Goal: Task Accomplishment & Management: Manage account settings

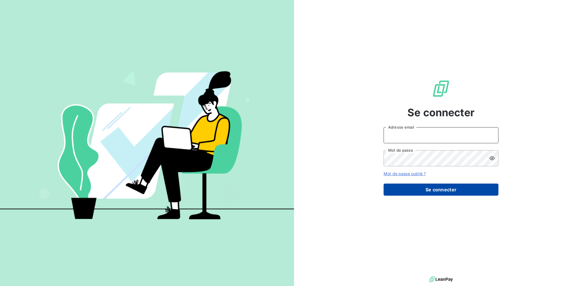
type input "[EMAIL_ADDRESS][DOMAIN_NAME]"
click at [433, 194] on button "Se connecter" at bounding box center [441, 189] width 115 height 12
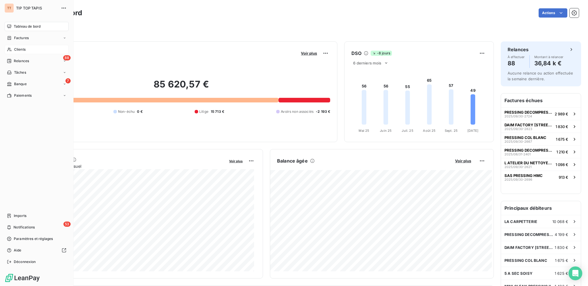
click at [24, 49] on span "Clients" at bounding box center [19, 49] width 11 height 5
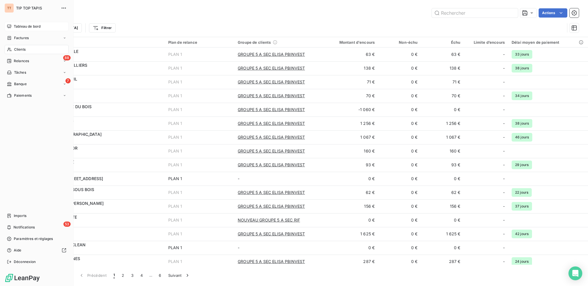
click at [24, 29] on div "Tableau de bord" at bounding box center [37, 26] width 64 height 9
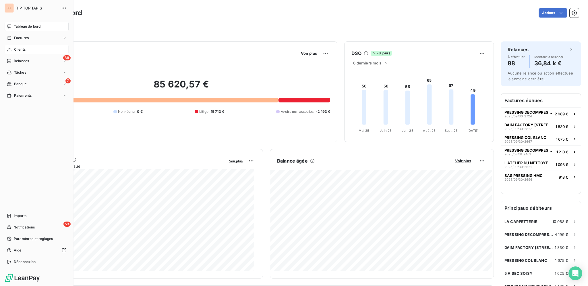
click at [22, 49] on span "Clients" at bounding box center [19, 49] width 11 height 5
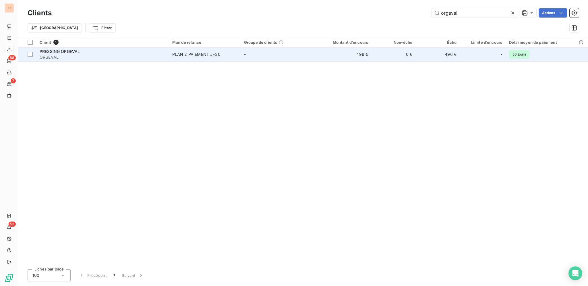
type input "orgeval"
click at [388, 59] on td "0 €" at bounding box center [394, 54] width 44 height 14
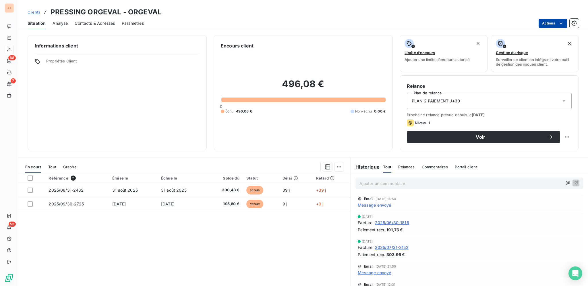
click at [544, 26] on html "TT 88 7 53 Clients PRESSING ORGEVAL - ORGEVAL Situation Analyse Contacts & Adre…" at bounding box center [294, 143] width 588 height 286
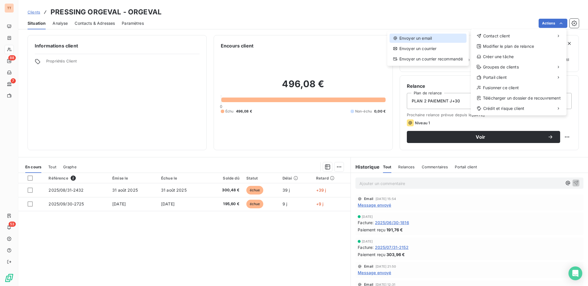
click at [456, 36] on div "Envoyer un email" at bounding box center [428, 38] width 77 height 9
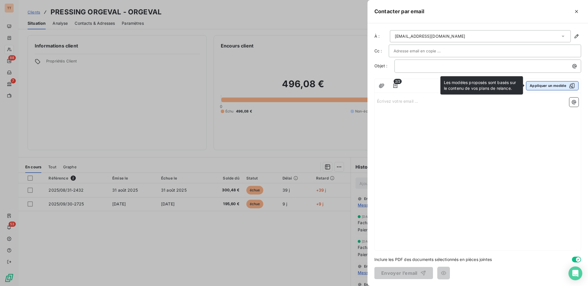
click at [538, 82] on button "Appliquer un modèle" at bounding box center [552, 85] width 53 height 9
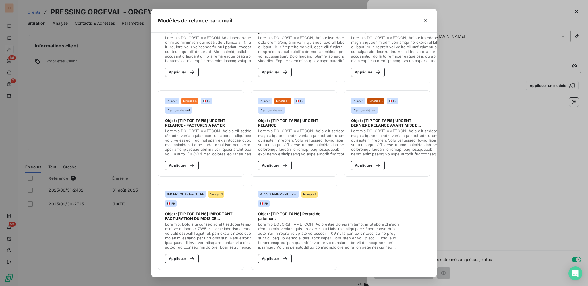
scroll to position [46, 0]
click at [268, 254] on button "Appliquer" at bounding box center [275, 258] width 34 height 9
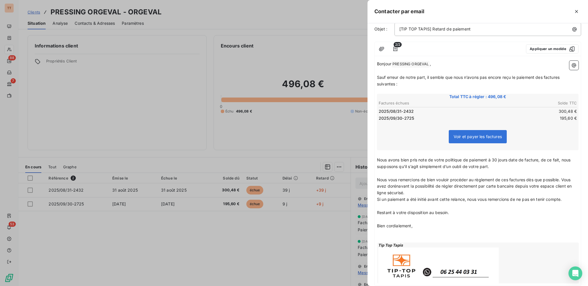
scroll to position [71, 0]
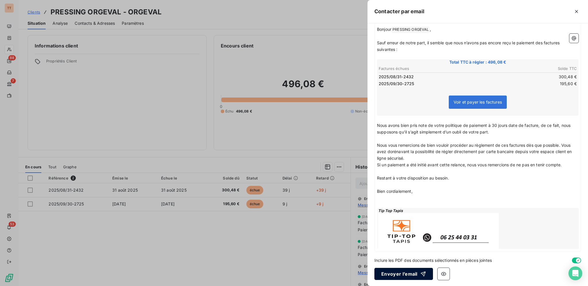
click at [396, 269] on button "Envoyer l’email" at bounding box center [404, 273] width 59 height 12
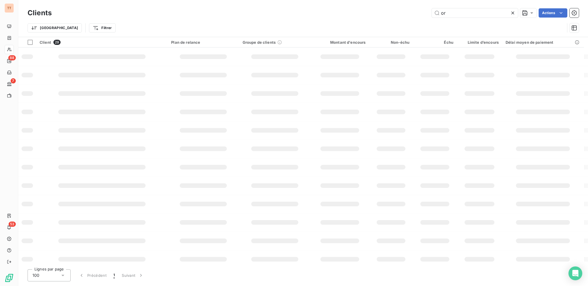
type input "o"
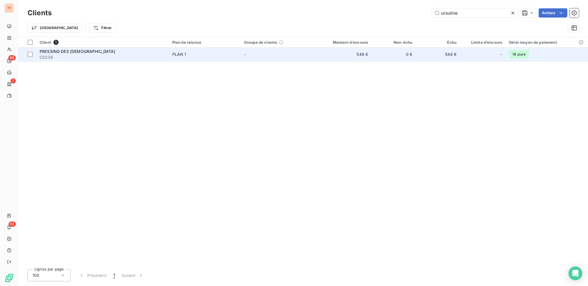
type input "ursuline"
click at [282, 51] on td "-" at bounding box center [277, 54] width 72 height 14
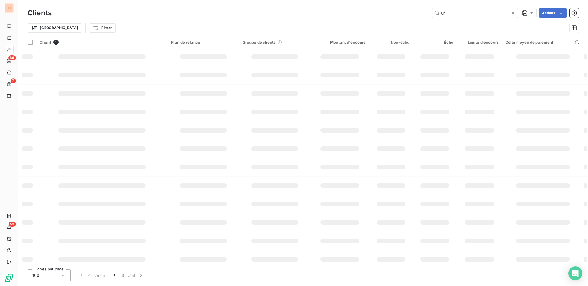
type input "u"
type input "p"
type input "d"
type input "i"
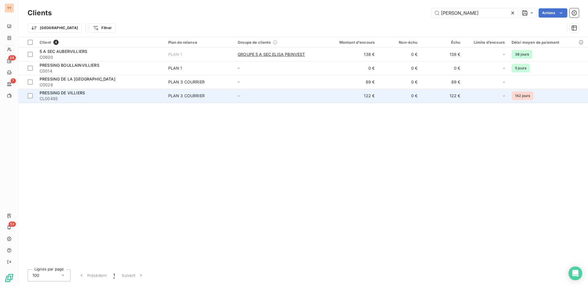
type input "[PERSON_NAME]"
click at [195, 93] on div "PLAN 3 COURRIER" at bounding box center [186, 96] width 36 height 6
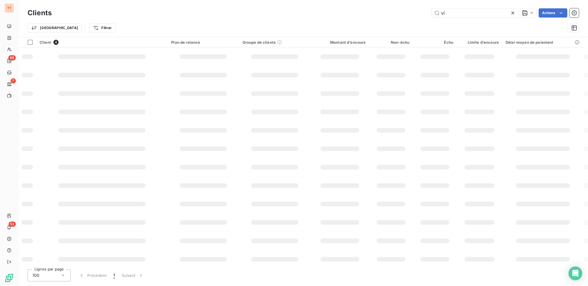
type input "v"
type input "h"
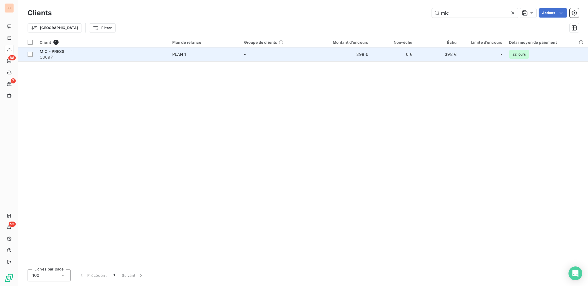
type input "mic"
click at [152, 56] on span "C0097" at bounding box center [103, 57] width 126 height 6
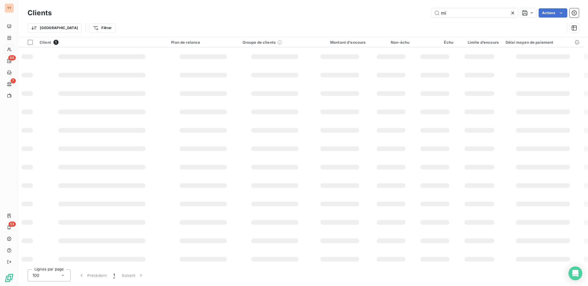
type input "m"
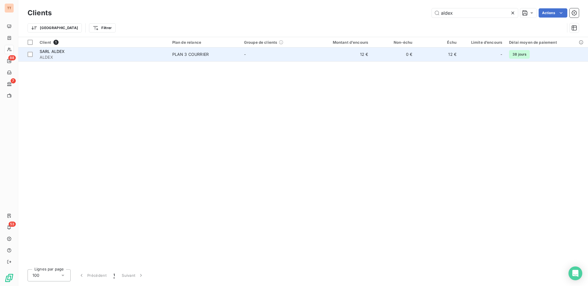
type input "aldex"
click at [138, 56] on span "ALDEX" at bounding box center [103, 57] width 126 height 6
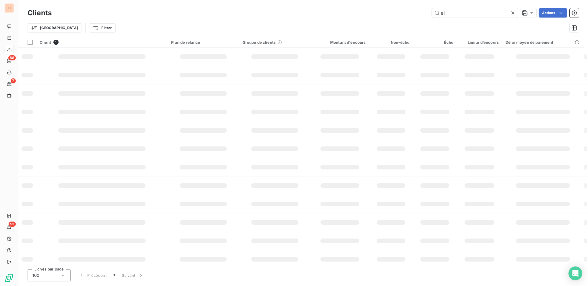
type input "a"
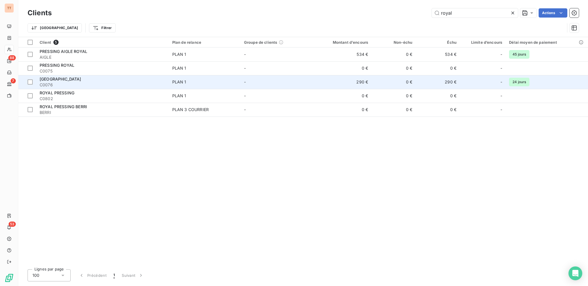
type input "royal"
click at [201, 82] on span "PLAN 1" at bounding box center [204, 82] width 65 height 6
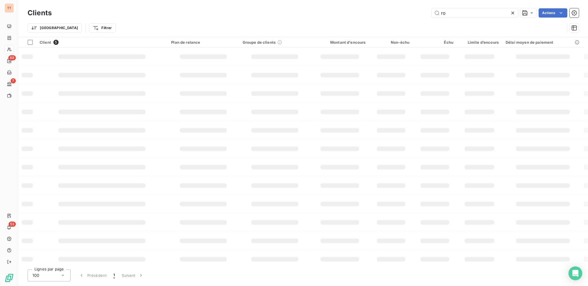
type input "r"
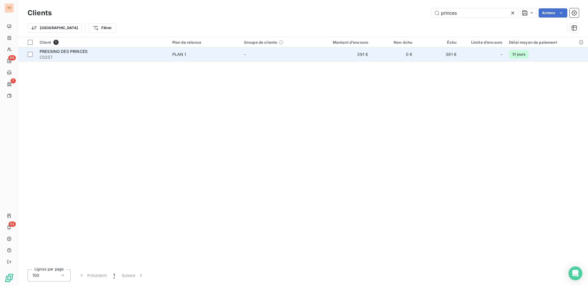
type input "princes"
click at [156, 52] on div "PRESSING DES PRINCES" at bounding box center [103, 52] width 126 height 6
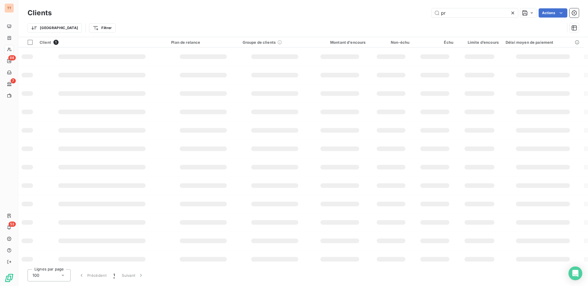
type input "p"
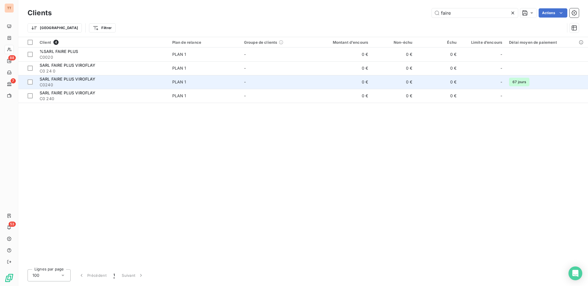
type input "faire"
click at [299, 77] on td "-" at bounding box center [277, 82] width 72 height 14
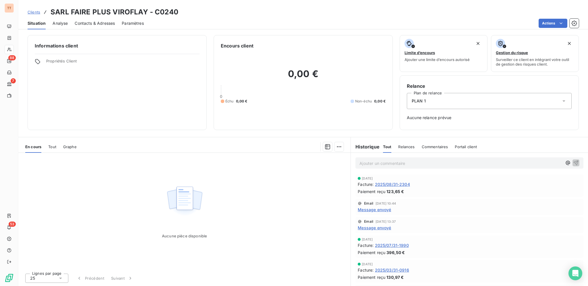
click at [390, 184] on span "2025/08/31-2304" at bounding box center [392, 184] width 35 height 6
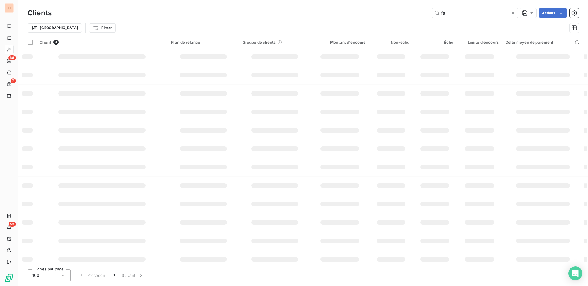
type input "f"
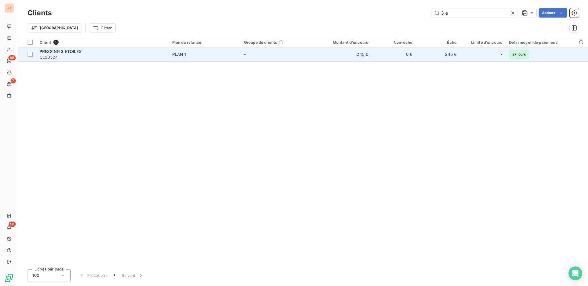
type input "3 e"
click at [278, 54] on td "-" at bounding box center [277, 54] width 72 height 14
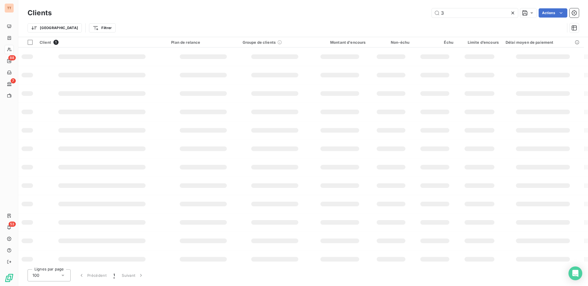
type input "3"
type input "g"
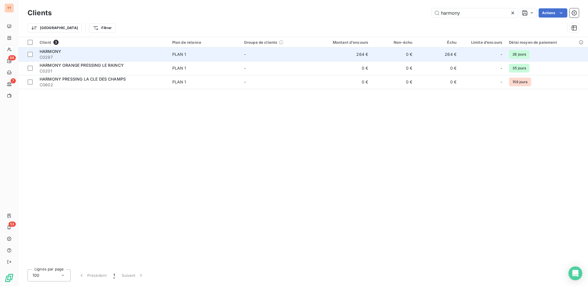
type input "harmony"
click at [130, 52] on div "HARMONY" at bounding box center [103, 52] width 126 height 6
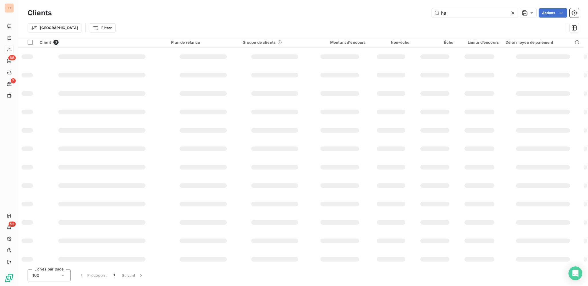
type input "h"
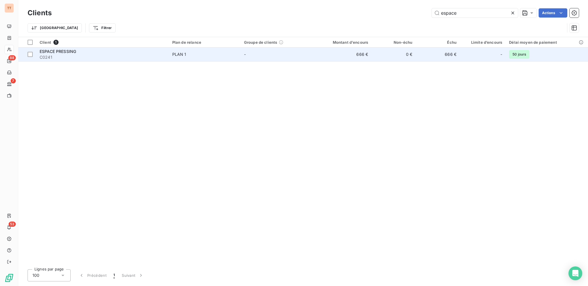
type input "espace"
click at [197, 55] on span "PLAN 1" at bounding box center [204, 54] width 65 height 6
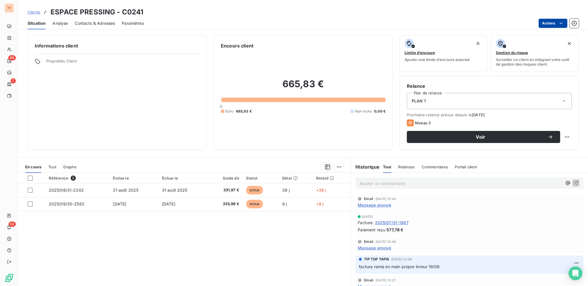
click at [544, 26] on html "TT 88 7 53 Clients ESPACE PRESSING - C0241 Situation Analyse Contacts & Adresse…" at bounding box center [294, 143] width 588 height 286
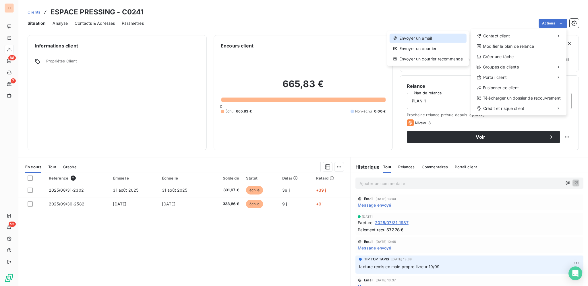
click at [425, 40] on div "Envoyer un email" at bounding box center [428, 38] width 77 height 9
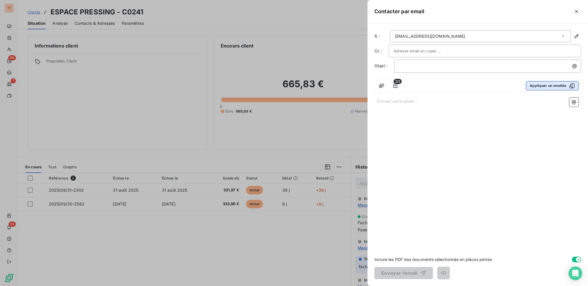
click at [536, 87] on button "Appliquer un modèle" at bounding box center [552, 85] width 53 height 9
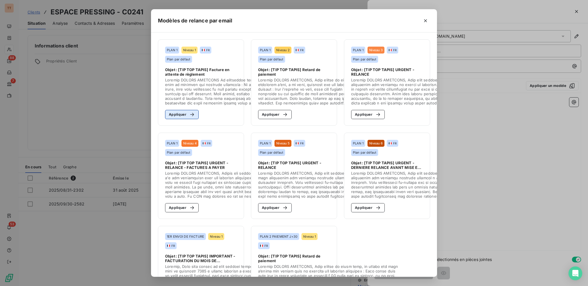
click at [186, 114] on div "button" at bounding box center [190, 114] width 9 height 6
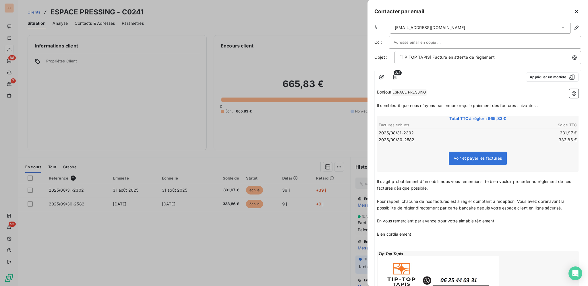
scroll to position [51, 0]
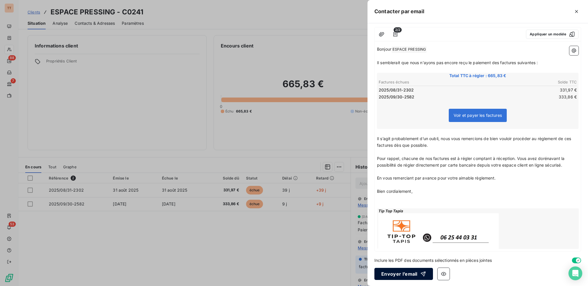
click at [400, 273] on button "Envoyer l’email" at bounding box center [404, 273] width 59 height 12
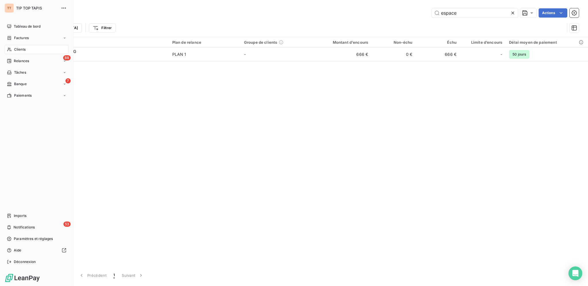
click at [20, 51] on span "Clients" at bounding box center [19, 49] width 11 height 5
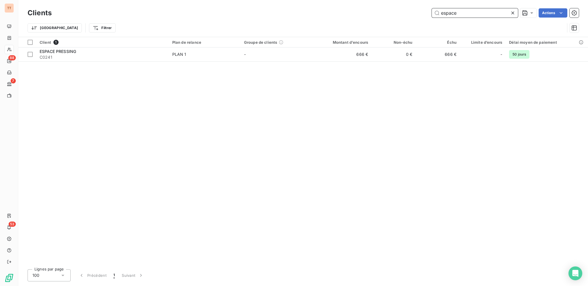
click at [460, 13] on input "espace" at bounding box center [475, 12] width 86 height 9
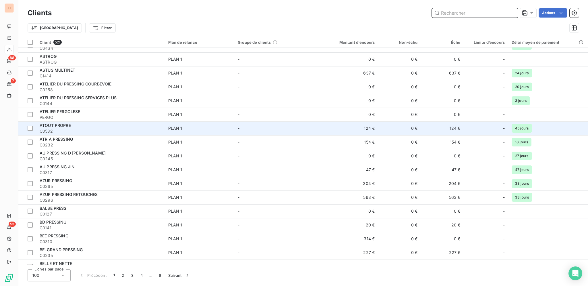
scroll to position [521, 0]
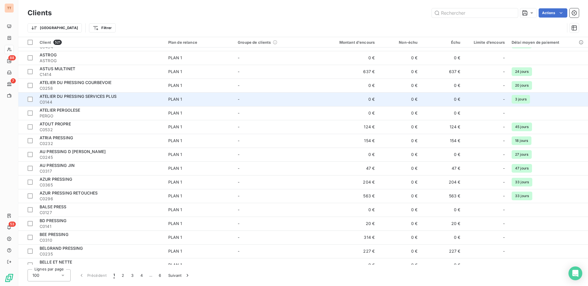
click at [111, 97] on span "ATELIER DU PRESSING SERVICES PLUS" at bounding box center [78, 96] width 77 height 5
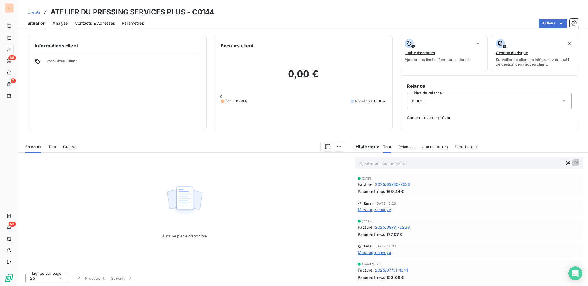
click at [98, 25] on span "Contacts & Adresses" at bounding box center [95, 23] width 40 height 6
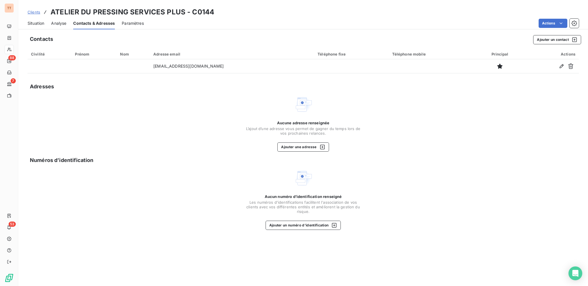
click at [41, 25] on span "Situation" at bounding box center [36, 23] width 17 height 6
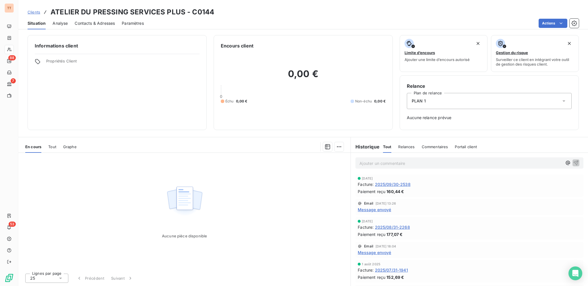
click at [391, 183] on span "2025/09/30-2538" at bounding box center [393, 184] width 36 height 6
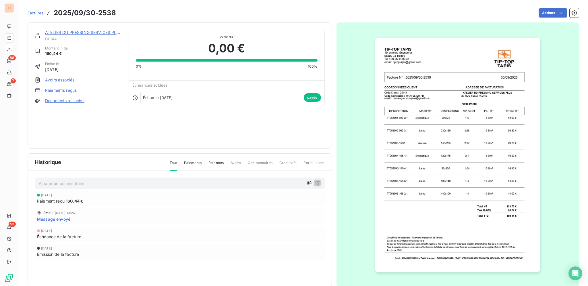
click at [38, 14] on span "Factures" at bounding box center [36, 13] width 16 height 5
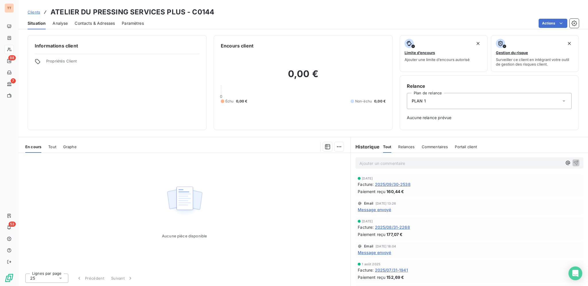
click at [106, 23] on span "Contacts & Adresses" at bounding box center [95, 23] width 40 height 6
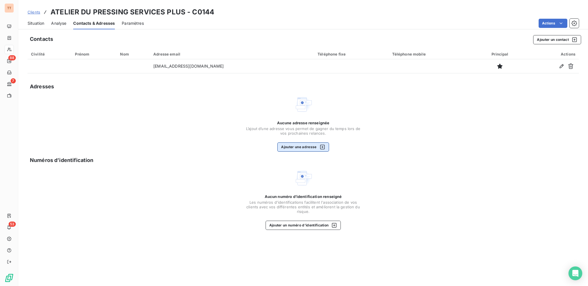
click at [321, 147] on icon "button" at bounding box center [323, 147] width 6 height 6
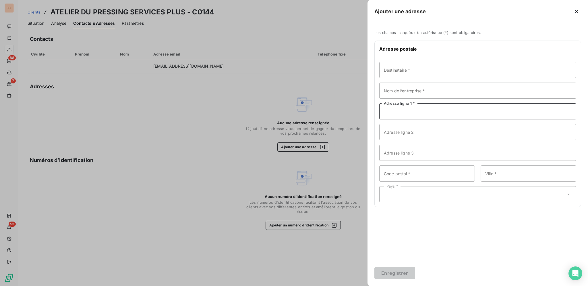
click at [409, 115] on input "Adresse ligne 1 *" at bounding box center [478, 111] width 197 height 16
type input "v"
paste input "[STREET_ADDRESS][PERSON_NAME]"
type input "[STREET_ADDRESS][PERSON_NAME]"
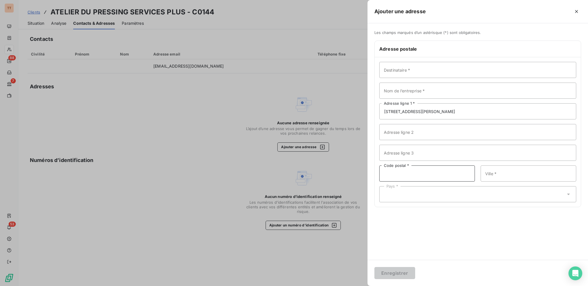
click at [424, 168] on input "Code postal *" at bounding box center [428, 173] width 96 height 16
type input "75015"
type input "p"
type input "[GEOGRAPHIC_DATA]"
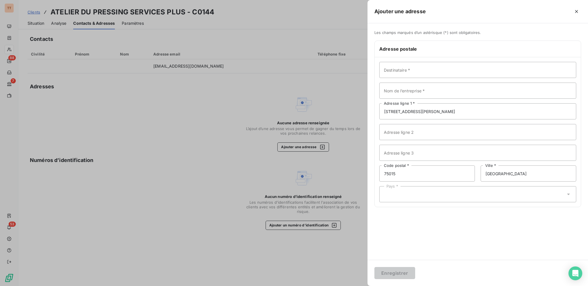
click at [404, 192] on div "Pays *" at bounding box center [478, 194] width 197 height 16
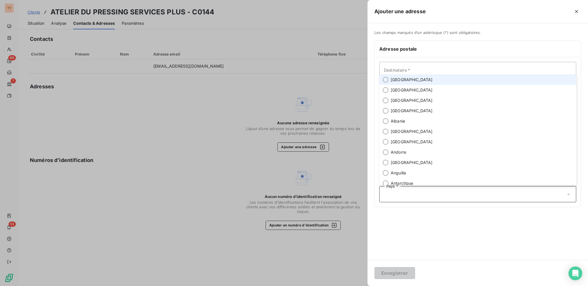
click at [407, 83] on li "[GEOGRAPHIC_DATA]" at bounding box center [478, 79] width 197 height 10
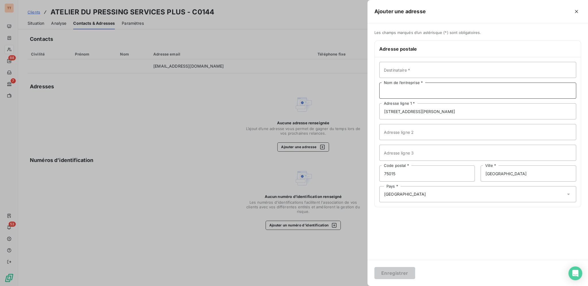
click at [414, 91] on input "Nom de l’entreprise *" at bounding box center [478, 90] width 197 height 16
type input "AEIER DU PRESSING SERVICES PLUS"
click at [407, 269] on button "Enregistrer" at bounding box center [395, 273] width 41 height 12
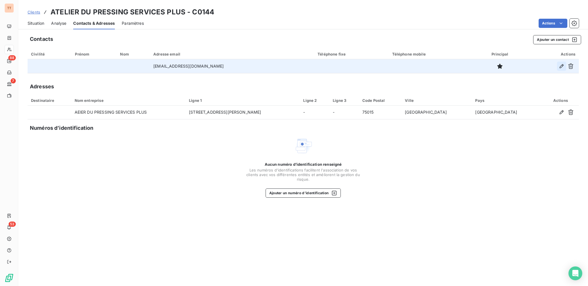
click at [559, 67] on icon "button" at bounding box center [562, 66] width 6 height 6
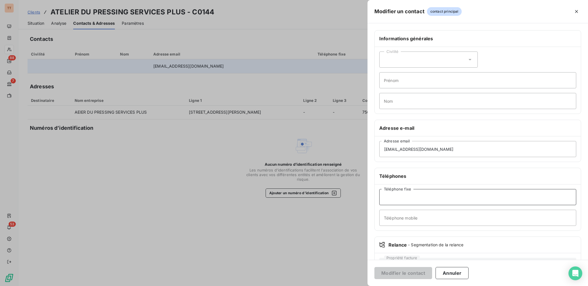
click at [423, 197] on input "Téléphone fixe" at bounding box center [478, 197] width 197 height 16
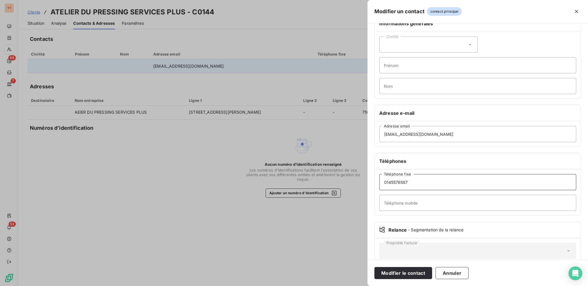
scroll to position [25, 0]
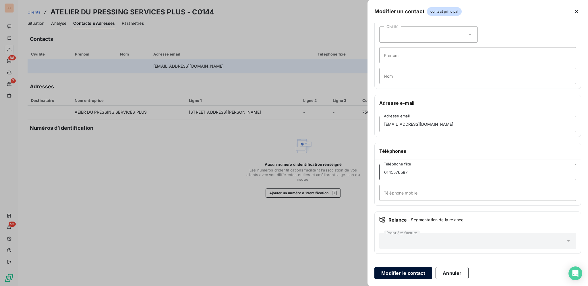
type input "0145576587"
click at [424, 271] on button "Modifier le contact" at bounding box center [404, 273] width 58 height 12
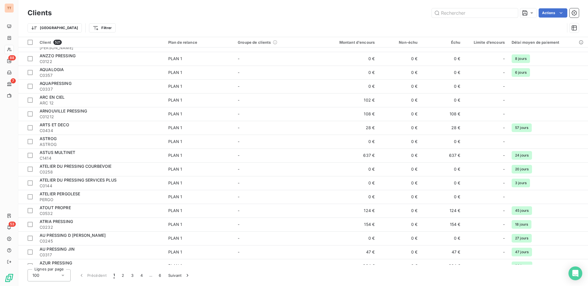
scroll to position [442, 0]
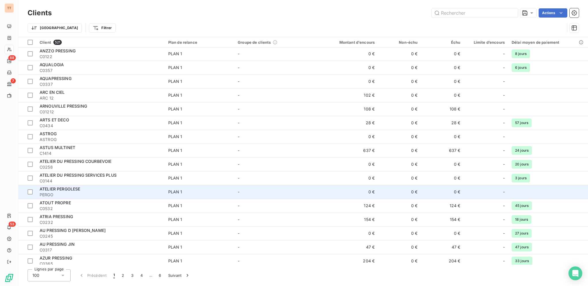
click at [134, 192] on span "PERGO" at bounding box center [101, 195] width 122 height 6
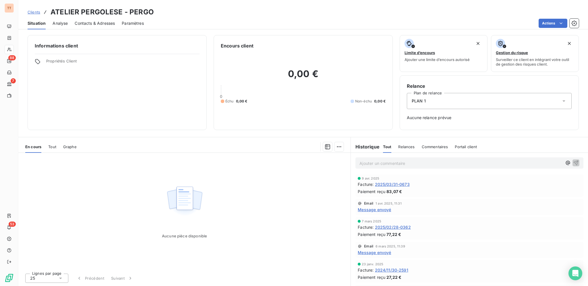
click at [99, 23] on span "Contacts & Adresses" at bounding box center [95, 23] width 40 height 6
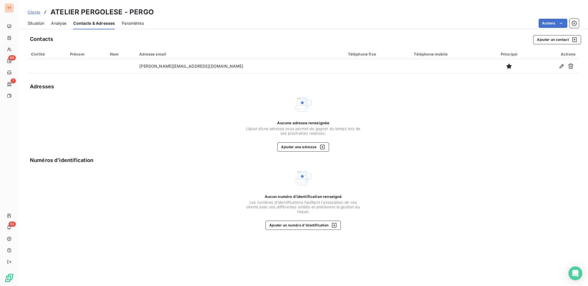
click at [43, 23] on span "Situation" at bounding box center [36, 23] width 17 height 6
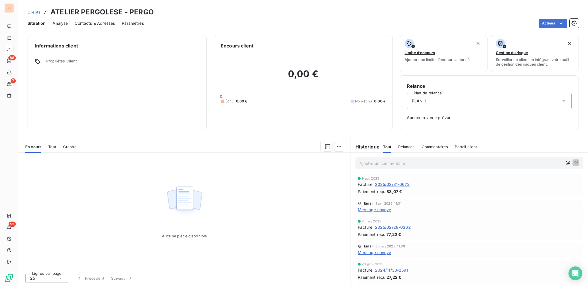
click at [405, 182] on span "2025/03/31-0673" at bounding box center [392, 184] width 35 height 6
click at [95, 22] on span "Contacts & Adresses" at bounding box center [95, 23] width 40 height 6
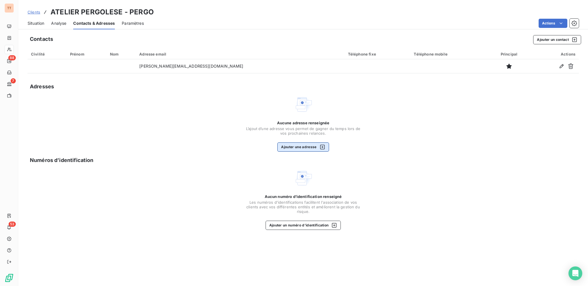
click at [317, 146] on div "button" at bounding box center [321, 147] width 9 height 6
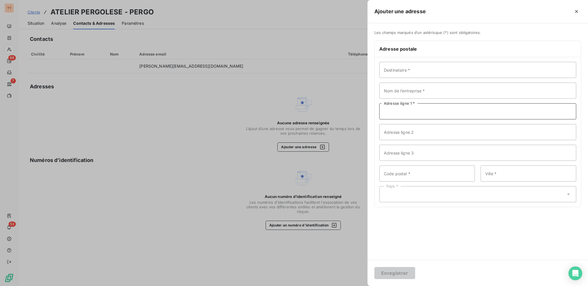
click at [417, 113] on input "Adresse ligne 1 *" at bounding box center [478, 111] width 197 height 16
type input "[STREET_ADDRESS]"
type input "75016"
type input "[GEOGRAPHIC_DATA]"
click at [429, 190] on div "Pays *" at bounding box center [478, 194] width 197 height 16
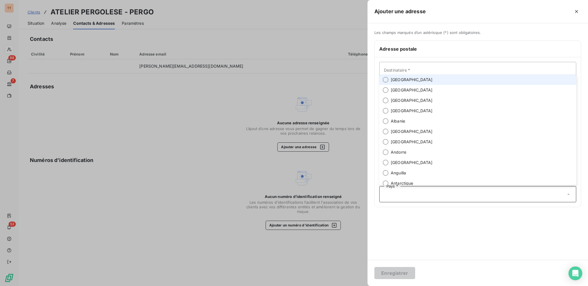
click at [415, 82] on li "[GEOGRAPHIC_DATA]" at bounding box center [478, 79] width 197 height 10
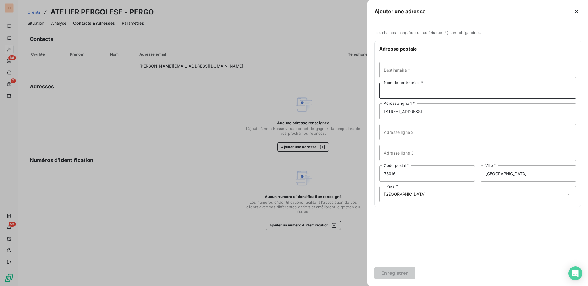
click at [415, 89] on input "Nom de l’entreprise *" at bounding box center [478, 90] width 197 height 16
type input "ATELIER PERGOLESE"
click at [402, 269] on button "Enregistrer" at bounding box center [395, 273] width 41 height 12
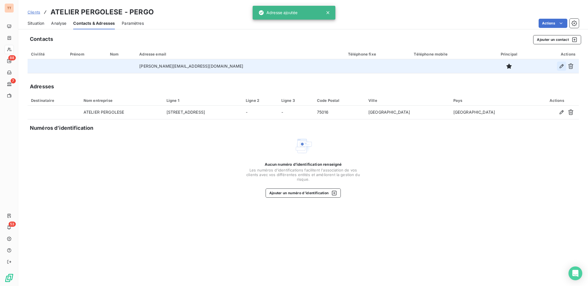
click at [565, 65] on icon "button" at bounding box center [562, 66] width 6 height 6
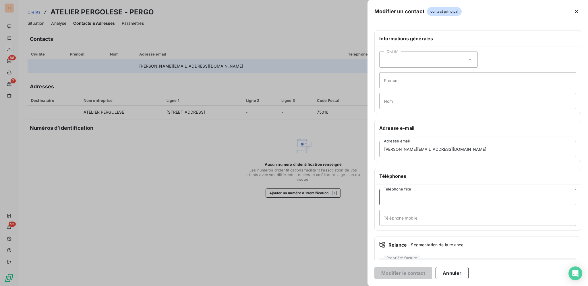
click at [463, 200] on input "Téléphone fixe" at bounding box center [478, 197] width 197 height 16
type input "0145003147"
click at [423, 271] on button "Modifier le contact" at bounding box center [404, 273] width 58 height 12
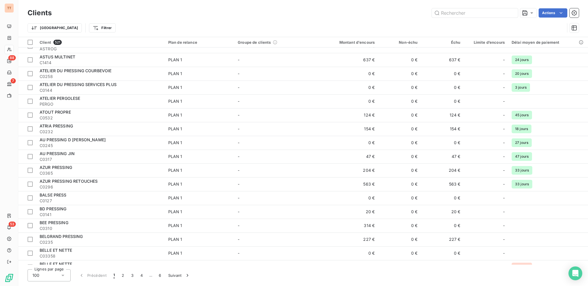
scroll to position [518, 0]
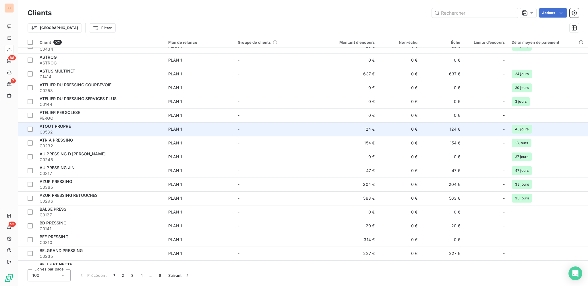
click at [101, 126] on div "ATOUT PROPRE" at bounding box center [101, 126] width 122 height 6
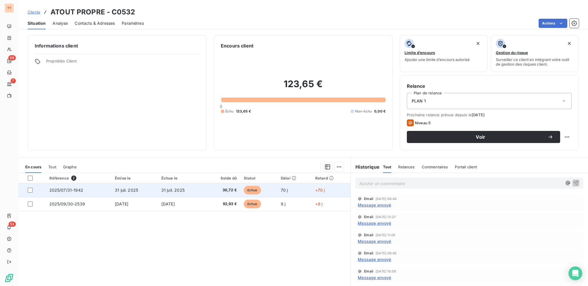
click at [215, 188] on span "30,72 €" at bounding box center [222, 190] width 29 height 6
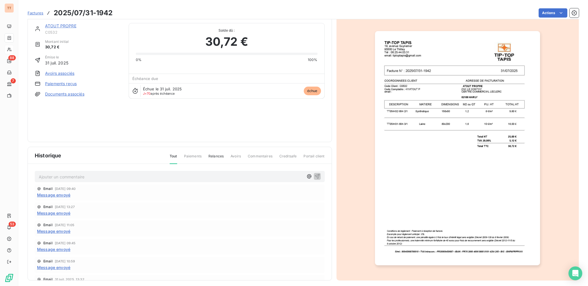
scroll to position [11, 0]
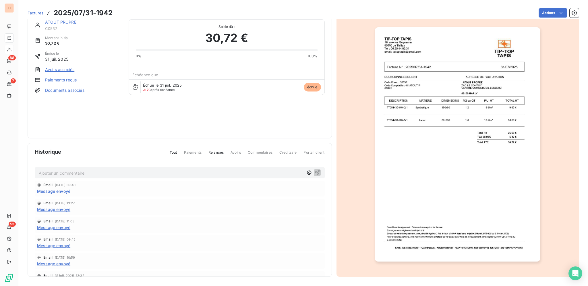
click at [463, 92] on img "button" at bounding box center [457, 144] width 165 height 234
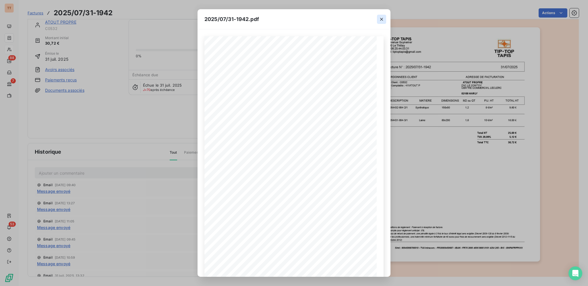
click at [382, 17] on icon "button" at bounding box center [382, 19] width 6 height 6
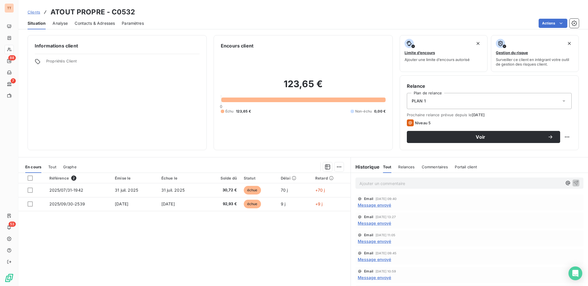
click at [87, 24] on span "Contacts & Adresses" at bounding box center [95, 23] width 40 height 6
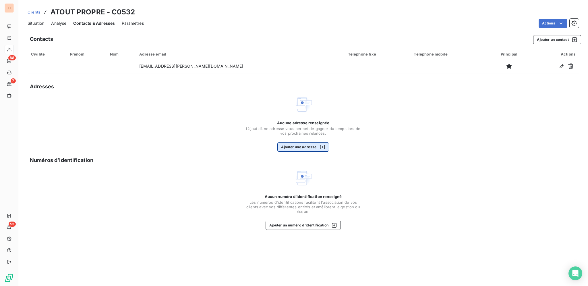
click at [316, 148] on button "Ajouter une adresse" at bounding box center [303, 146] width 51 height 9
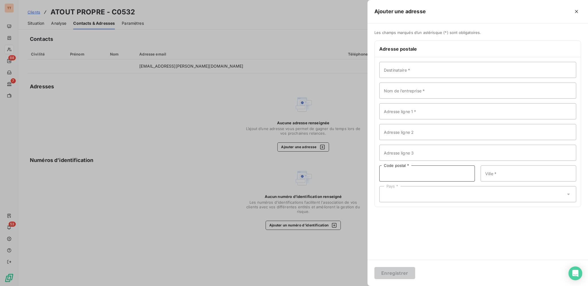
click at [409, 177] on input "Code postal *" at bounding box center [428, 173] width 96 height 16
type input "02100"
type input "HARLY"
click at [438, 195] on div "Pays *" at bounding box center [478, 194] width 197 height 16
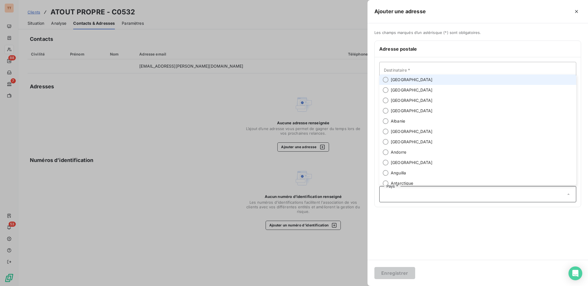
click at [402, 81] on span "[GEOGRAPHIC_DATA]" at bounding box center [412, 80] width 42 height 6
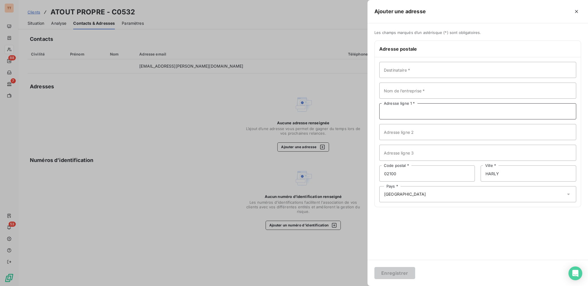
click at [409, 109] on input "Adresse ligne 1 *" at bounding box center [478, 111] width 197 height 16
paste input "ZAC LE CONTOΥ CENTRE COMMERCIAL [PERSON_NAME]"
type input "ZAC LE CONTOΥ CENTRE COMMERCIAL [PERSON_NAME]"
click at [424, 92] on input "Nom de l’entreprise *" at bounding box center [478, 90] width 197 height 16
type input "ATOUT PROPRE"
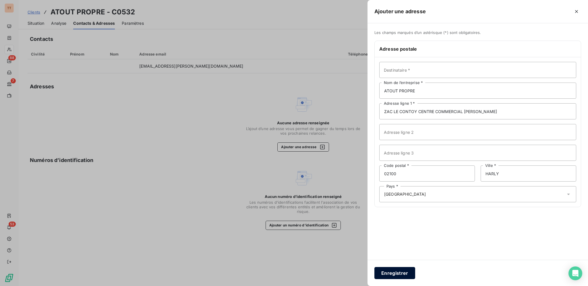
click at [402, 269] on button "Enregistrer" at bounding box center [395, 273] width 41 height 12
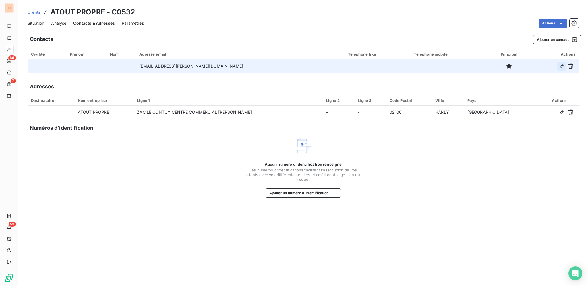
click at [563, 66] on icon "button" at bounding box center [562, 66] width 6 height 6
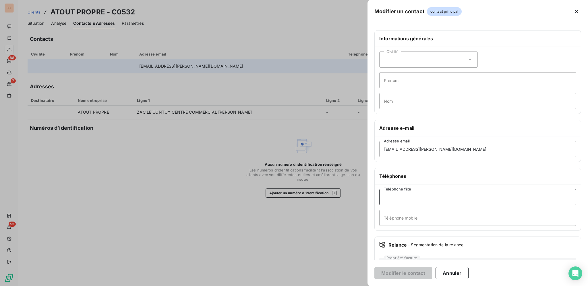
click at [440, 198] on input "Téléphone fixe" at bounding box center [478, 197] width 197 height 16
type input "0323078947"
click at [419, 276] on button "Modifier le contact" at bounding box center [404, 273] width 58 height 12
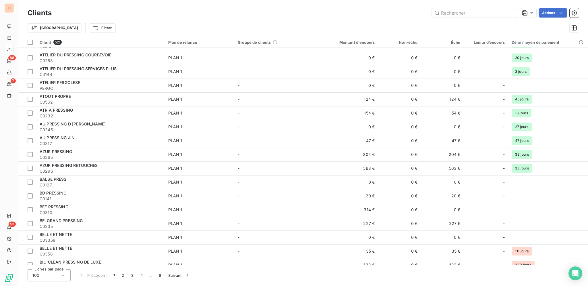
scroll to position [505, 0]
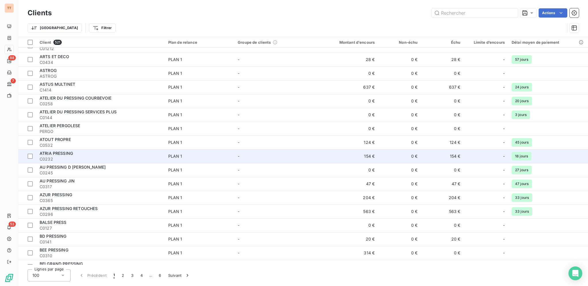
click at [76, 152] on div "ATRIA PRESSING" at bounding box center [101, 153] width 122 height 6
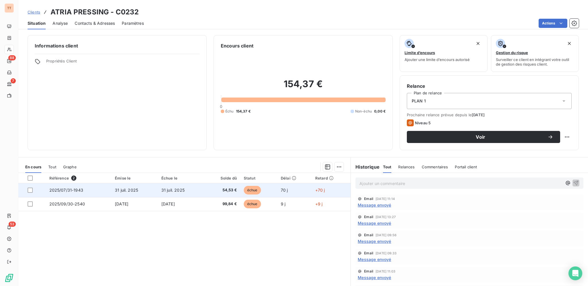
click at [210, 194] on td "54,53 €" at bounding box center [223, 190] width 36 height 14
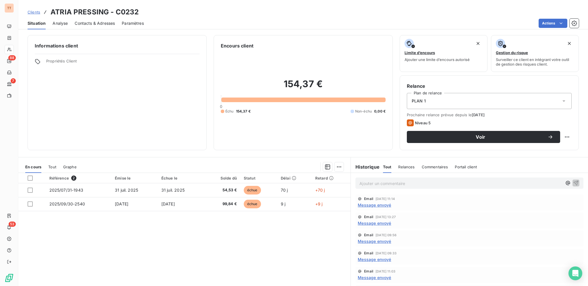
click at [97, 24] on span "Contacts & Adresses" at bounding box center [95, 23] width 40 height 6
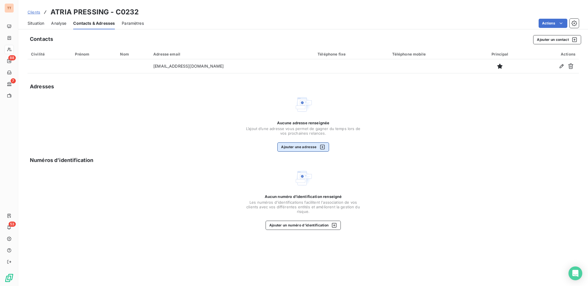
click at [302, 144] on button "Ajouter une adresse" at bounding box center [303, 146] width 51 height 9
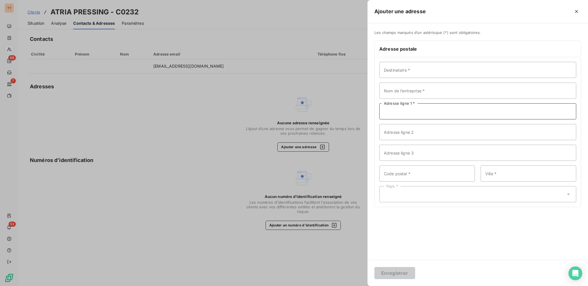
click at [398, 110] on input "Adresse ligne 1 *" at bounding box center [478, 111] width 197 height 16
type input "[STREET_ADDRESS]"
type input "75007"
type input "[GEOGRAPHIC_DATA]"
click at [527, 190] on div "Pays *" at bounding box center [478, 194] width 197 height 16
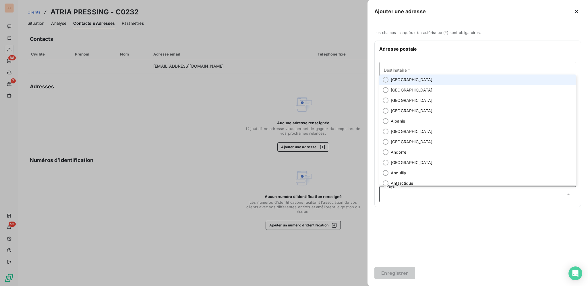
click at [446, 82] on li "[GEOGRAPHIC_DATA]" at bounding box center [478, 79] width 197 height 10
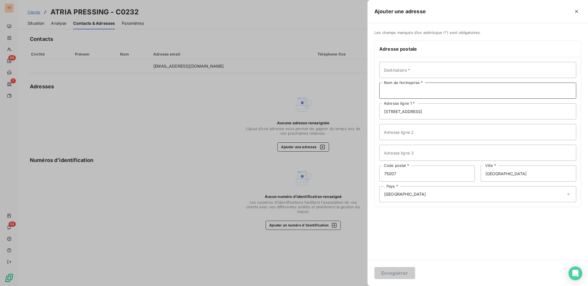
click at [443, 86] on input "Nom de l’entreprise *" at bounding box center [478, 90] width 197 height 16
type input "ATRIA PRESSING"
click at [405, 271] on button "Enregistrer" at bounding box center [395, 273] width 41 height 12
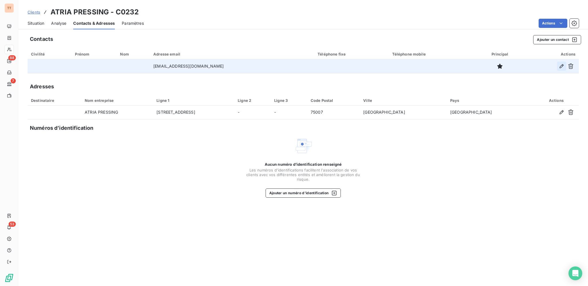
click at [561, 66] on icon "button" at bounding box center [562, 66] width 6 height 6
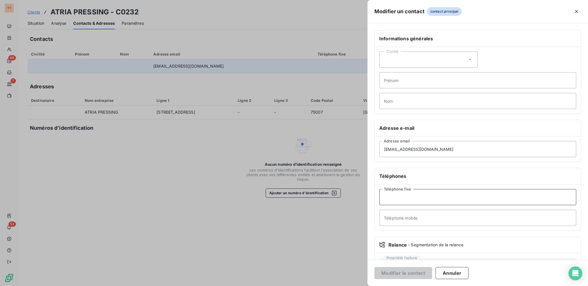
click at [419, 194] on input "Téléphone fixe" at bounding box center [478, 197] width 197 height 16
type input "0147054647"
click at [410, 271] on button "Modifier le contact" at bounding box center [404, 273] width 58 height 12
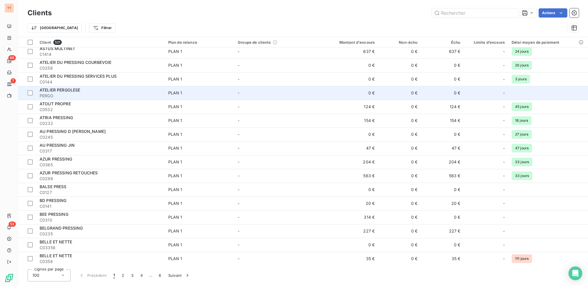
scroll to position [568, 0]
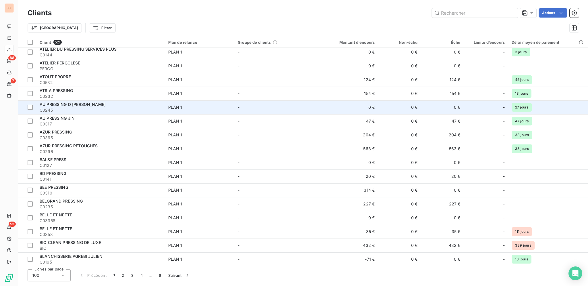
click at [84, 105] on span "AU PRESSING D [PERSON_NAME]" at bounding box center [73, 104] width 66 height 5
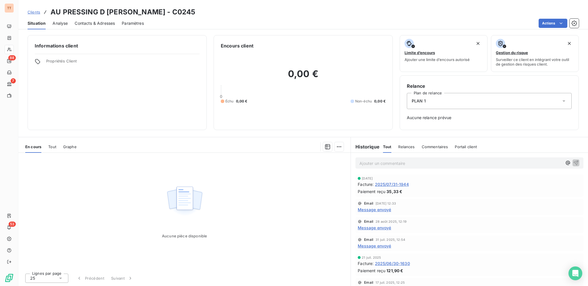
click at [102, 22] on span "Contacts & Adresses" at bounding box center [95, 23] width 40 height 6
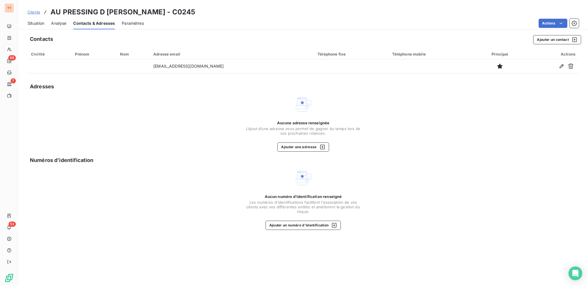
click at [40, 23] on span "Situation" at bounding box center [36, 23] width 17 height 6
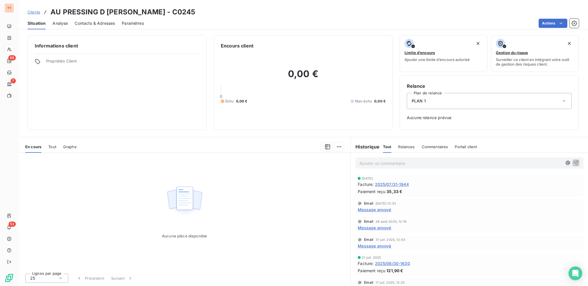
click at [392, 182] on span "2025/07/31-1944" at bounding box center [392, 184] width 34 height 6
click at [97, 22] on span "Contacts & Adresses" at bounding box center [95, 23] width 40 height 6
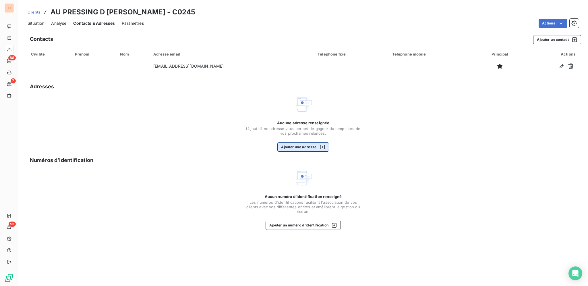
click at [313, 146] on button "Ajouter une adresse" at bounding box center [303, 146] width 51 height 9
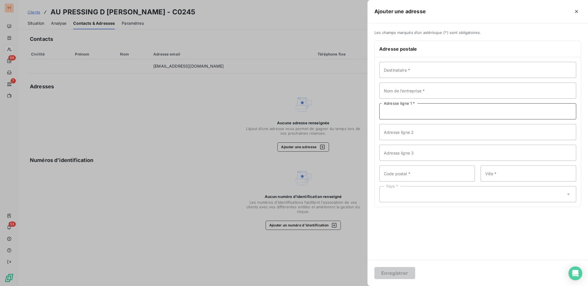
click at [426, 113] on input "Adresse ligne 1 *" at bounding box center [478, 111] width 197 height 16
type input "0"
type input "ROUTE DE GAMBAIS"
click at [432, 172] on input "Code postal *" at bounding box center [428, 173] width 96 height 16
type input "78550"
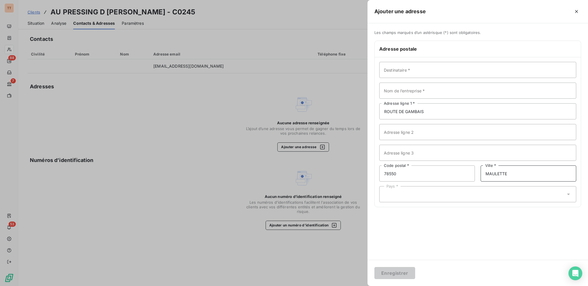
type input "MAULETTE"
click at [492, 189] on div "Pays *" at bounding box center [478, 194] width 197 height 16
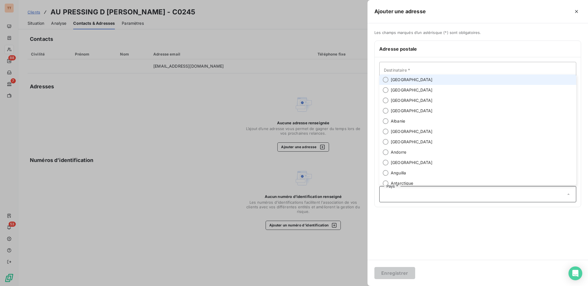
click at [446, 78] on li "[GEOGRAPHIC_DATA]" at bounding box center [478, 79] width 197 height 10
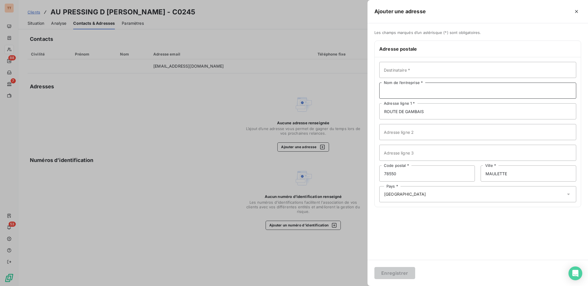
click at [438, 89] on input "Nom de l’entreprise *" at bounding box center [478, 90] width 197 height 16
type input "AU PRESSING D'[PERSON_NAME]"
click at [402, 272] on button "Enregistrer" at bounding box center [395, 273] width 41 height 12
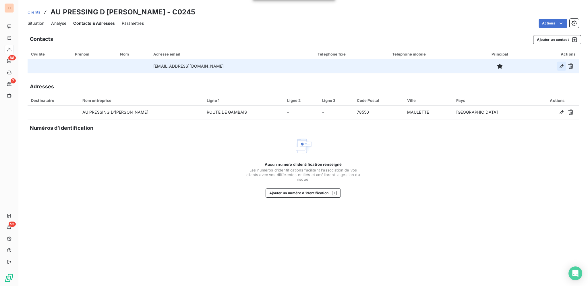
click at [560, 66] on icon "button" at bounding box center [562, 66] width 6 height 6
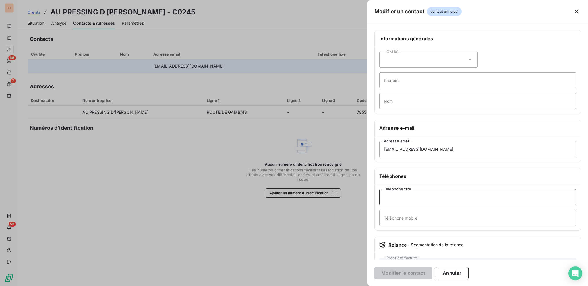
click at [441, 192] on input "Téléphone fixe" at bounding box center [478, 197] width 197 height 16
type input "0130881017"
click at [415, 273] on button "Modifier le contact" at bounding box center [404, 273] width 58 height 12
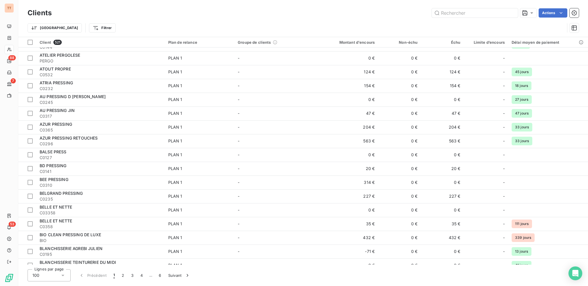
scroll to position [583, 0]
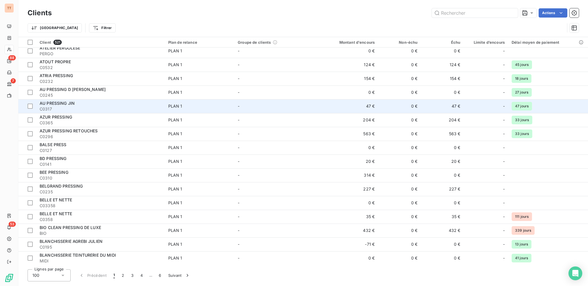
click at [141, 102] on div "AU PRESSING JIN" at bounding box center [101, 103] width 122 height 6
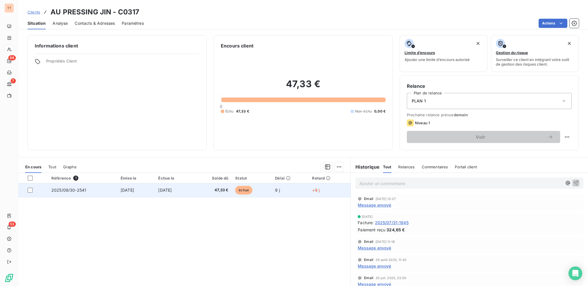
click at [162, 191] on span "[DATE]" at bounding box center [165, 189] width 14 height 5
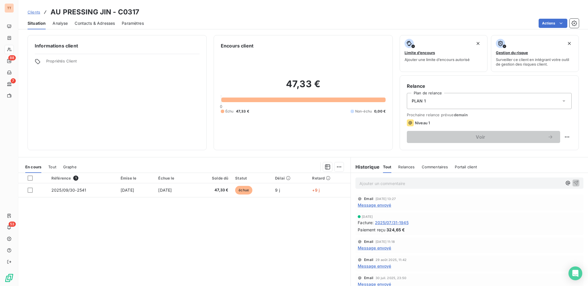
click at [94, 25] on span "Contacts & Adresses" at bounding box center [95, 23] width 40 height 6
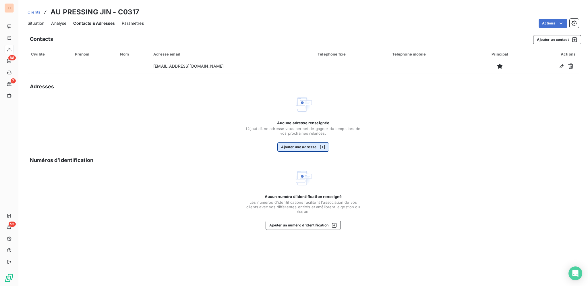
click at [315, 149] on button "Ajouter une adresse" at bounding box center [303, 146] width 51 height 9
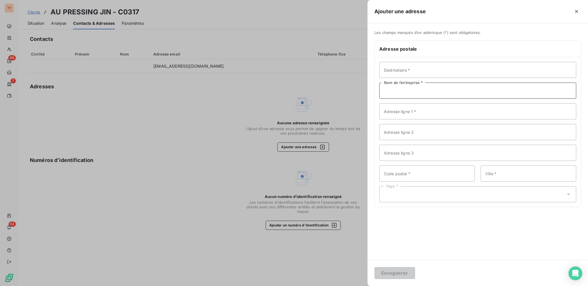
click at [398, 93] on input "Nom de l’entreprise *" at bounding box center [478, 90] width 197 height 16
type input "AU PRESSING JIN"
click at [423, 113] on input "Adresse ligne 1 *" at bounding box center [478, 111] width 197 height 16
type input "[STREET_ADDRESS][PERSON_NAME]"
type input "75013"
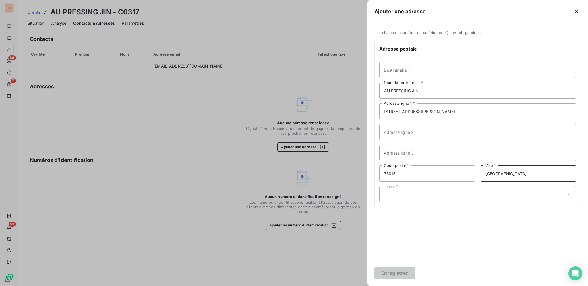
type input "[GEOGRAPHIC_DATA]"
click at [467, 200] on div "Pays *" at bounding box center [478, 194] width 197 height 16
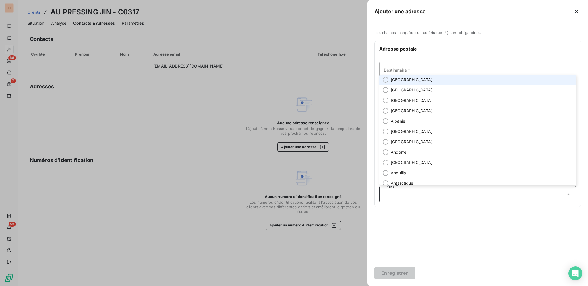
click at [429, 80] on li "[GEOGRAPHIC_DATA]" at bounding box center [478, 79] width 197 height 10
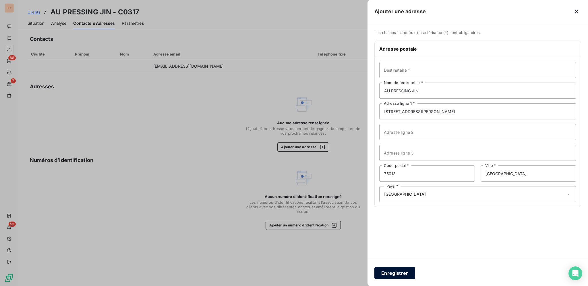
click at [405, 269] on button "Enregistrer" at bounding box center [395, 273] width 41 height 12
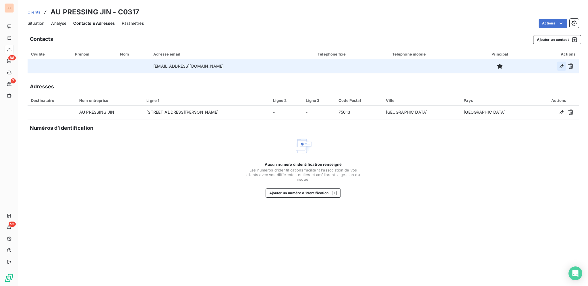
click at [561, 67] on icon "button" at bounding box center [562, 66] width 6 height 6
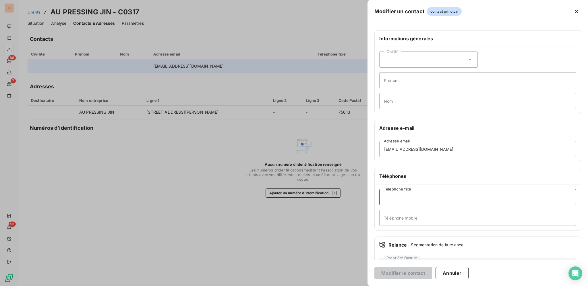
click at [447, 199] on input "Téléphone fixe" at bounding box center [478, 197] width 197 height 16
type input "0145862872"
click at [413, 272] on button "Modifier le contact" at bounding box center [404, 273] width 58 height 12
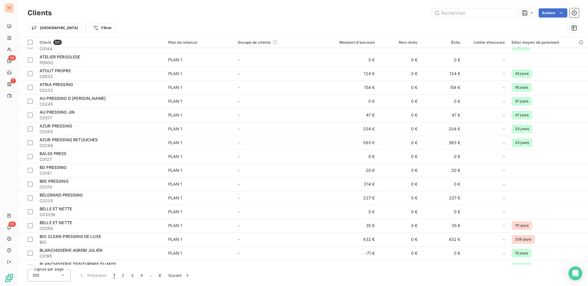
scroll to position [574, 0]
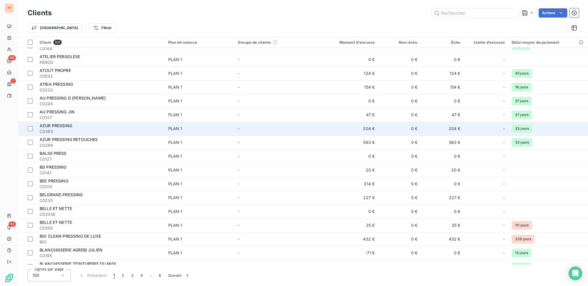
click at [105, 130] on span "C0365" at bounding box center [101, 131] width 122 height 6
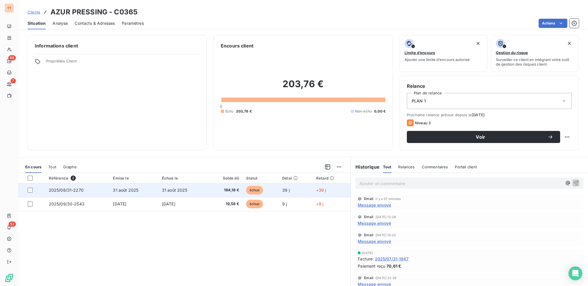
click at [193, 188] on td "31 août 2025" at bounding box center [183, 190] width 49 height 14
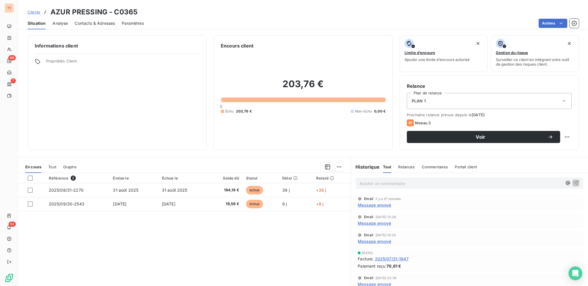
click at [95, 23] on span "Contacts & Adresses" at bounding box center [95, 23] width 40 height 6
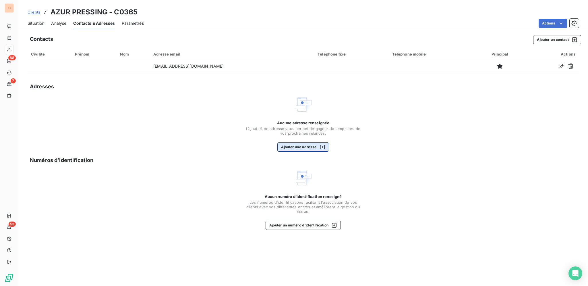
click at [321, 150] on button "Ajouter une adresse" at bounding box center [303, 146] width 51 height 9
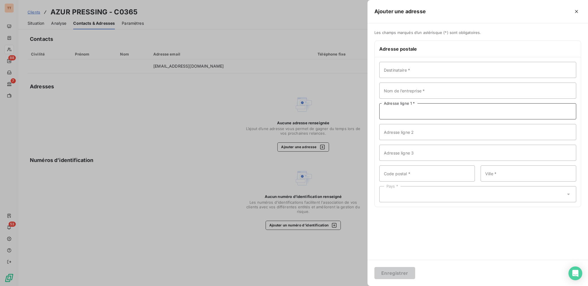
click at [422, 108] on input "Adresse ligne 1 *" at bounding box center [478, 111] width 197 height 16
type input "[STREET_ADDRESS][PERSON_NAME]"
click at [413, 173] on input "Code postal *" at bounding box center [428, 173] width 96 height 16
type input "94160"
type input "[GEOGRAPHIC_DATA]"
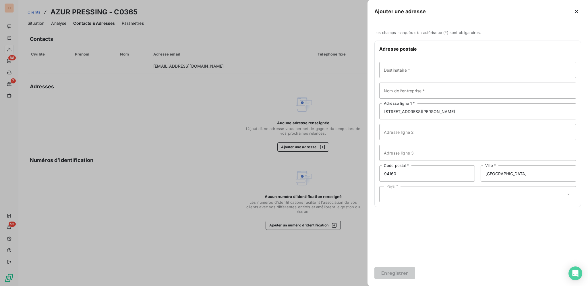
click at [407, 191] on div "Pays *" at bounding box center [478, 194] width 197 height 16
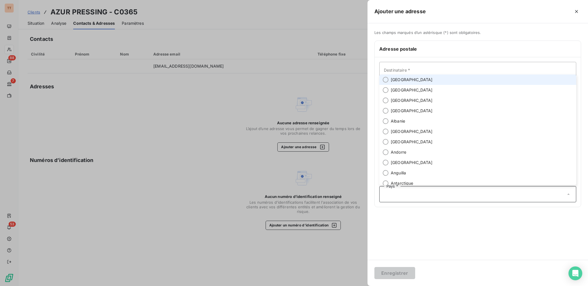
click at [413, 80] on li "[GEOGRAPHIC_DATA]" at bounding box center [478, 79] width 197 height 10
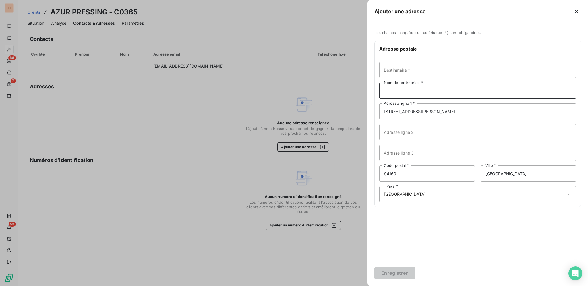
click at [416, 92] on input "Nom de l’entreprise *" at bounding box center [478, 90] width 197 height 16
type input "AZUR PRESSING"
click at [400, 274] on button "Enregistrer" at bounding box center [395, 273] width 41 height 12
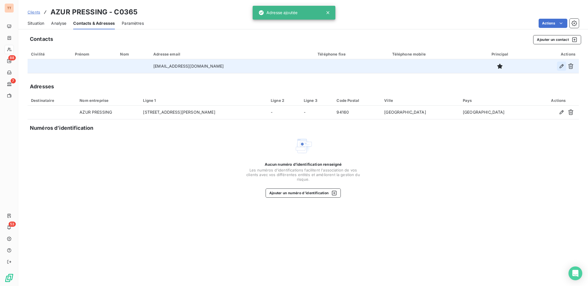
click at [561, 66] on icon "button" at bounding box center [562, 66] width 4 height 4
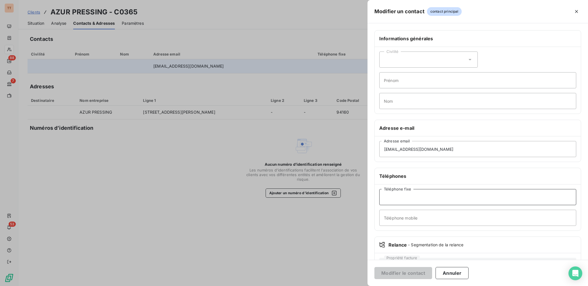
click at [434, 201] on input "Téléphone fixe" at bounding box center [478, 197] width 197 height 16
type input "0148080310"
click at [417, 269] on button "Modifier le contact" at bounding box center [404, 273] width 58 height 12
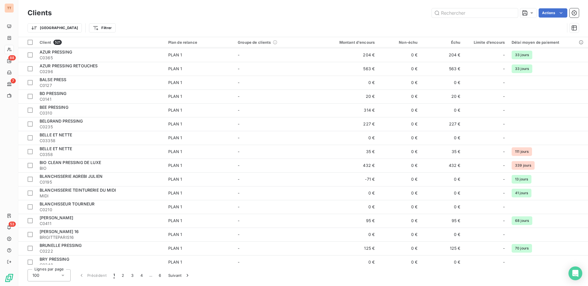
scroll to position [647, 0]
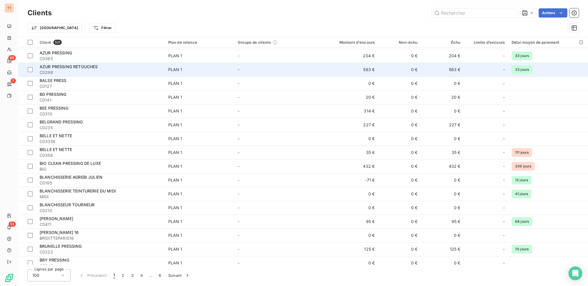
click at [99, 66] on div "AZUR PRESSING RETOUCHES" at bounding box center [101, 67] width 122 height 6
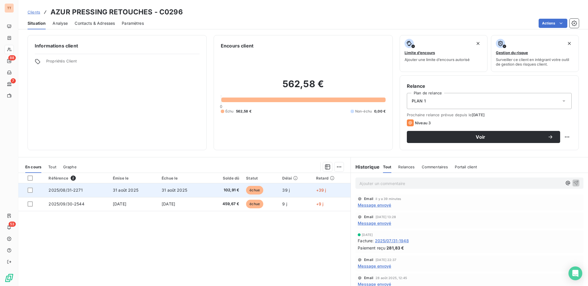
click at [231, 191] on span "102,91 €" at bounding box center [225, 190] width 29 height 6
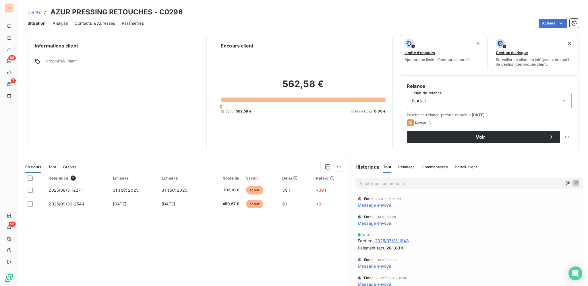
click at [93, 25] on span "Contacts & Adresses" at bounding box center [95, 23] width 40 height 6
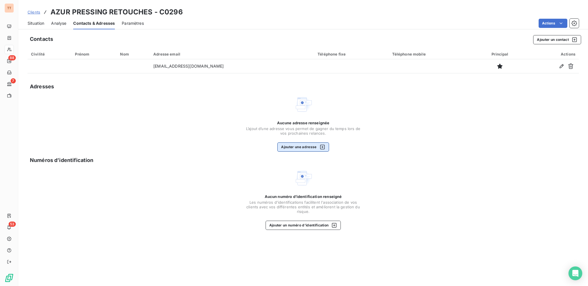
click at [303, 147] on button "Ajouter une adresse" at bounding box center [303, 146] width 51 height 9
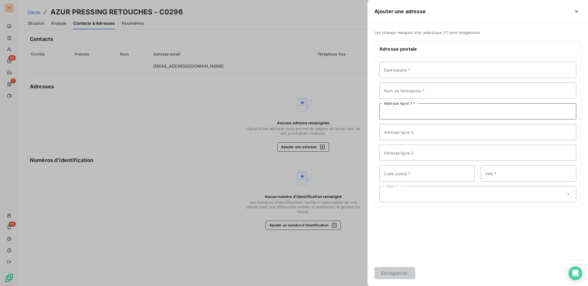
click at [420, 108] on input "Adresse ligne 1 *" at bounding box center [478, 111] width 197 height 16
type input "[STREET_ADDRESS][PERSON_NAME]"
type input "94160"
type input "[GEOGRAPHIC_DATA]"
click at [437, 192] on div "Pays *" at bounding box center [478, 194] width 197 height 16
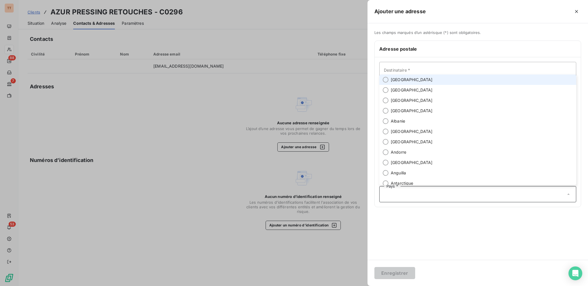
click at [436, 83] on li "[GEOGRAPHIC_DATA]" at bounding box center [478, 79] width 197 height 10
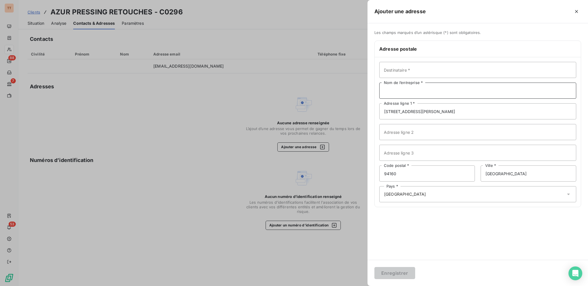
click at [433, 89] on input "Nom de l’entreprise *" at bounding box center [478, 90] width 197 height 16
type input "AZUR PRESSING RETOUCHES"
click at [375, 267] on button "Enregistrer" at bounding box center [395, 273] width 41 height 12
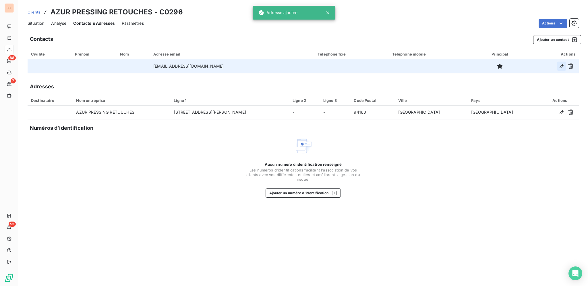
click at [559, 63] on icon "button" at bounding box center [562, 66] width 6 height 6
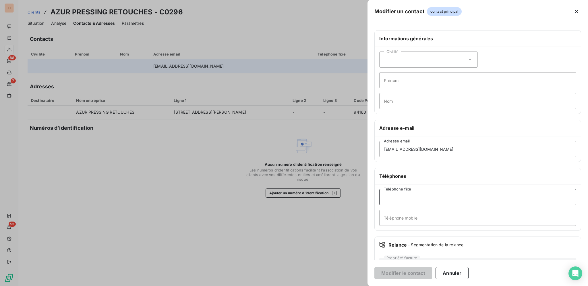
click at [430, 194] on input "Téléphone fixe" at bounding box center [478, 197] width 197 height 16
type input "0143651257"
click at [375, 267] on button "Modifier le contact" at bounding box center [404, 273] width 58 height 12
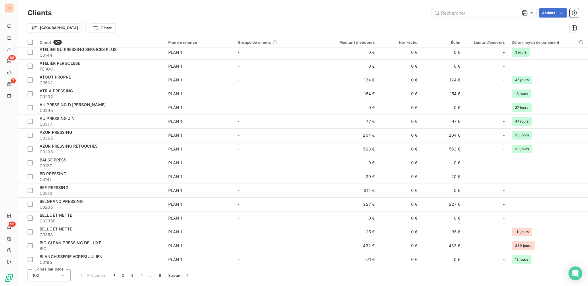
scroll to position [569, 0]
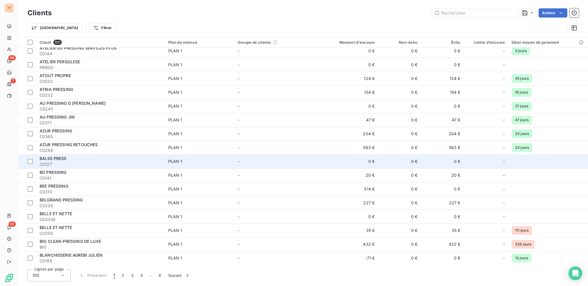
click at [65, 156] on span "BALSE PRESS" at bounding box center [53, 158] width 27 height 5
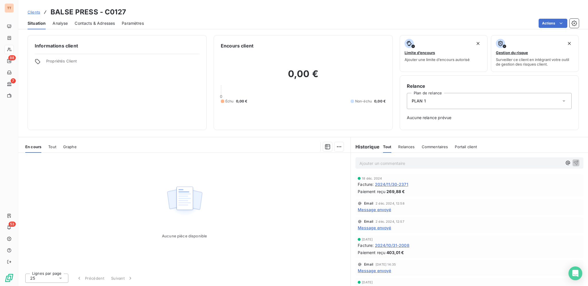
click at [398, 184] on span "2024/11/30-2371" at bounding box center [391, 184] width 33 height 6
click at [95, 21] on span "Contacts & Adresses" at bounding box center [95, 23] width 40 height 6
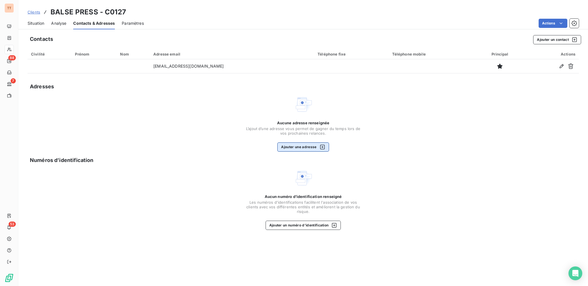
click at [317, 146] on div "button" at bounding box center [321, 147] width 9 height 6
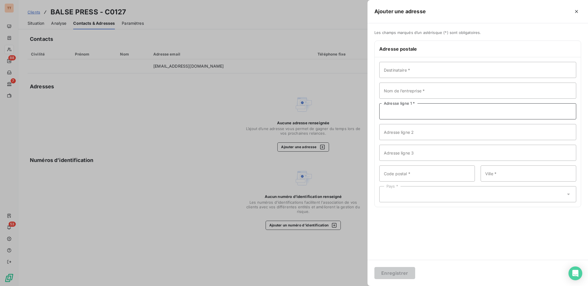
click at [431, 113] on input "Adresse ligne 1 *" at bounding box center [478, 111] width 197 height 16
type input "[STREET_ADDRESS]"
click at [446, 176] on input "Code postal *" at bounding box center [428, 173] width 96 height 16
type input "93600"
click at [520, 175] on input "Ville *" at bounding box center [529, 173] width 96 height 16
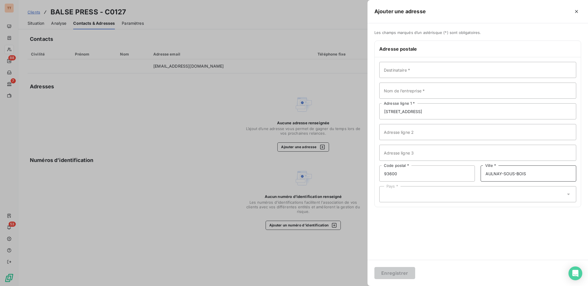
type input "AULNAY-SOUS-BOIS"
click at [436, 191] on div "Pays *" at bounding box center [478, 194] width 197 height 16
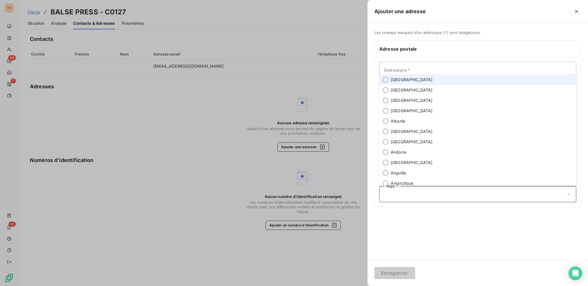
click at [418, 83] on li "[GEOGRAPHIC_DATA]" at bounding box center [478, 79] width 197 height 10
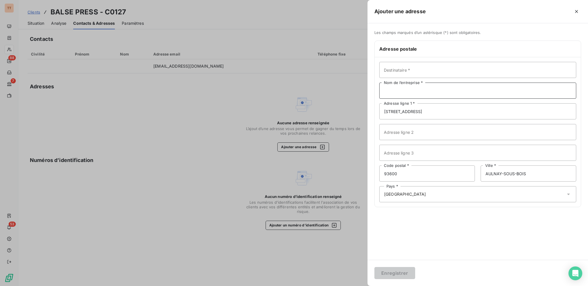
click at [421, 90] on input "Nom de l’entreprise *" at bounding box center [478, 90] width 197 height 16
type input "BALSE PRESS"
click at [375, 267] on button "Enregistrer" at bounding box center [395, 273] width 41 height 12
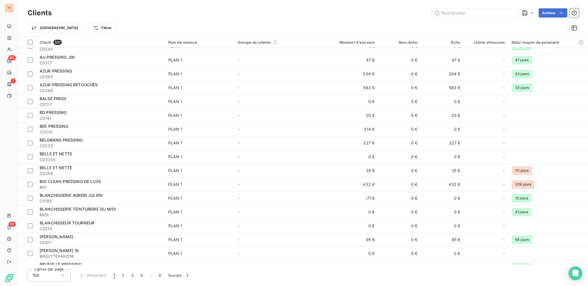
scroll to position [629, 0]
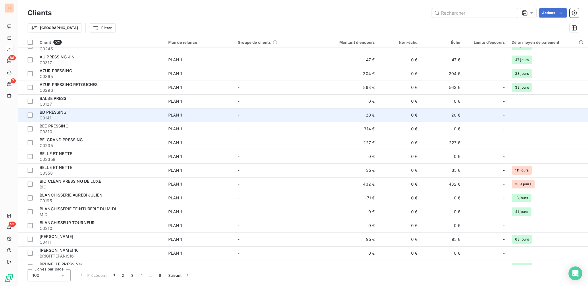
click at [115, 114] on div "BD PRESSING" at bounding box center [101, 112] width 122 height 6
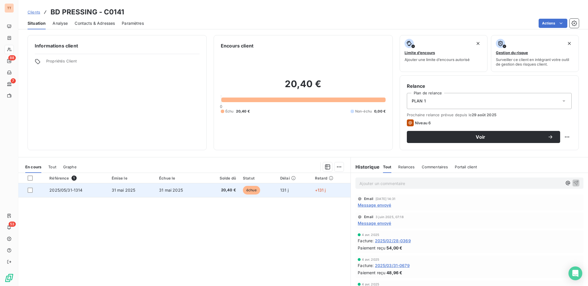
click at [235, 188] on td "20,40 €" at bounding box center [221, 190] width 36 height 14
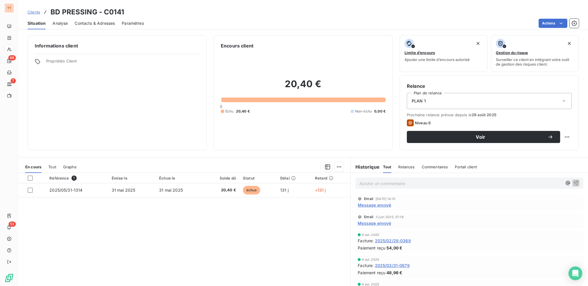
click at [94, 25] on span "Contacts & Adresses" at bounding box center [95, 23] width 40 height 6
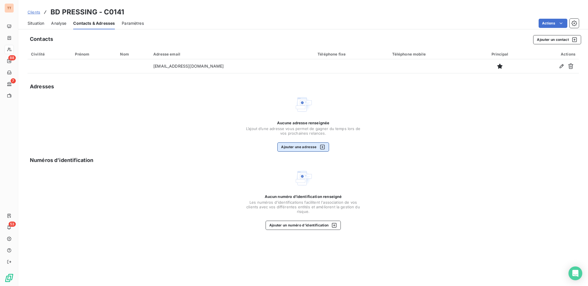
click at [294, 147] on button "Ajouter une adresse" at bounding box center [303, 146] width 51 height 9
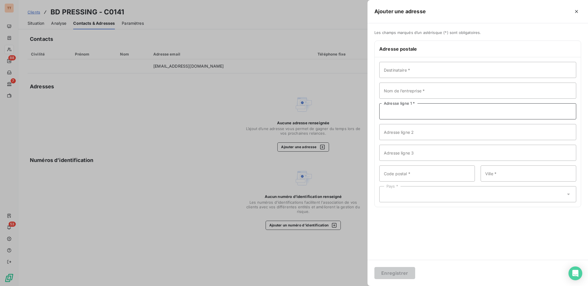
click at [392, 105] on input "Adresse ligne 1 *" at bounding box center [478, 111] width 197 height 16
type input "[STREET_ADDRESS][PERSON_NAME]"
click at [394, 171] on input "Code postal *" at bounding box center [428, 173] width 96 height 16
type input "75017"
type input "[GEOGRAPHIC_DATA]"
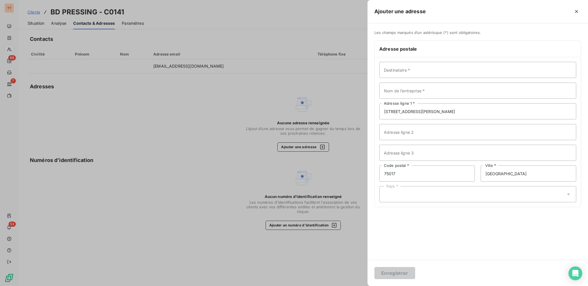
click at [416, 189] on div "Pays *" at bounding box center [478, 194] width 197 height 16
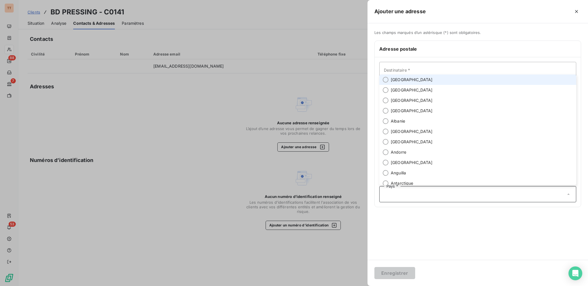
click at [423, 79] on li "[GEOGRAPHIC_DATA]" at bounding box center [478, 79] width 197 height 10
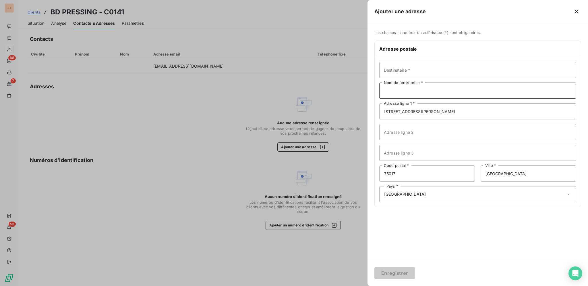
click at [405, 91] on input "Nom de l’entreprise *" at bounding box center [478, 90] width 197 height 16
type input "BD PRESSING"
click at [404, 271] on button "Enregistrer" at bounding box center [395, 273] width 41 height 12
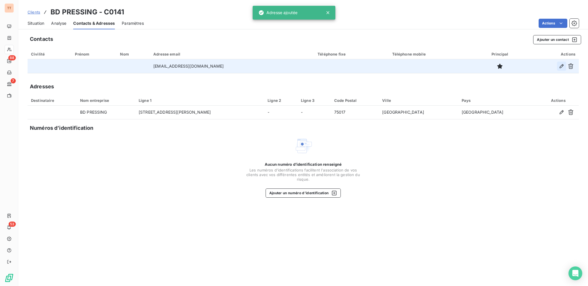
click at [561, 68] on icon "button" at bounding box center [562, 66] width 6 height 6
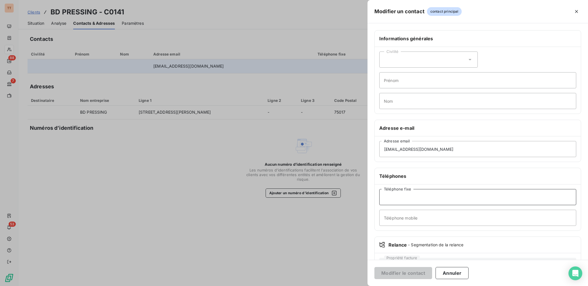
click at [437, 198] on input "Téléphone fixe" at bounding box center [478, 197] width 197 height 16
type input "0171509779"
click at [375, 267] on button "Modifier le contact" at bounding box center [404, 273] width 58 height 12
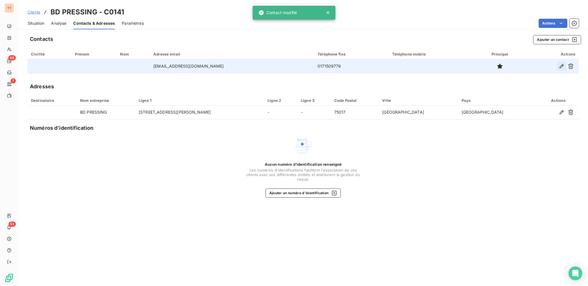
click at [563, 66] on icon "button" at bounding box center [562, 66] width 6 height 6
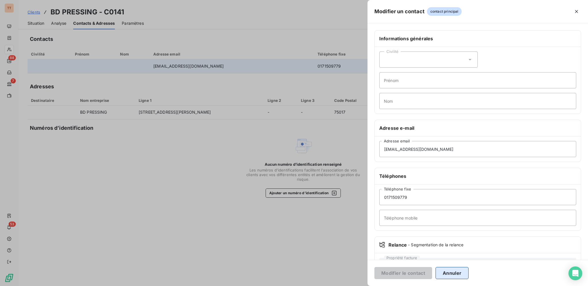
click at [454, 268] on button "Annuler" at bounding box center [452, 273] width 33 height 12
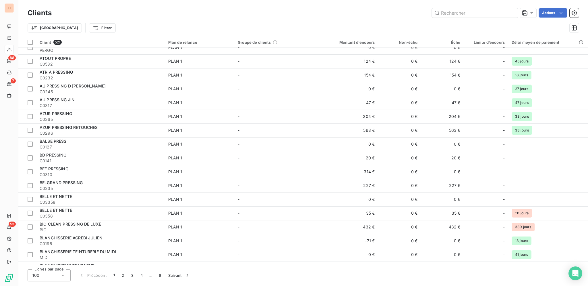
scroll to position [588, 0]
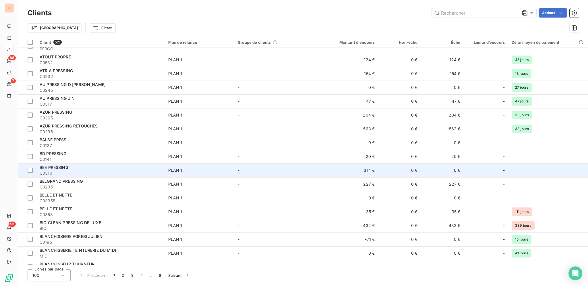
click at [134, 170] on span "C0310" at bounding box center [101, 173] width 122 height 6
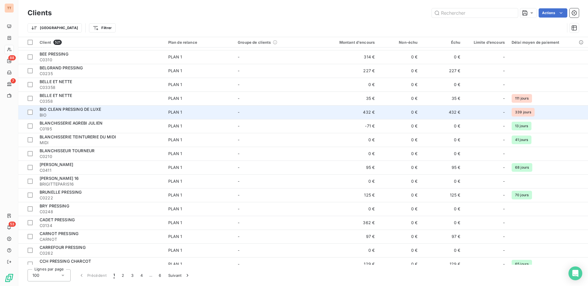
scroll to position [700, 0]
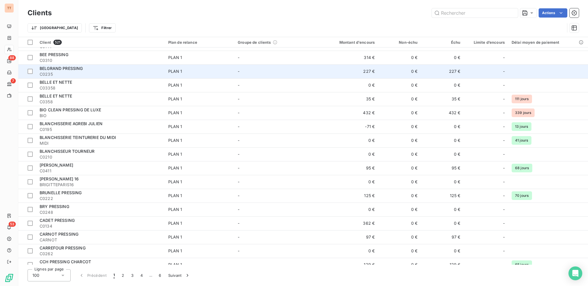
click at [78, 74] on span "C0235" at bounding box center [101, 74] width 122 height 6
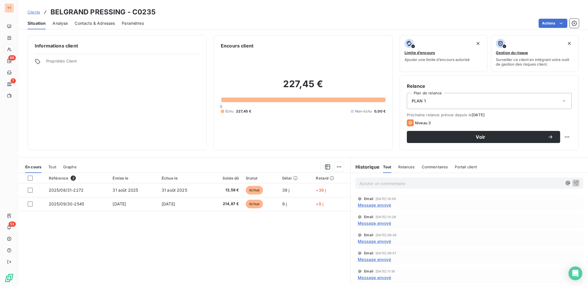
click at [111, 26] on div "Contacts & Adresses" at bounding box center [95, 23] width 40 height 12
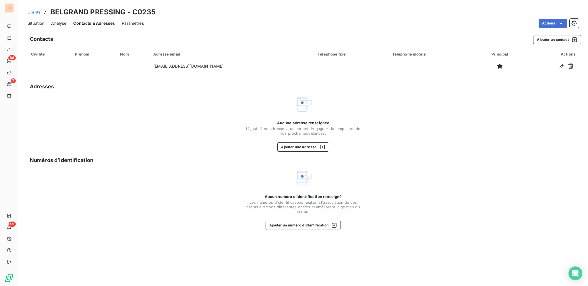
click at [40, 22] on span "Situation" at bounding box center [36, 23] width 17 height 6
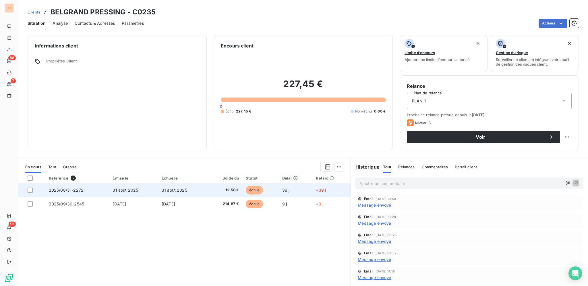
click at [179, 193] on td "31 août 2025" at bounding box center [182, 190] width 49 height 14
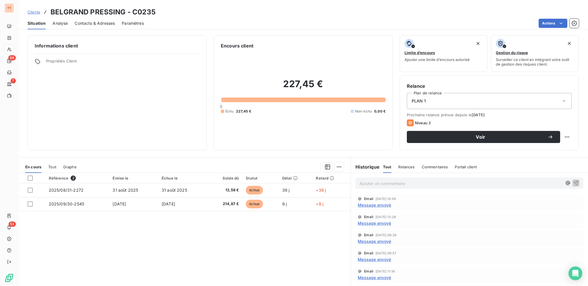
click at [95, 24] on span "Contacts & Adresses" at bounding box center [95, 23] width 40 height 6
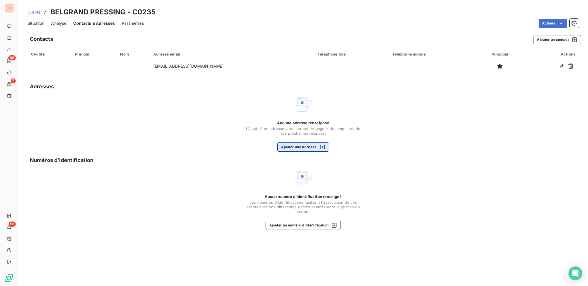
click at [317, 148] on div "button" at bounding box center [321, 147] width 9 height 6
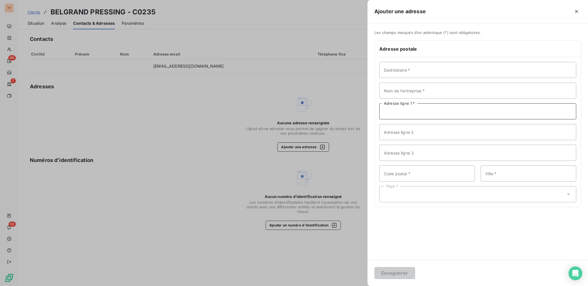
click at [426, 111] on input "Adresse ligne 1 *" at bounding box center [478, 111] width 197 height 16
type input "[STREET_ADDRESS]"
type input "75020"
type input "[GEOGRAPHIC_DATA]"
click at [405, 190] on div "Pays *" at bounding box center [478, 194] width 197 height 16
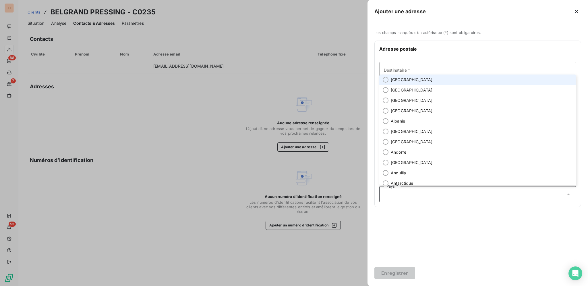
click at [410, 80] on li "[GEOGRAPHIC_DATA]" at bounding box center [478, 79] width 197 height 10
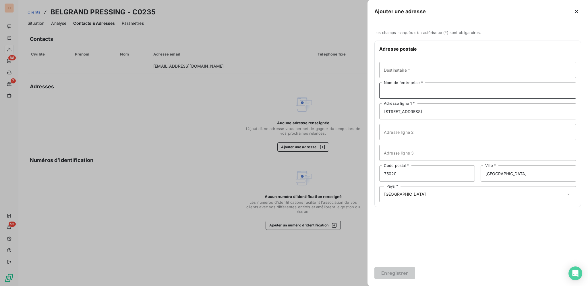
click at [409, 94] on input "Nom de l’entreprise *" at bounding box center [478, 90] width 197 height 16
type input "BELGRAND PRESSING"
click at [375, 267] on button "Enregistrer" at bounding box center [395, 273] width 41 height 12
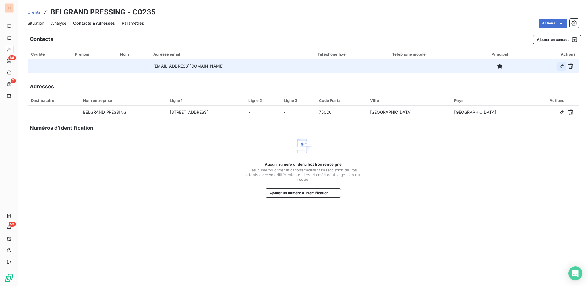
click at [558, 66] on button "button" at bounding box center [561, 65] width 9 height 9
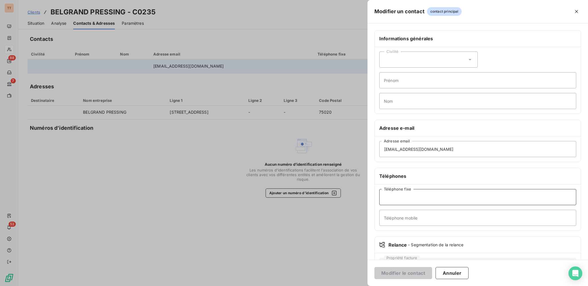
click at [422, 192] on input "Téléphone fixe" at bounding box center [478, 197] width 197 height 16
type input "0140301192"
click at [408, 273] on button "Modifier le contact" at bounding box center [404, 273] width 58 height 12
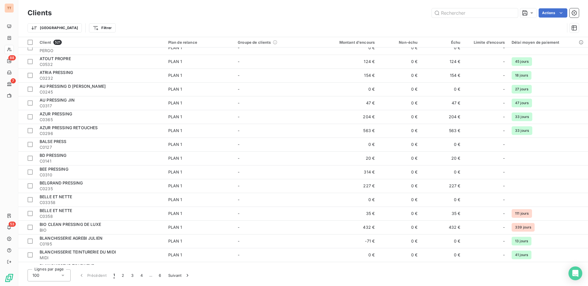
scroll to position [602, 0]
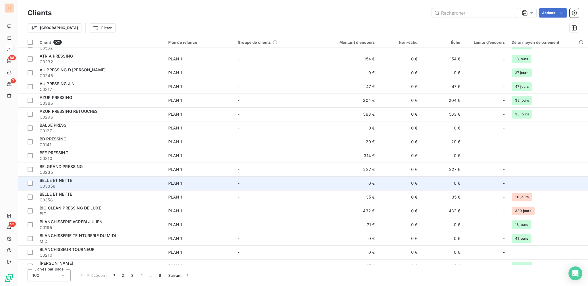
click at [88, 183] on span "C03358" at bounding box center [101, 186] width 122 height 6
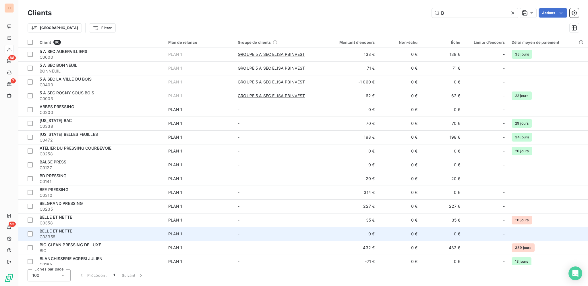
type input "B"
click at [120, 227] on td "BELLE ET NETTE C03358" at bounding box center [100, 234] width 129 height 14
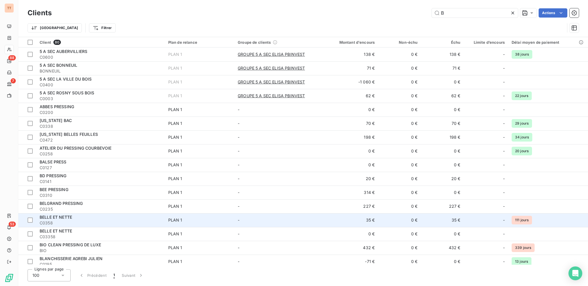
click at [138, 220] on span "C0358" at bounding box center [101, 223] width 122 height 6
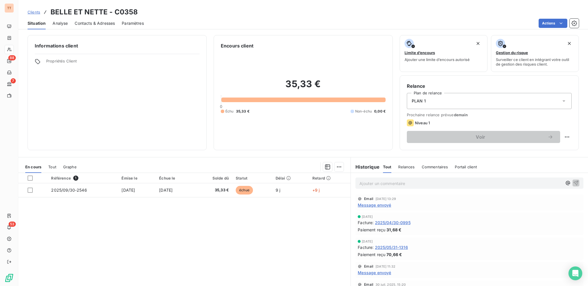
click at [102, 23] on span "Contacts & Adresses" at bounding box center [95, 23] width 40 height 6
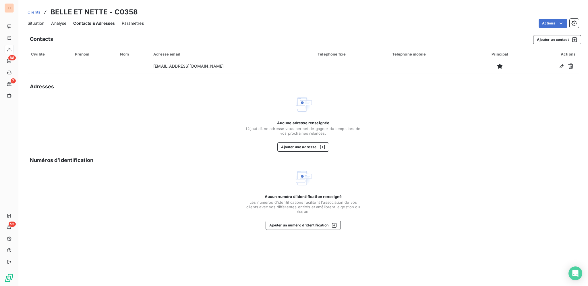
click at [35, 22] on span "Situation" at bounding box center [36, 23] width 17 height 6
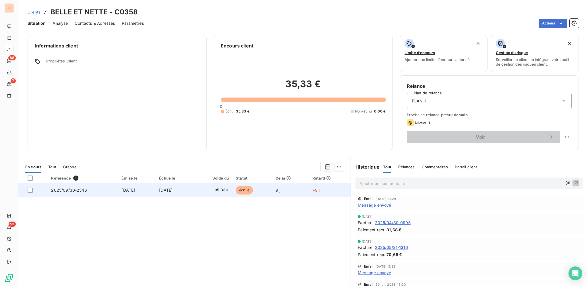
click at [167, 192] on span "[DATE]" at bounding box center [166, 189] width 14 height 5
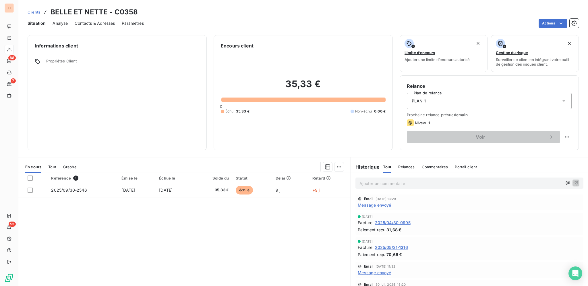
click at [98, 25] on span "Contacts & Adresses" at bounding box center [95, 23] width 40 height 6
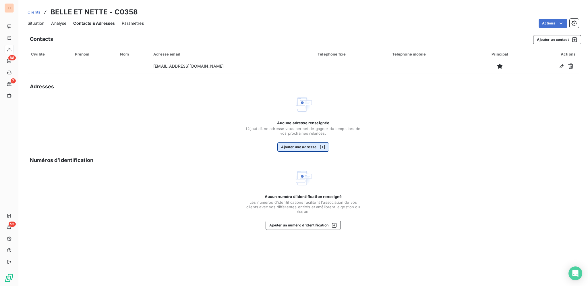
click at [306, 151] on button "Ajouter une adresse" at bounding box center [303, 146] width 51 height 9
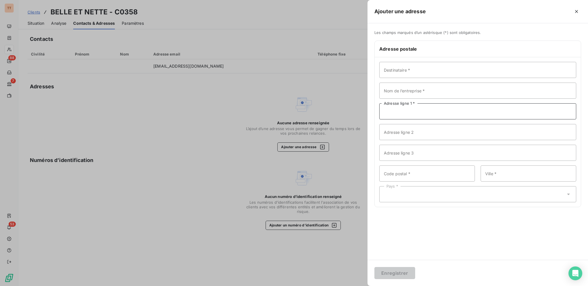
click at [420, 109] on input "Adresse ligne 1 *" at bounding box center [478, 111] width 197 height 16
type input "[STREET_ADDRESS][PERSON_NAME]"
click at [433, 170] on input "Code postal *" at bounding box center [428, 173] width 96 height 16
type input "80170"
type input "ROSIÈRES-EN-[PERSON_NAME]"
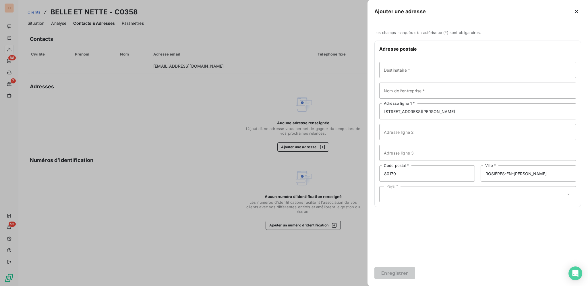
click at [432, 192] on div "Pays *" at bounding box center [478, 194] width 197 height 16
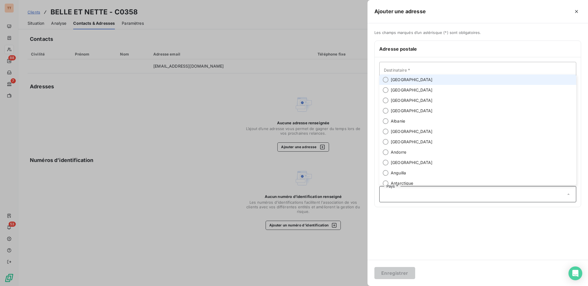
click at [409, 77] on li "[GEOGRAPHIC_DATA]" at bounding box center [478, 79] width 197 height 10
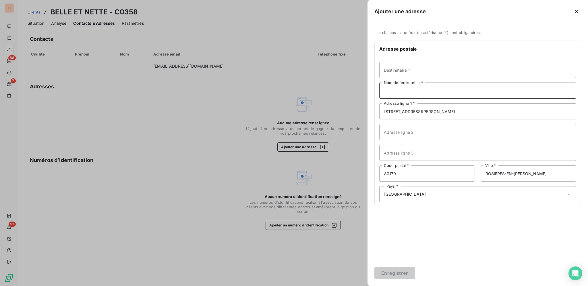
click at [421, 88] on input "Nom de l’entreprise *" at bounding box center [478, 90] width 197 height 16
type input "BELLE ET NETTE"
click at [405, 271] on button "Enregistrer" at bounding box center [395, 273] width 41 height 12
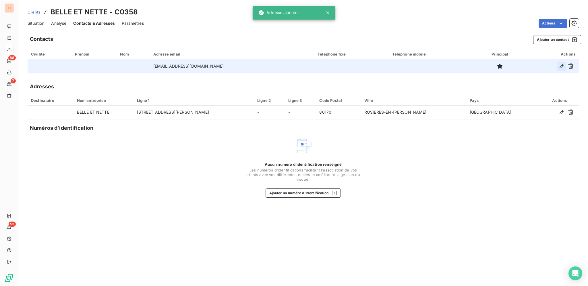
click at [562, 67] on icon "button" at bounding box center [562, 66] width 4 height 4
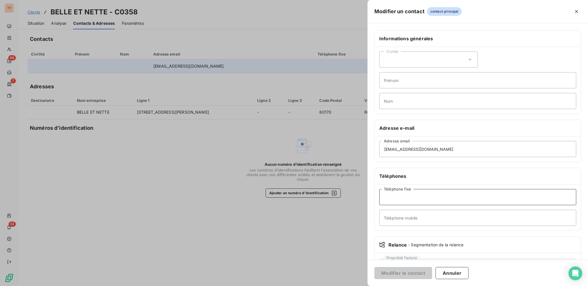
click at [429, 198] on input "Téléphone fixe" at bounding box center [478, 197] width 197 height 16
type input "0322870669"
click at [412, 273] on button "Modifier le contact" at bounding box center [404, 273] width 58 height 12
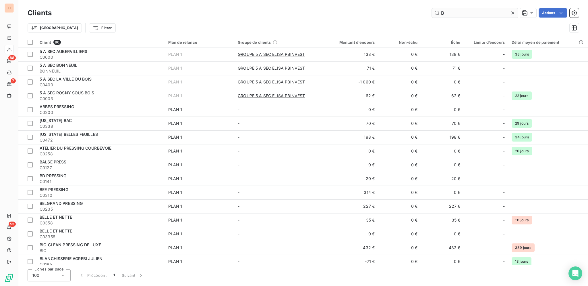
click at [453, 15] on input "B" at bounding box center [475, 12] width 86 height 9
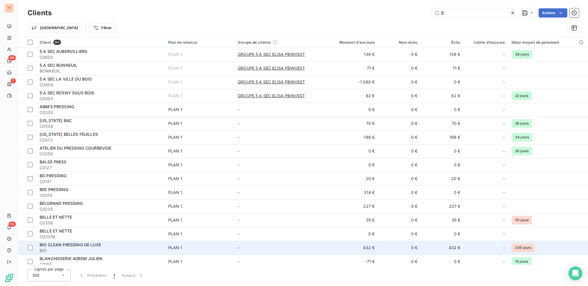
click at [150, 247] on span "BIO" at bounding box center [101, 250] width 122 height 6
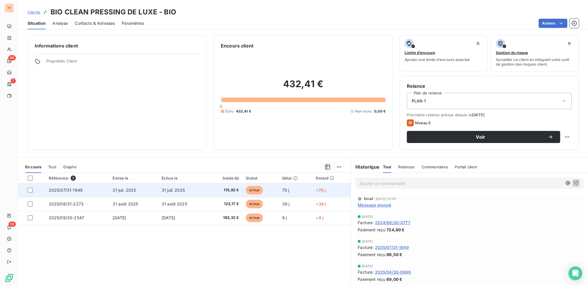
click at [261, 186] on span "échue" at bounding box center [254, 190] width 17 height 9
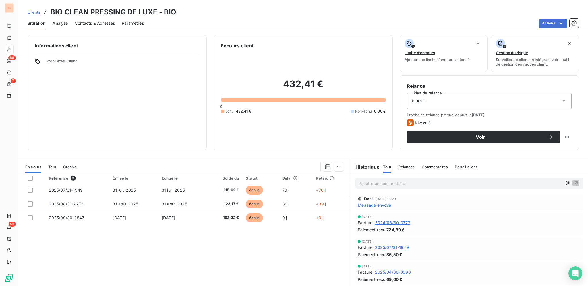
click at [94, 25] on span "Contacts & Adresses" at bounding box center [95, 23] width 40 height 6
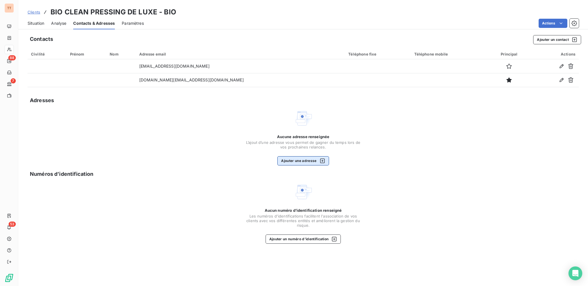
click at [321, 161] on icon "button" at bounding box center [323, 161] width 6 height 6
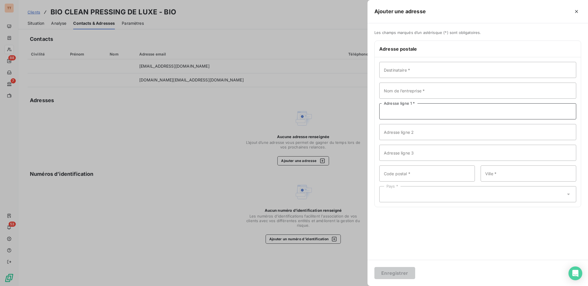
click at [411, 109] on input "Adresse ligne 1 *" at bounding box center [478, 111] width 197 height 16
type input "[STREET_ADDRESS]"
click at [412, 89] on input "Nom de l’entreprise *" at bounding box center [478, 90] width 197 height 16
type input "BIO CLEAN PRESSING DE LUXE"
click at [426, 169] on input "Code postal *" at bounding box center [428, 173] width 96 height 16
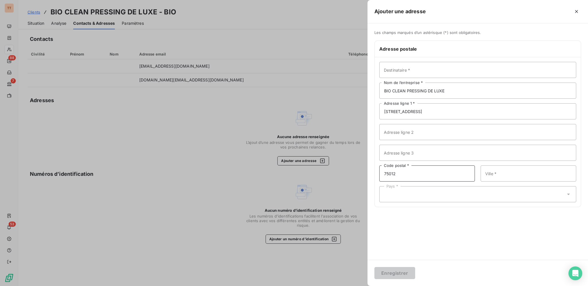
type input "75012"
type input "[GEOGRAPHIC_DATA]"
click at [464, 190] on div "Pays *" at bounding box center [478, 194] width 197 height 16
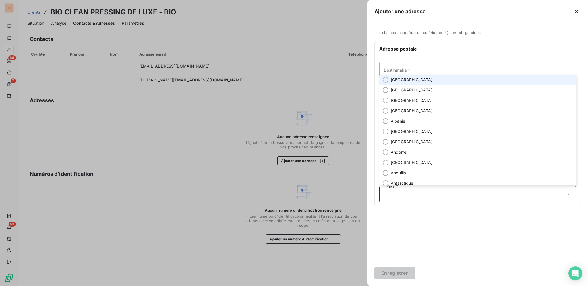
click at [439, 76] on li "[GEOGRAPHIC_DATA]" at bounding box center [478, 79] width 197 height 10
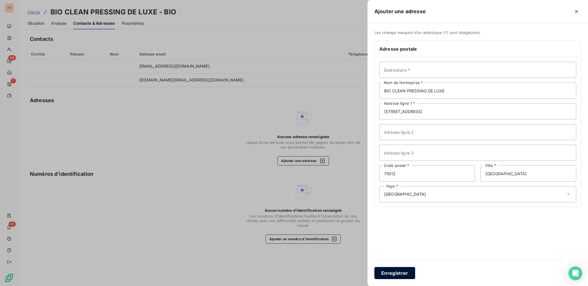
click at [392, 267] on button "Enregistrer" at bounding box center [395, 273] width 41 height 12
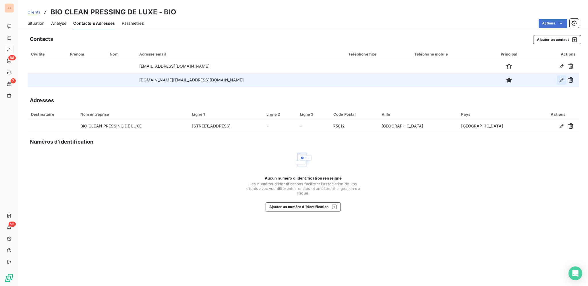
click at [563, 80] on icon "button" at bounding box center [562, 80] width 6 height 6
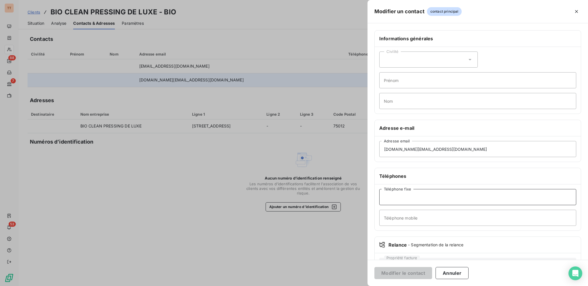
click at [432, 198] on input "Téléphone fixe" at bounding box center [478, 197] width 197 height 16
click at [453, 270] on button "Annuler" at bounding box center [452, 273] width 33 height 12
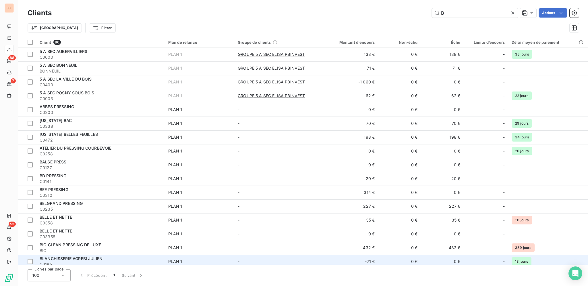
click at [97, 259] on span "BLANCHISSERIE AGREBI JULIEN" at bounding box center [71, 258] width 63 height 5
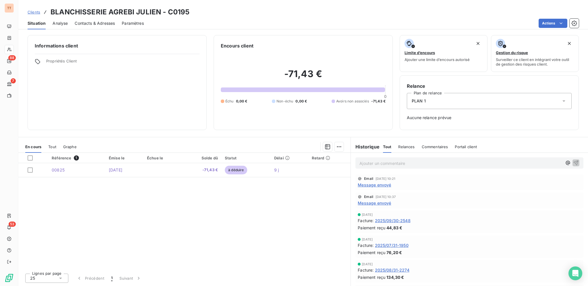
click at [370, 185] on span "Message envoyé" at bounding box center [374, 185] width 33 height 6
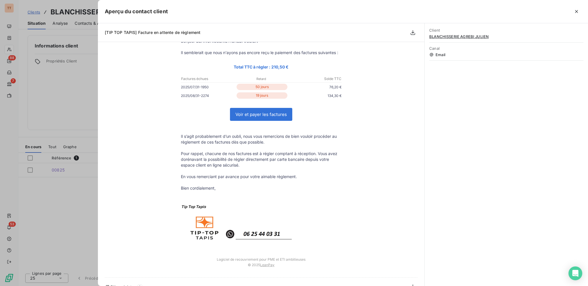
scroll to position [54, 0]
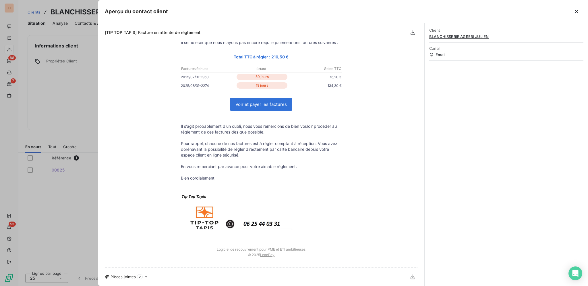
click at [96, 82] on div at bounding box center [294, 143] width 588 height 286
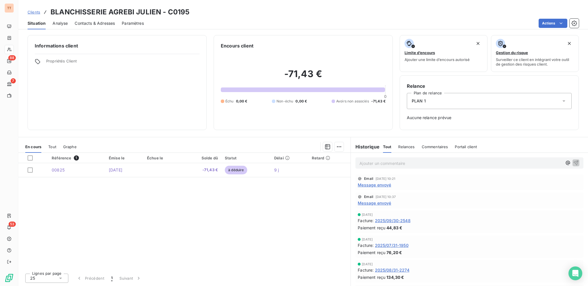
click at [398, 219] on span "2025/09/30-2548" at bounding box center [393, 220] width 36 height 6
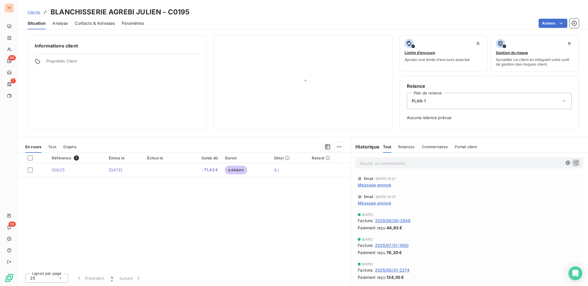
click at [95, 24] on span "Contacts & Adresses" at bounding box center [95, 23] width 40 height 6
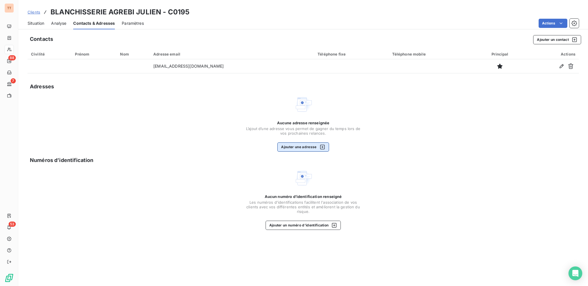
click at [322, 147] on icon "button" at bounding box center [322, 147] width 5 height 5
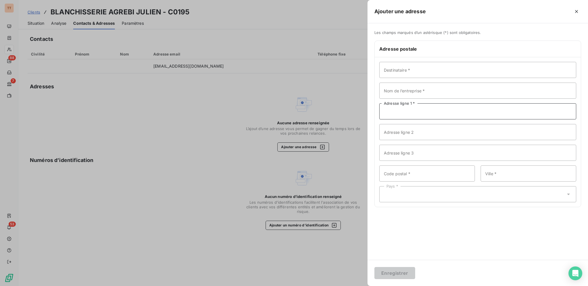
click at [424, 111] on input "Adresse ligne 1 *" at bounding box center [478, 111] width 197 height 16
type input "[STREET_ADDRESS]"
click at [431, 89] on input "Nom de l’entreprise *" at bounding box center [478, 90] width 197 height 16
type input "BLANCHISSERIE AGREBI JULIEN"
click at [440, 169] on input "Code postal *" at bounding box center [428, 173] width 96 height 16
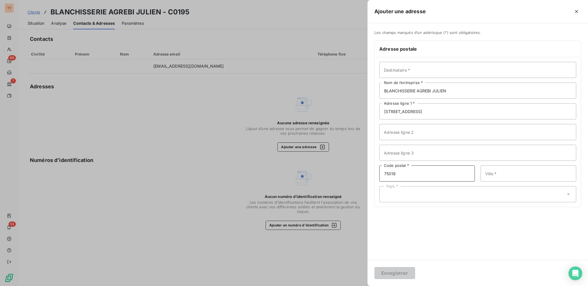
type input "75018"
click at [554, 169] on input "Ville *" at bounding box center [529, 173] width 96 height 16
type input "[GEOGRAPHIC_DATA]"
click at [478, 197] on div "Pays *" at bounding box center [478, 194] width 197 height 16
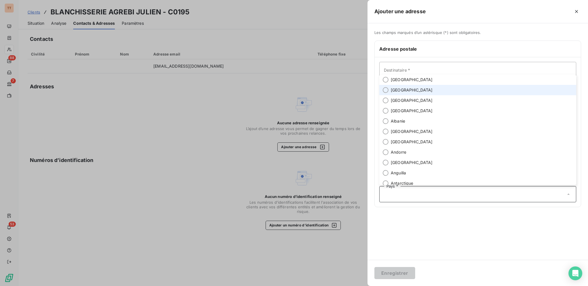
click at [415, 85] on li "[GEOGRAPHIC_DATA]" at bounding box center [478, 90] width 197 height 10
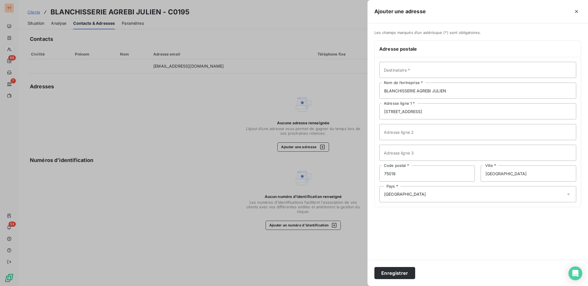
click at [419, 197] on div "Pays * [GEOGRAPHIC_DATA]" at bounding box center [478, 194] width 197 height 16
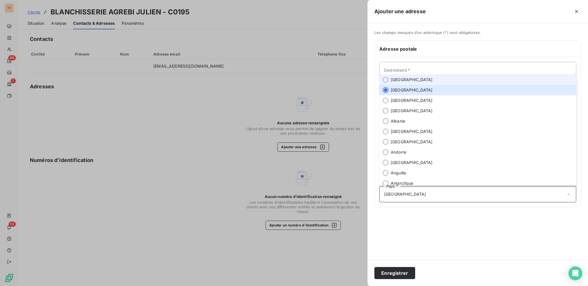
click at [421, 82] on li "[GEOGRAPHIC_DATA]" at bounding box center [478, 79] width 197 height 10
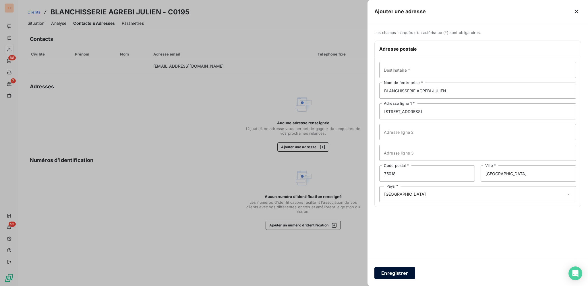
click at [402, 274] on button "Enregistrer" at bounding box center [395, 273] width 41 height 12
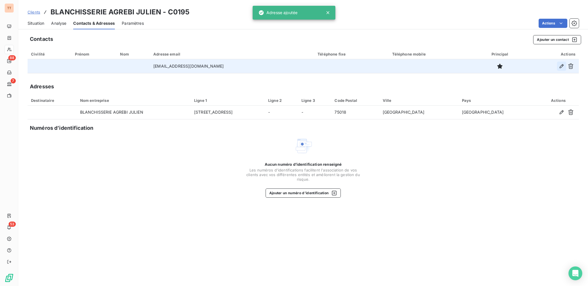
click at [564, 67] on icon "button" at bounding box center [562, 66] width 6 height 6
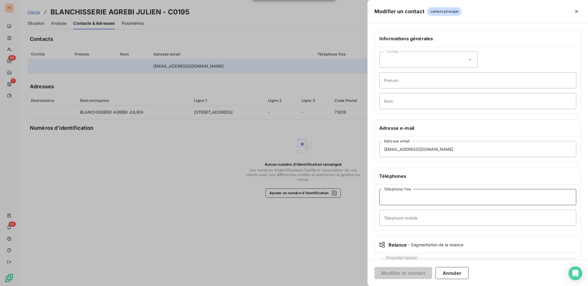
click at [429, 198] on input "Téléphone fixe" at bounding box center [478, 197] width 197 height 16
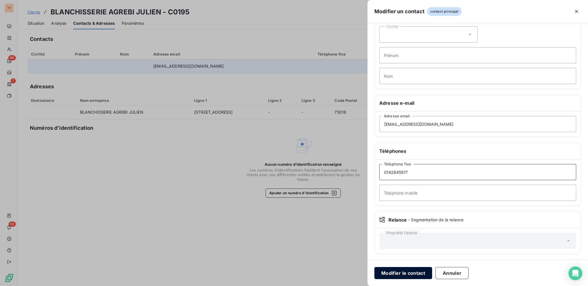
type input "0142645917"
click at [418, 269] on button "Modifier le contact" at bounding box center [404, 273] width 58 height 12
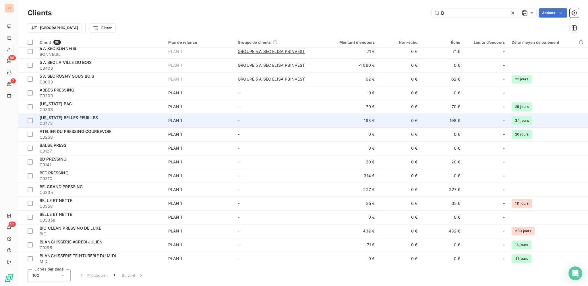
scroll to position [24, 0]
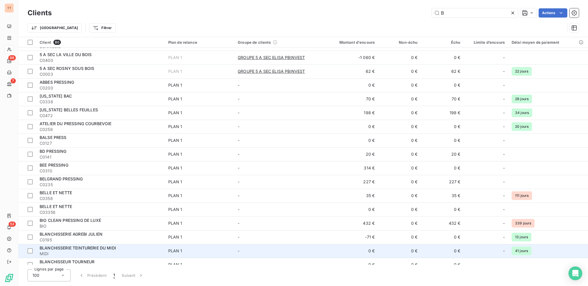
click at [88, 253] on span "MIDI" at bounding box center [101, 254] width 122 height 6
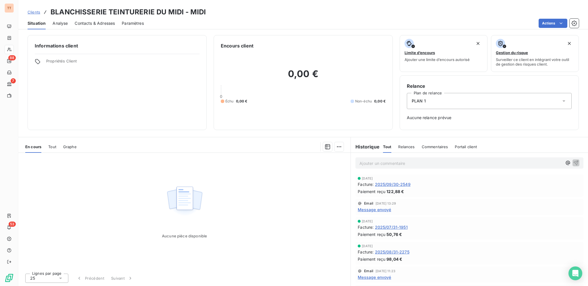
click at [398, 184] on span "2025/09/30-2549" at bounding box center [393, 184] width 36 height 6
click at [98, 20] on div "Contacts & Adresses" at bounding box center [95, 23] width 40 height 12
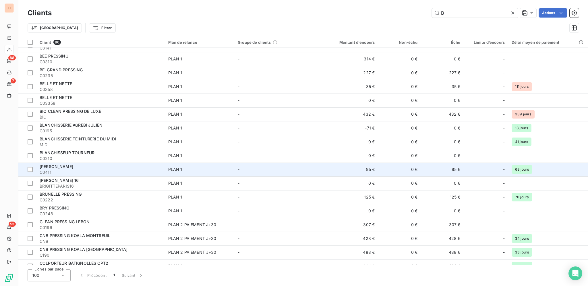
scroll to position [141, 0]
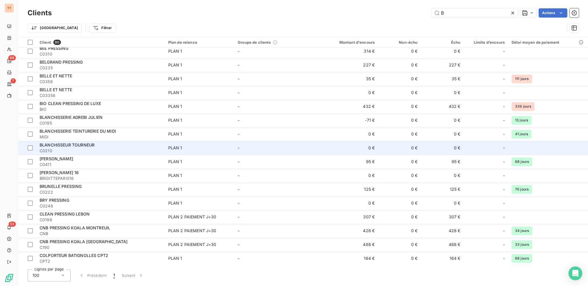
click at [118, 144] on div "BLANCHISSEUR TOURNEUR" at bounding box center [101, 145] width 122 height 6
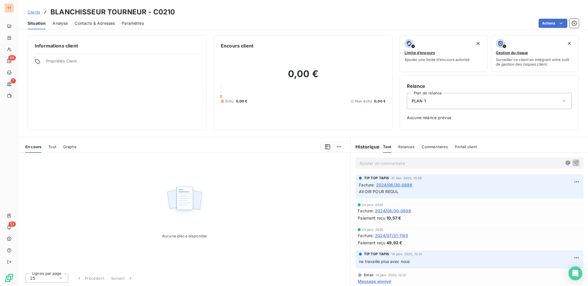
click at [94, 24] on span "Contacts & Adresses" at bounding box center [95, 23] width 40 height 6
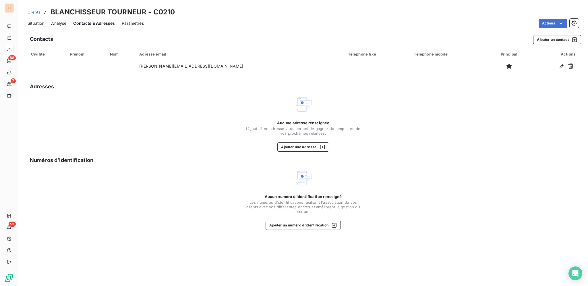
click at [38, 22] on span "Situation" at bounding box center [36, 23] width 17 height 6
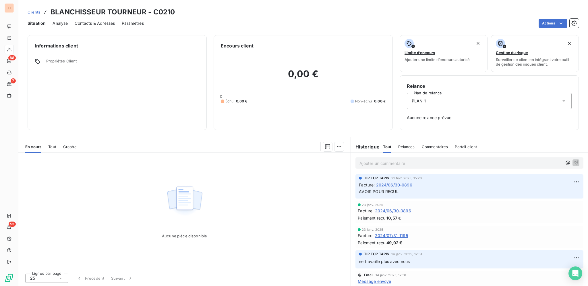
click at [400, 186] on span "2024/06/30-0896" at bounding box center [394, 185] width 36 height 6
click at [98, 24] on span "Contacts & Adresses" at bounding box center [95, 23] width 40 height 6
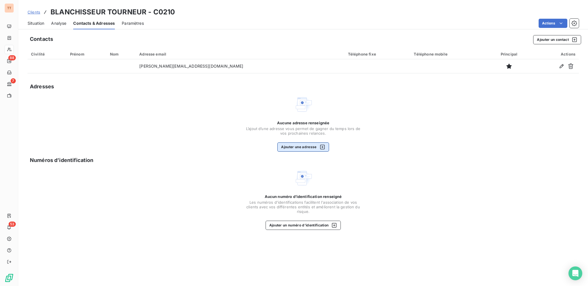
click at [316, 146] on button "Ajouter une adresse" at bounding box center [303, 146] width 51 height 9
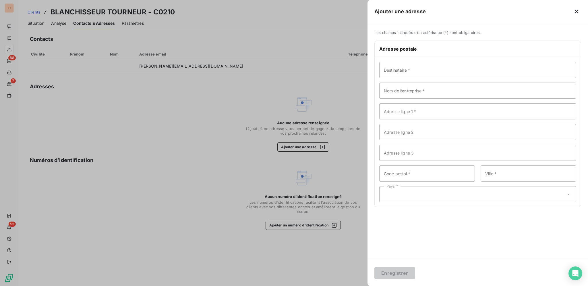
click at [154, 69] on div at bounding box center [294, 143] width 588 height 286
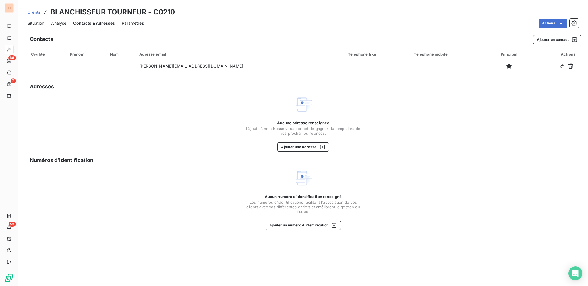
click at [44, 24] on span "Situation" at bounding box center [36, 23] width 17 height 6
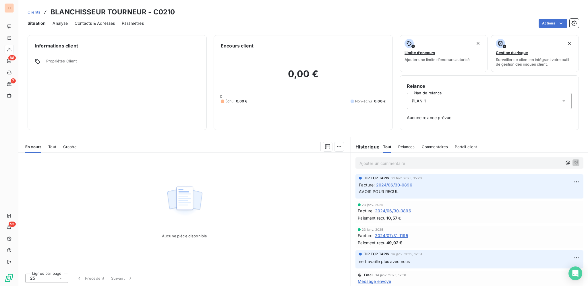
click at [408, 186] on span "2024/06/30-0896" at bounding box center [394, 185] width 36 height 6
click at [91, 25] on span "Contacts & Adresses" at bounding box center [95, 23] width 40 height 6
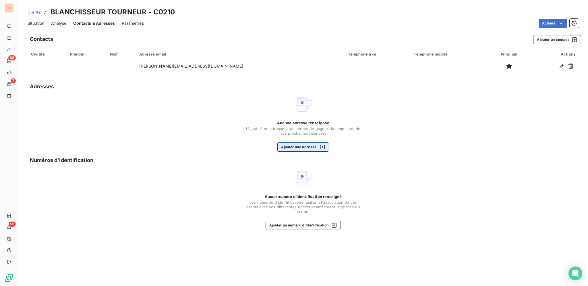
click at [306, 147] on button "Ajouter une adresse" at bounding box center [303, 146] width 51 height 9
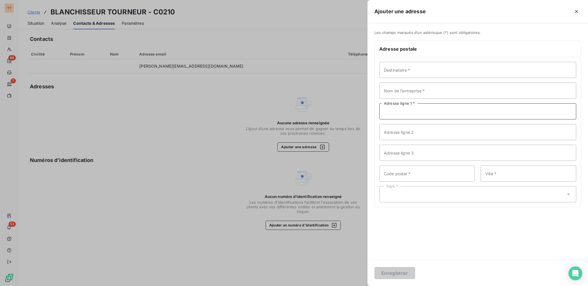
click at [422, 112] on input "Adresse ligne 1 *" at bounding box center [478, 111] width 197 height 16
type input "[STREET_ADDRESS][PERSON_NAME]"
click at [445, 177] on input "Code postal *" at bounding box center [428, 173] width 96 height 16
type input "75006"
click at [516, 174] on input "Ville *" at bounding box center [529, 173] width 96 height 16
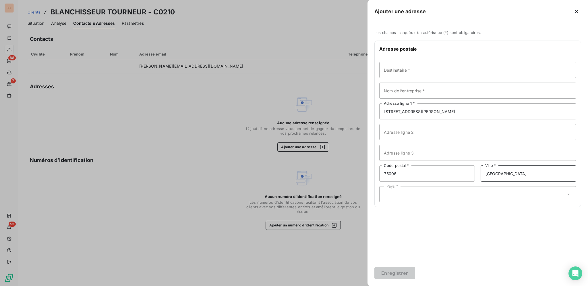
type input "[GEOGRAPHIC_DATA]"
click at [469, 193] on div "Pays *" at bounding box center [478, 194] width 197 height 16
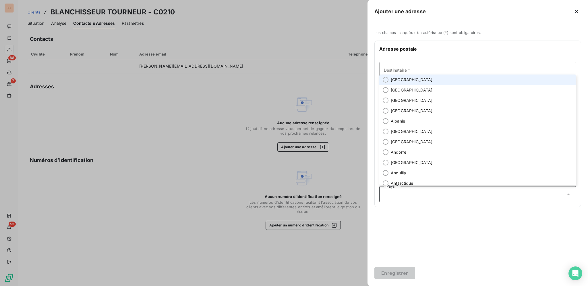
click at [426, 76] on li "[GEOGRAPHIC_DATA]" at bounding box center [478, 79] width 197 height 10
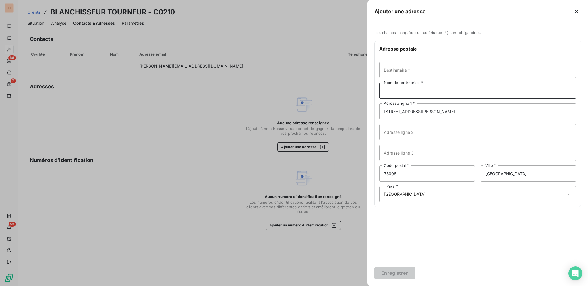
click at [425, 92] on input "Nom de l’entreprise *" at bounding box center [478, 90] width 197 height 16
type input "BLANCHISSEUR TOURNEUR"
click at [396, 269] on button "Enregistrer" at bounding box center [395, 273] width 41 height 12
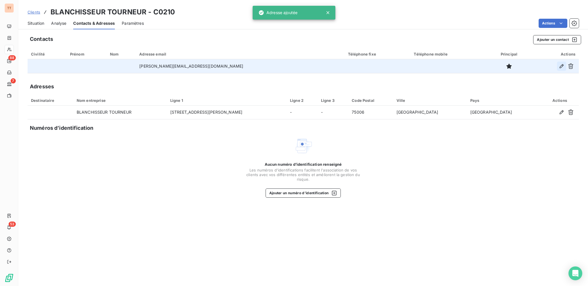
click at [563, 65] on icon "button" at bounding box center [562, 66] width 4 height 4
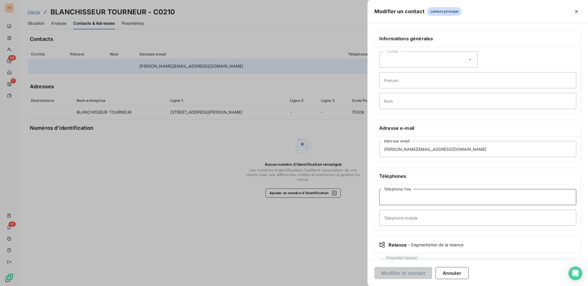
click at [474, 200] on input "Téléphone fixe" at bounding box center [478, 197] width 197 height 16
type input "0142229184"
click at [415, 274] on button "Modifier le contact" at bounding box center [404, 273] width 58 height 12
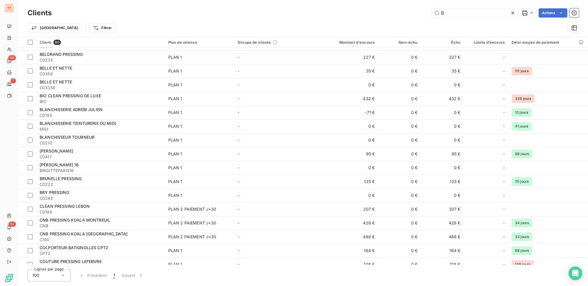
scroll to position [162, 0]
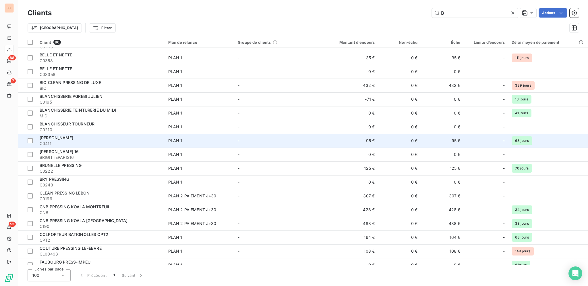
click at [103, 138] on div "[PERSON_NAME]" at bounding box center [101, 138] width 122 height 6
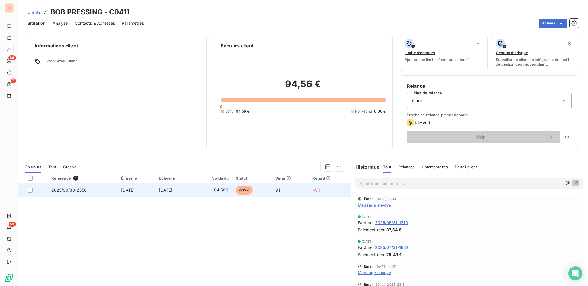
click at [226, 189] on span "94,56 €" at bounding box center [213, 190] width 32 height 6
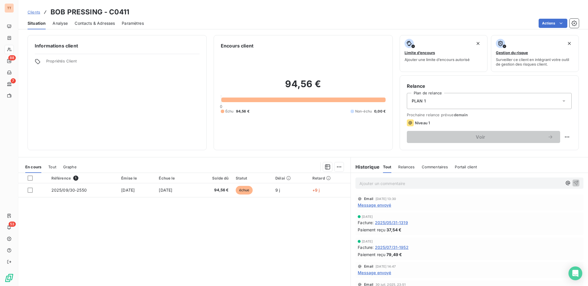
click at [99, 26] on span "Contacts & Adresses" at bounding box center [95, 23] width 40 height 6
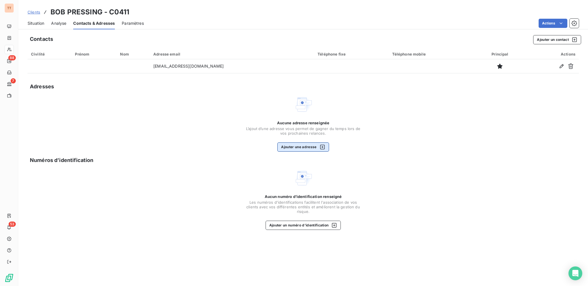
click at [305, 145] on button "Ajouter une adresse" at bounding box center [303, 146] width 51 height 9
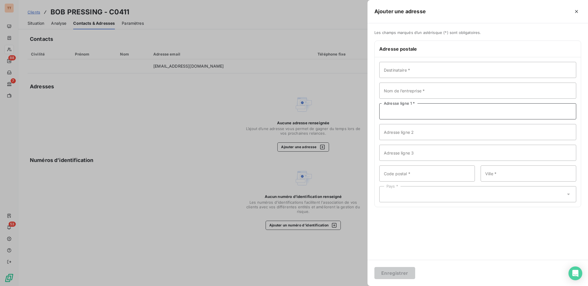
click at [417, 113] on input "Adresse ligne 1 *" at bounding box center [478, 111] width 197 height 16
type input "[STREET_ADDRESS] MAKEBA"
click at [413, 171] on input "Code postal *" at bounding box center [428, 173] width 96 height 16
type input "93000"
type input "BOBIGNY"
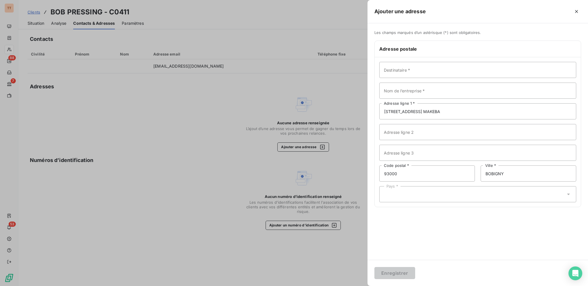
click at [408, 189] on div "Pays *" at bounding box center [478, 194] width 197 height 16
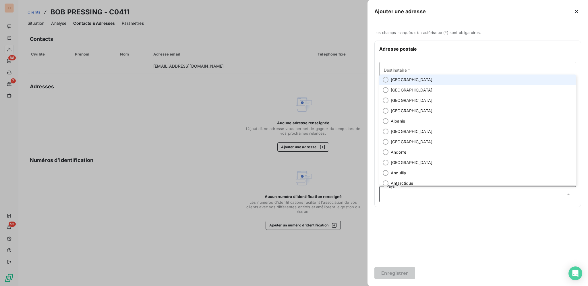
click at [417, 82] on li "[GEOGRAPHIC_DATA]" at bounding box center [478, 79] width 197 height 10
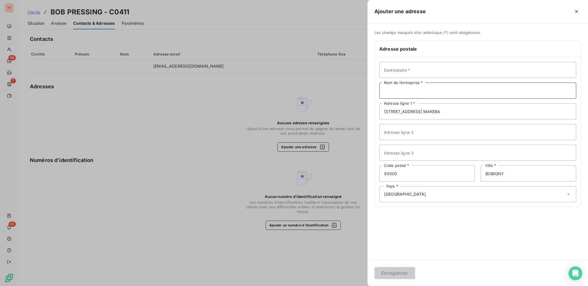
click at [416, 91] on input "Nom de l’entreprise *" at bounding box center [478, 90] width 197 height 16
type input "[PERSON_NAME]"
click at [375, 267] on button "Enregistrer" at bounding box center [395, 273] width 41 height 12
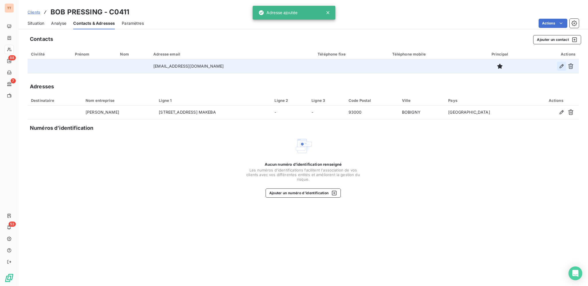
click at [561, 65] on icon "button" at bounding box center [562, 66] width 6 height 6
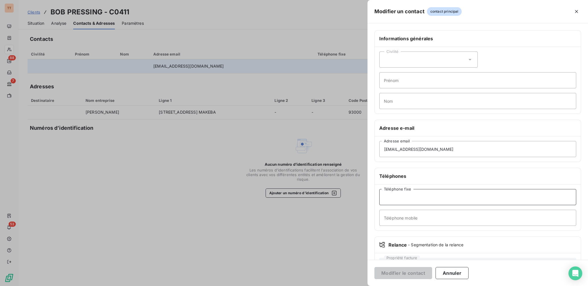
click at [446, 199] on input "Téléphone fixe" at bounding box center [478, 197] width 197 height 16
type input "0148303282"
click at [405, 269] on button "Modifier le contact" at bounding box center [404, 273] width 58 height 12
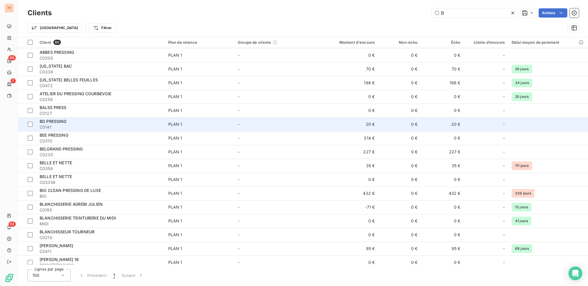
scroll to position [79, 0]
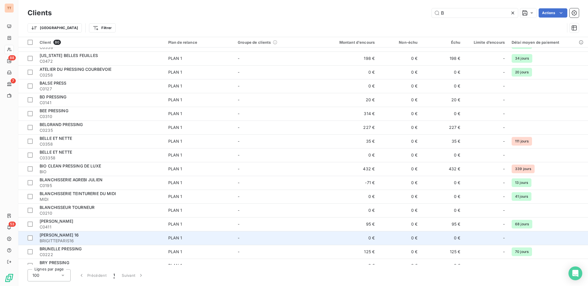
click at [112, 239] on span "BRIGITTEPARIS16" at bounding box center [101, 241] width 122 height 6
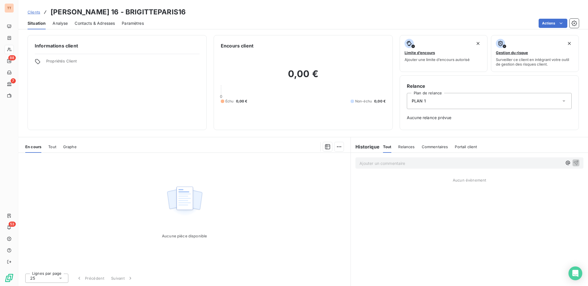
click at [105, 25] on span "Contacts & Adresses" at bounding box center [95, 23] width 40 height 6
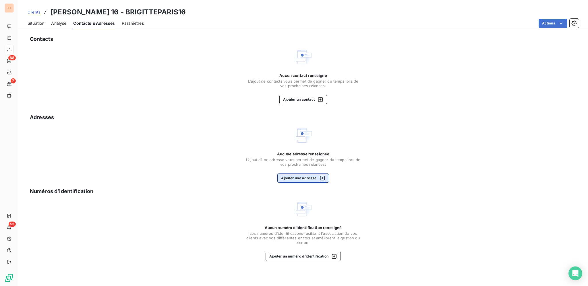
click at [310, 177] on button "Ajouter une adresse" at bounding box center [303, 177] width 51 height 9
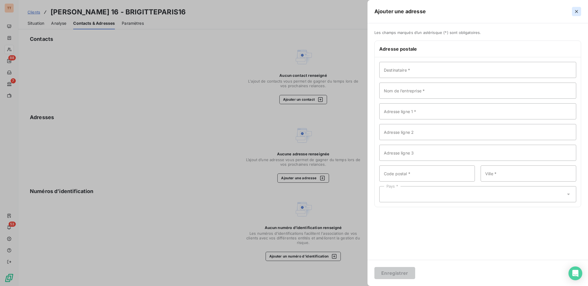
click at [580, 9] on button "button" at bounding box center [576, 11] width 9 height 9
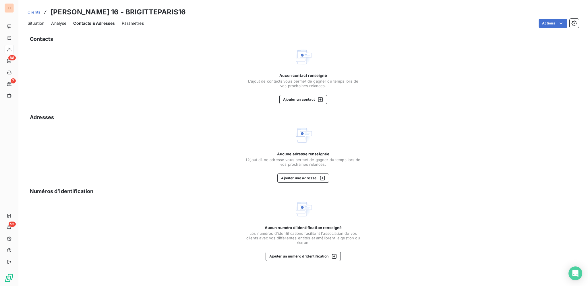
click at [42, 23] on span "Situation" at bounding box center [36, 23] width 17 height 6
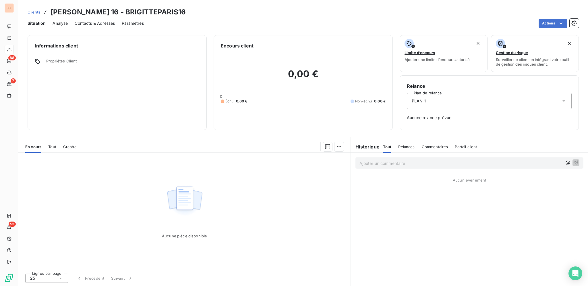
click at [52, 146] on span "Tout" at bounding box center [52, 146] width 8 height 5
click at [410, 146] on span "Relances" at bounding box center [406, 146] width 16 height 5
click at [384, 145] on span "Tout" at bounding box center [387, 146] width 8 height 5
click at [429, 147] on span "Commentaires" at bounding box center [435, 146] width 26 height 5
click at [388, 149] on div "Tout" at bounding box center [387, 146] width 8 height 12
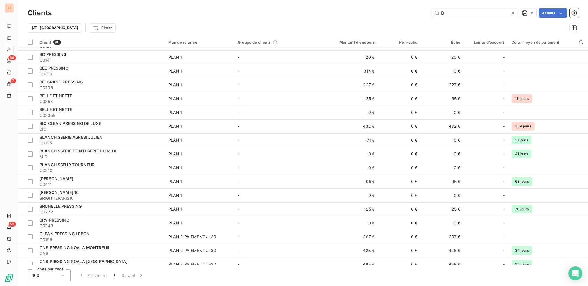
scroll to position [125, 0]
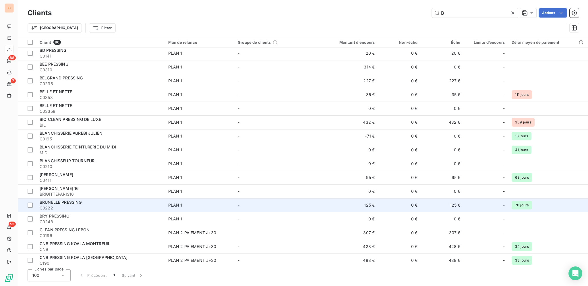
click at [93, 202] on div "BRUNELLE PRESSING" at bounding box center [101, 202] width 122 height 6
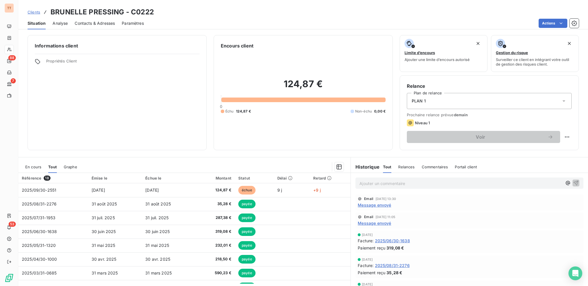
click at [37, 167] on span "En cours" at bounding box center [33, 166] width 16 height 5
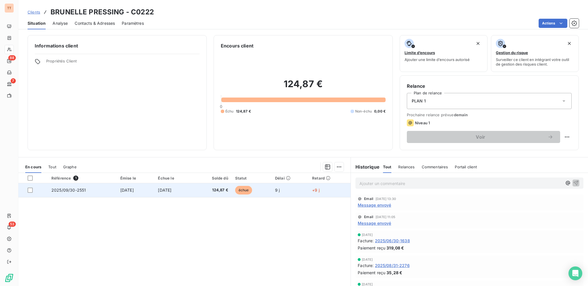
click at [212, 188] on span "124,87 €" at bounding box center [213, 190] width 32 height 6
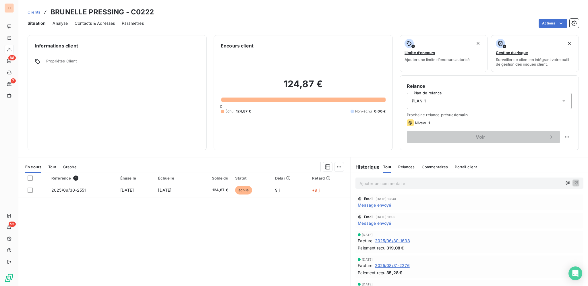
click at [101, 26] on div "Contacts & Adresses" at bounding box center [95, 23] width 40 height 12
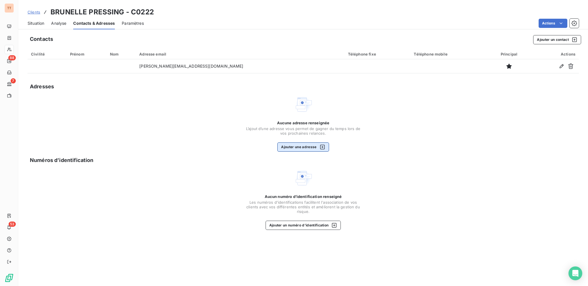
click at [304, 146] on button "Ajouter une adresse" at bounding box center [303, 146] width 51 height 9
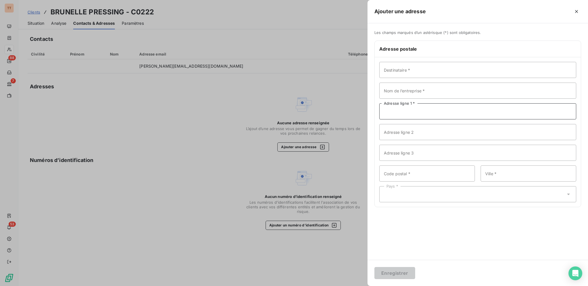
click at [412, 114] on input "Adresse ligne 1 *" at bounding box center [478, 111] width 197 height 16
type input "[STREET_ADDRESS][PERSON_NAME]"
click at [420, 174] on input "Code postal *" at bounding box center [428, 173] width 96 height 16
type input "80000"
type input "[GEOGRAPHIC_DATA]"
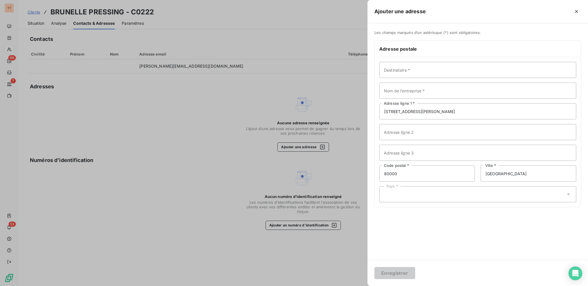
click at [397, 191] on div "Pays *" at bounding box center [478, 194] width 197 height 16
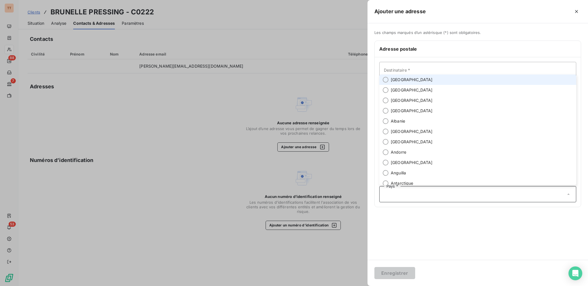
click at [416, 76] on li "[GEOGRAPHIC_DATA]" at bounding box center [478, 79] width 197 height 10
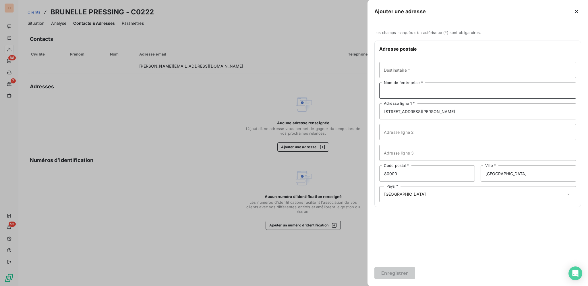
click at [412, 91] on input "Nom de l’entreprise *" at bounding box center [478, 90] width 197 height 16
type input "BRUNELLE PRESSING"
click at [405, 269] on button "Enregistrer" at bounding box center [395, 273] width 41 height 12
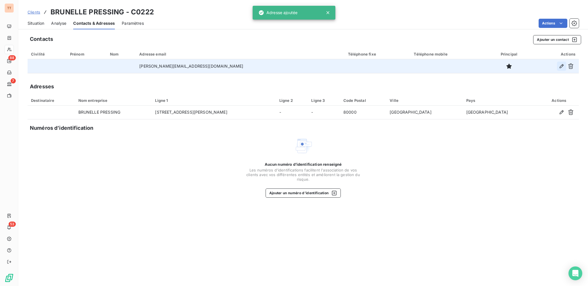
click at [561, 69] on button "button" at bounding box center [561, 65] width 9 height 9
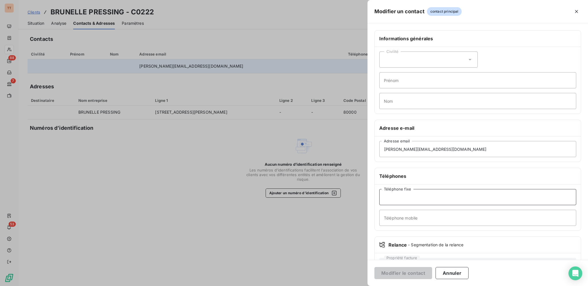
click at [443, 192] on input "Téléphone fixe" at bounding box center [478, 197] width 197 height 16
type input "0322913207"
click at [375, 267] on button "Modifier le contact" at bounding box center [404, 273] width 58 height 12
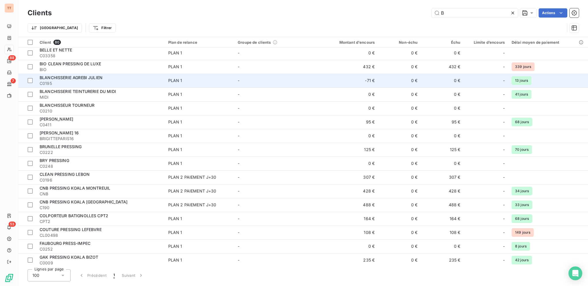
scroll to position [185, 0]
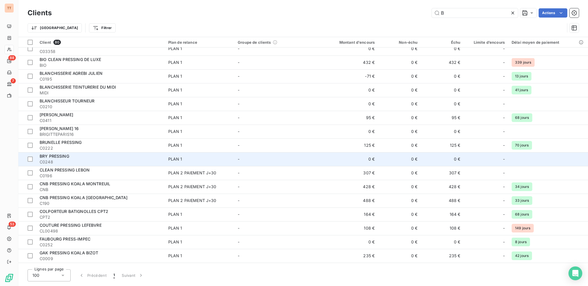
click at [174, 158] on div "PLAN 1" at bounding box center [175, 159] width 14 height 6
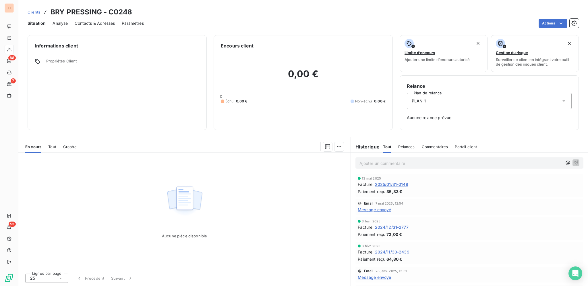
click at [400, 185] on span "2025/01/31-0149" at bounding box center [391, 184] width 33 height 6
click at [90, 27] on div "Contacts & Adresses" at bounding box center [95, 23] width 40 height 12
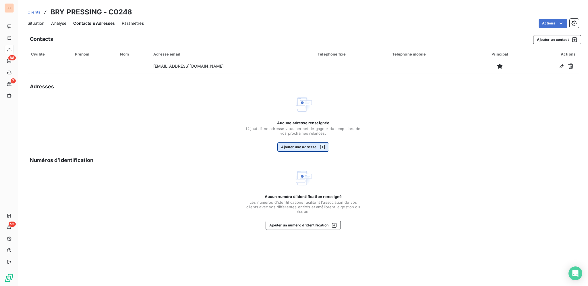
click at [321, 147] on icon "button" at bounding box center [323, 147] width 6 height 6
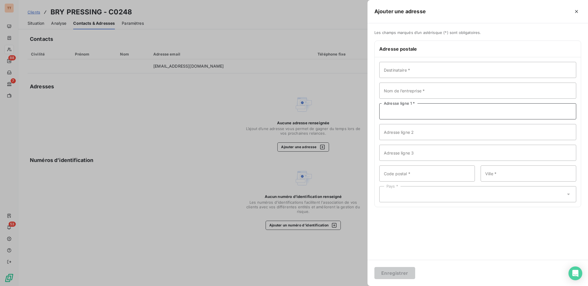
click at [433, 110] on input "Adresse ligne 1 *" at bounding box center [478, 111] width 197 height 16
type input "[STREET_ADDRESS][PERSON_NAME]"
click at [438, 175] on input "Code postal *" at bounding box center [428, 173] width 96 height 16
type input "94360"
click at [495, 172] on input "Ville *" at bounding box center [529, 173] width 96 height 16
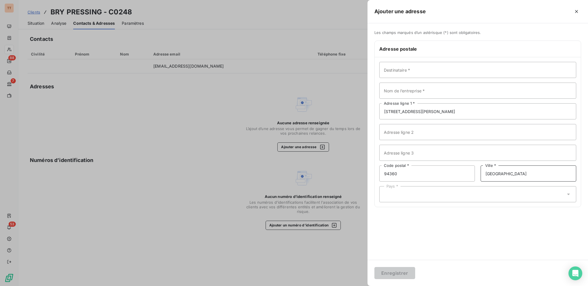
type input "[GEOGRAPHIC_DATA]"
click at [448, 194] on div "Pays *" at bounding box center [478, 194] width 197 height 16
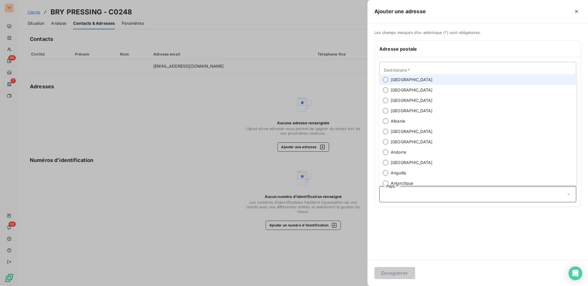
click at [431, 80] on li "[GEOGRAPHIC_DATA]" at bounding box center [478, 79] width 197 height 10
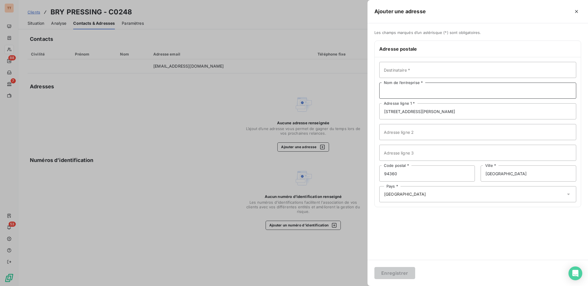
click at [442, 89] on input "Nom de l’entreprise *" at bounding box center [478, 90] width 197 height 16
type input "BRY PRESSING"
click at [404, 269] on button "Enregistrer" at bounding box center [395, 273] width 41 height 12
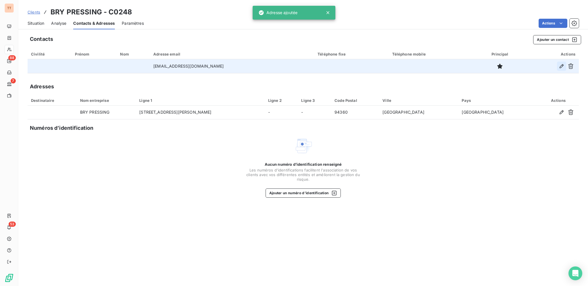
click at [564, 66] on icon "button" at bounding box center [562, 66] width 6 height 6
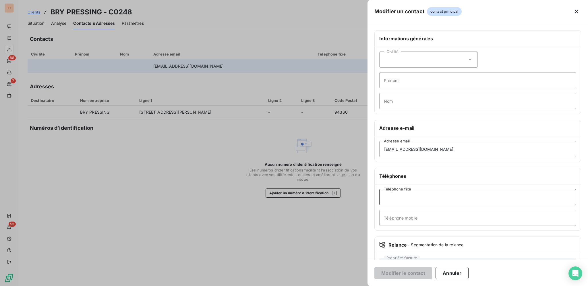
click at [455, 198] on input "Téléphone fixe" at bounding box center [478, 197] width 197 height 16
type input "0149837851"
click at [415, 270] on button "Modifier le contact" at bounding box center [404, 273] width 58 height 12
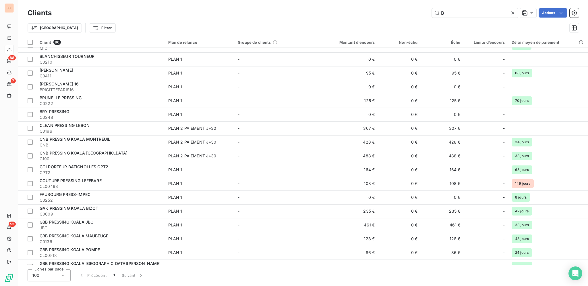
scroll to position [249, 0]
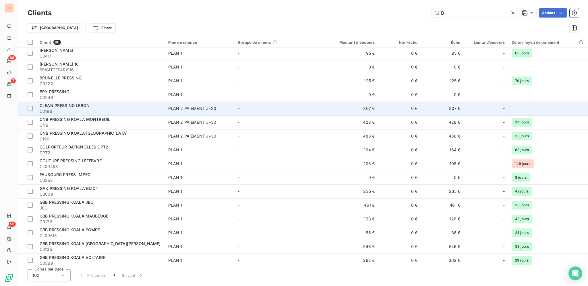
click at [86, 107] on span "CLEAN PRESSING LEBON" at bounding box center [65, 105] width 50 height 5
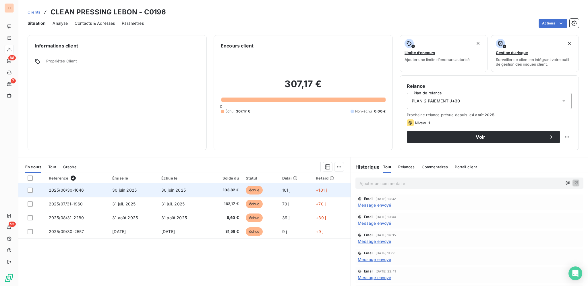
click at [234, 186] on td "103,82 €" at bounding box center [224, 190] width 35 height 14
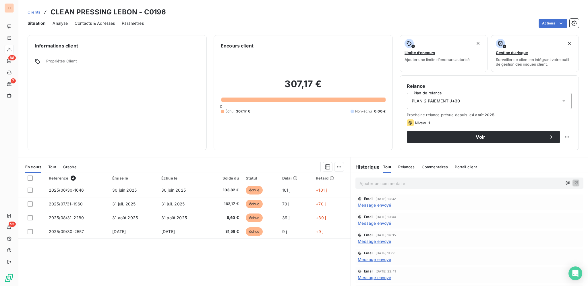
click at [96, 21] on span "Contacts & Adresses" at bounding box center [95, 23] width 40 height 6
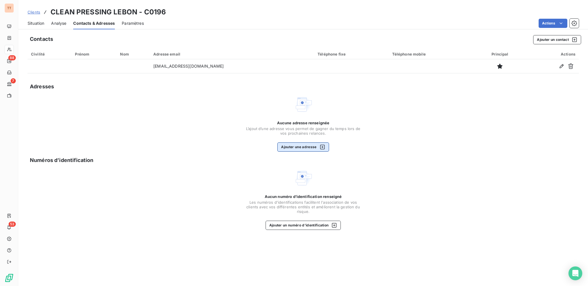
click at [308, 147] on button "Ajouter une adresse" at bounding box center [303, 146] width 51 height 9
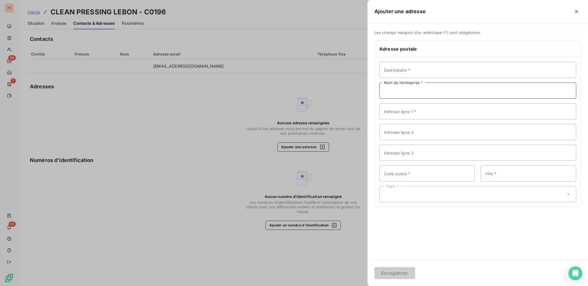
click at [402, 92] on input "Nom de l’entreprise *" at bounding box center [478, 90] width 197 height 16
click at [386, 116] on input "Adresse ligne 1 *" at bounding box center [478, 111] width 197 height 16
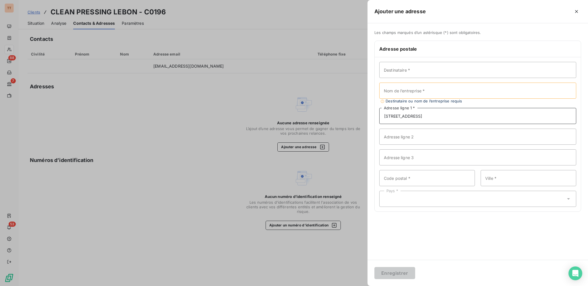
type input "[STREET_ADDRESS]"
click at [424, 86] on input "Nom de l’entreprise *" at bounding box center [478, 90] width 197 height 16
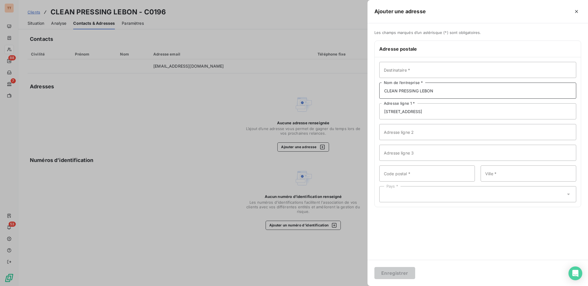
type input "CLEAN PRESSING LEBON"
click at [424, 172] on input "Code postal *" at bounding box center [428, 173] width 96 height 16
type input "75017"
click at [522, 176] on input "Ville *" at bounding box center [529, 173] width 96 height 16
type input "[GEOGRAPHIC_DATA]"
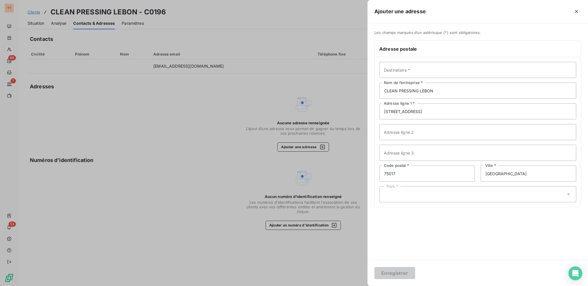
click at [469, 196] on div "Pays *" at bounding box center [478, 194] width 197 height 16
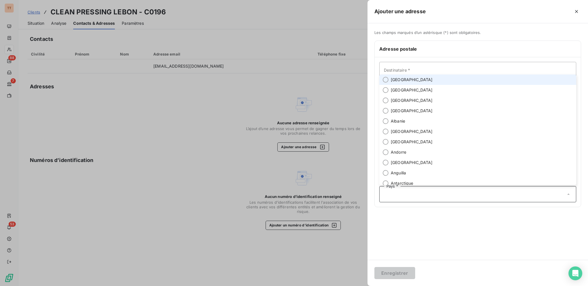
click at [399, 79] on span "[GEOGRAPHIC_DATA]" at bounding box center [412, 80] width 42 height 6
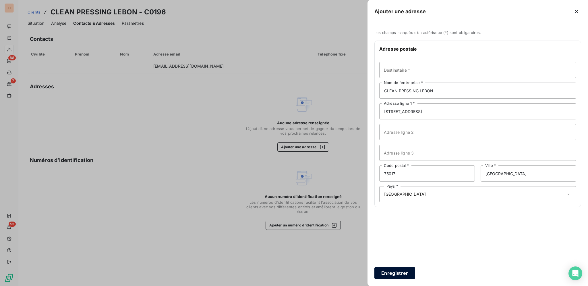
click at [404, 273] on button "Enregistrer" at bounding box center [395, 273] width 41 height 12
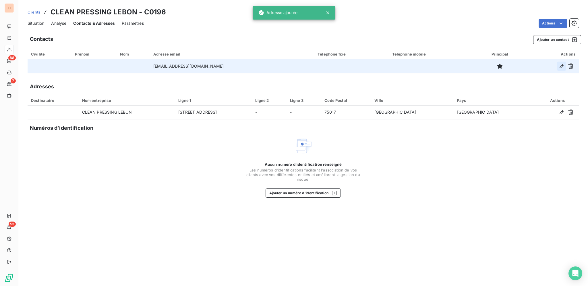
click at [560, 63] on icon "button" at bounding box center [562, 66] width 6 height 6
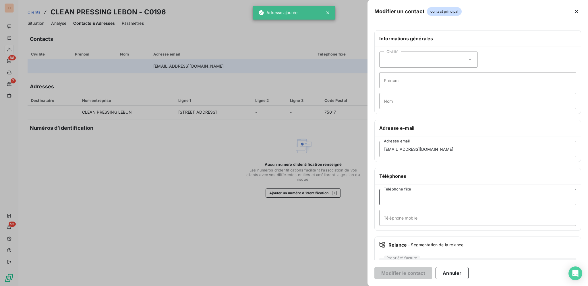
click at [422, 195] on input "Téléphone fixe" at bounding box center [478, 197] width 197 height 16
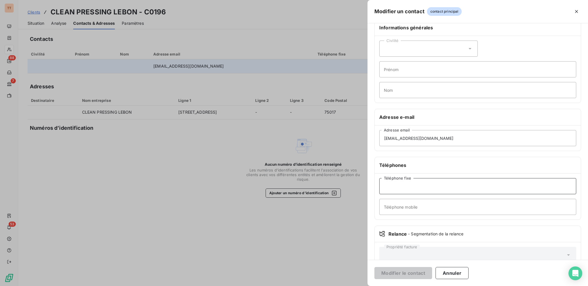
scroll to position [25, 0]
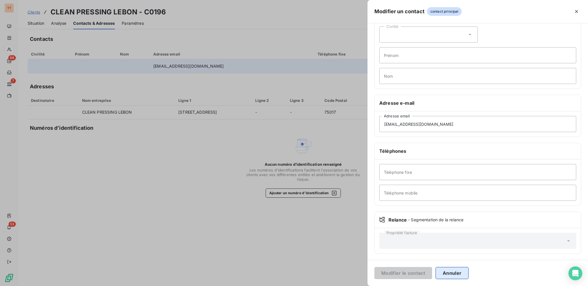
click at [454, 272] on button "Annuler" at bounding box center [452, 273] width 33 height 12
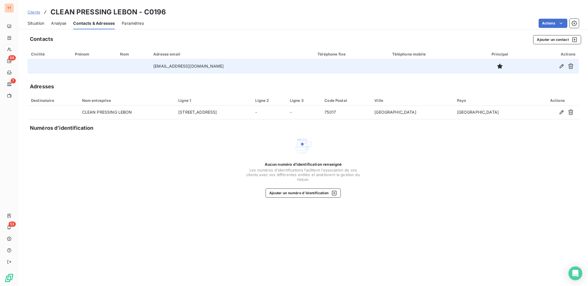
click at [355, 152] on div "Aucun numéro d’identification renseigné Les numéros d'identifications faciliten…" at bounding box center [303, 166] width 115 height 61
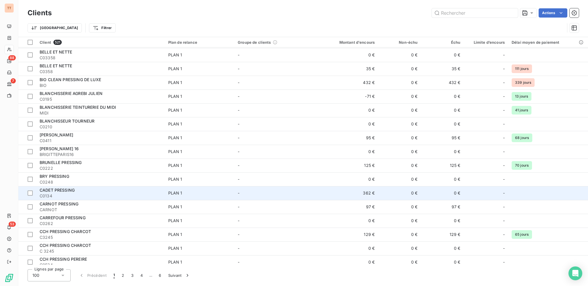
scroll to position [731, 0]
click at [201, 194] on span "PLAN 1" at bounding box center [199, 192] width 63 height 6
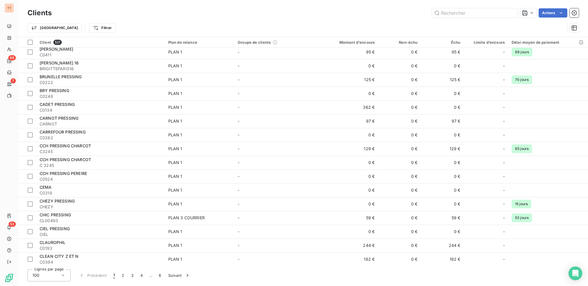
scroll to position [816, 0]
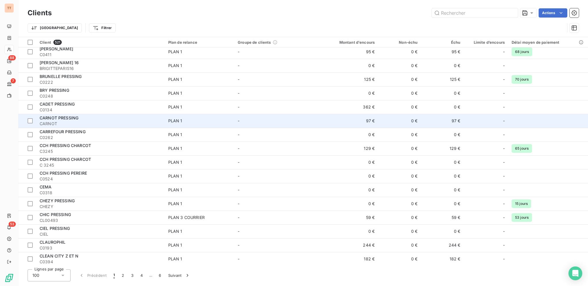
click at [91, 123] on span "CARNOT" at bounding box center [101, 124] width 122 height 6
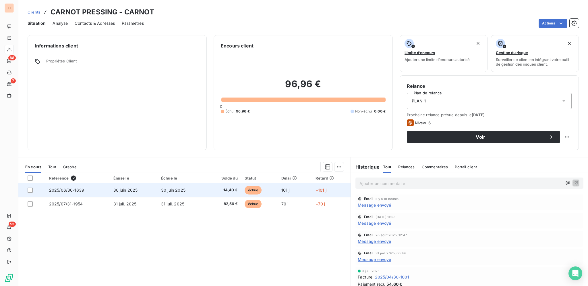
click at [209, 188] on span "14,40 €" at bounding box center [223, 190] width 29 height 6
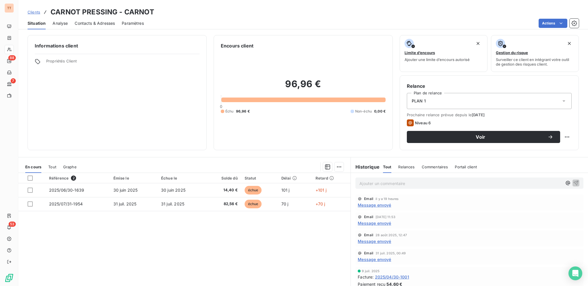
click at [80, 22] on span "Contacts & Adresses" at bounding box center [95, 23] width 40 height 6
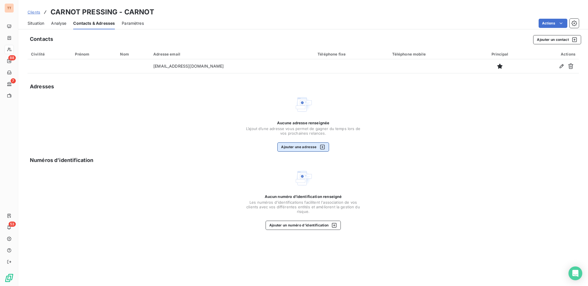
click at [307, 145] on button "Ajouter une adresse" at bounding box center [303, 146] width 51 height 9
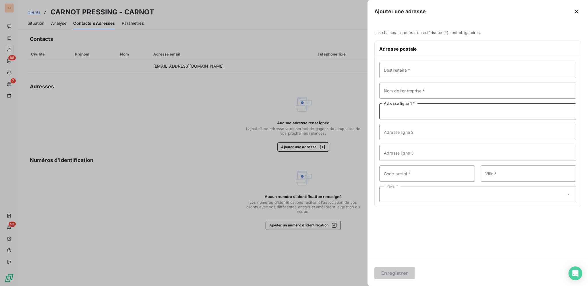
click at [397, 111] on input "Adresse ligne 1 *" at bounding box center [478, 111] width 197 height 16
type input "[STREET_ADDRESS][PERSON_NAME]"
click at [419, 176] on input "Code postal *" at bounding box center [428, 173] width 96 height 16
type input "92140"
type input "CLAMART"
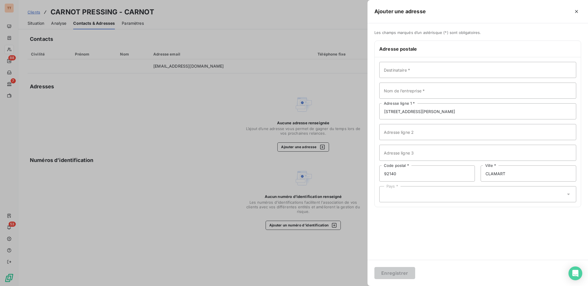
click at [419, 194] on div "Pays *" at bounding box center [478, 194] width 197 height 16
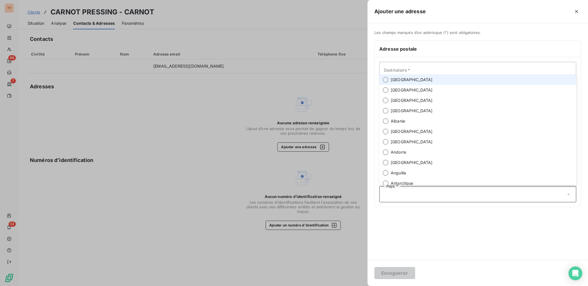
click at [399, 79] on span "[GEOGRAPHIC_DATA]" at bounding box center [412, 80] width 42 height 6
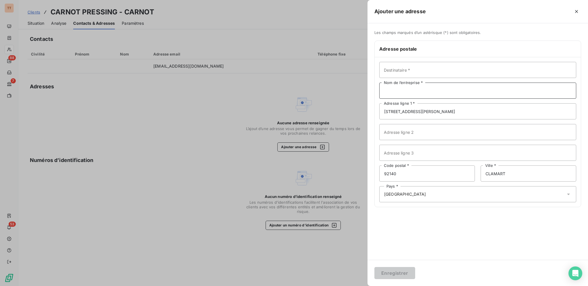
click at [414, 89] on input "Nom de l’entreprise *" at bounding box center [478, 90] width 197 height 16
type input "CARNOT PRESSING"
click at [405, 268] on button "Enregistrer" at bounding box center [395, 273] width 41 height 12
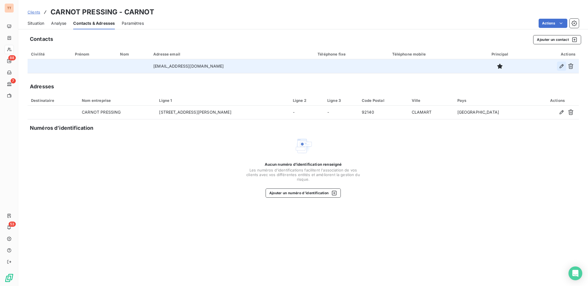
click at [560, 64] on icon "button" at bounding box center [562, 66] width 6 height 6
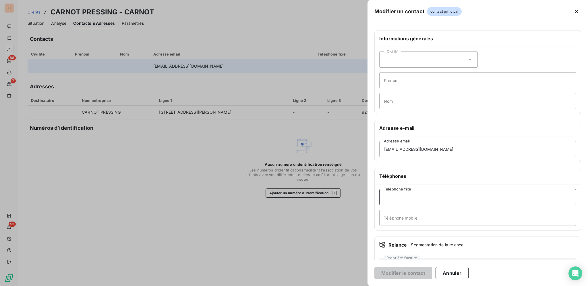
click at [423, 196] on input "Téléphone fixe" at bounding box center [478, 197] width 197 height 16
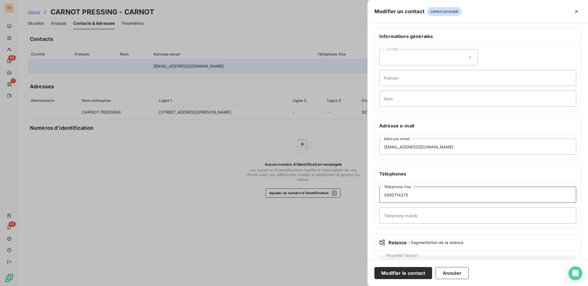
scroll to position [3, 0]
type input "0950714275"
click at [422, 271] on button "Modifier le contact" at bounding box center [404, 273] width 58 height 12
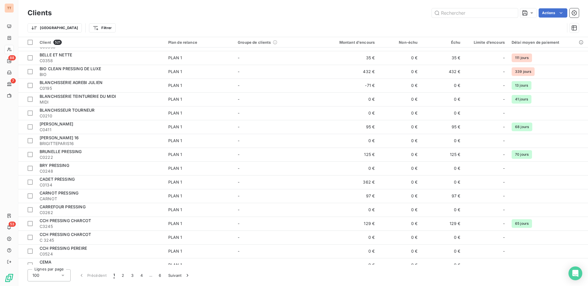
scroll to position [763, 0]
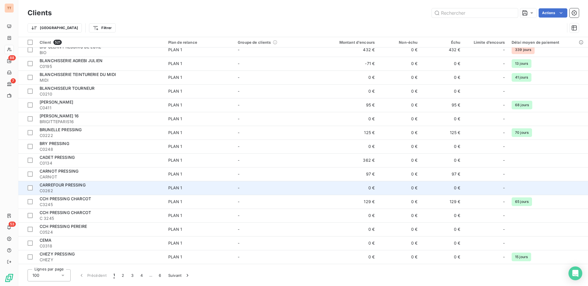
click at [132, 188] on span "C0262" at bounding box center [101, 191] width 122 height 6
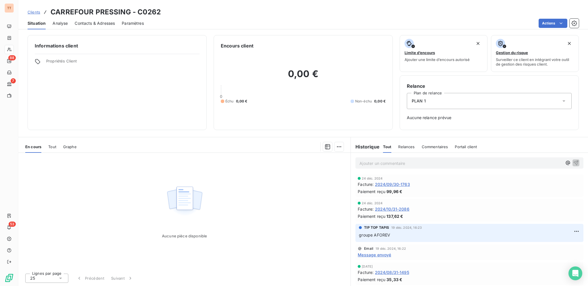
click at [380, 184] on span "2024/09/30-1763" at bounding box center [392, 184] width 35 height 6
click at [93, 20] on span "Contacts & Adresses" at bounding box center [95, 23] width 40 height 6
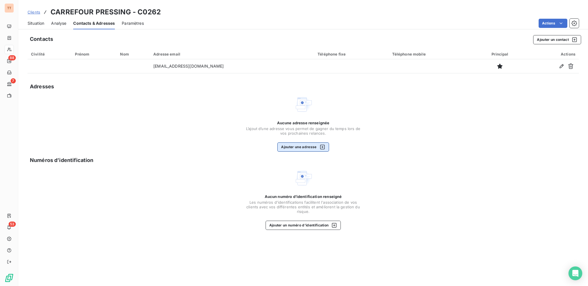
click at [303, 144] on button "Ajouter une adresse" at bounding box center [303, 146] width 51 height 9
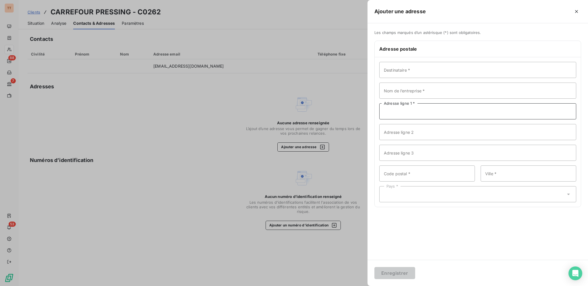
click at [415, 115] on input "Adresse ligne 1 *" at bounding box center [478, 111] width 197 height 16
type input "80 BOULEVARD MAXIME GORKI93240"
drag, startPoint x: 411, startPoint y: 132, endPoint x: 380, endPoint y: 134, distance: 31.7
click at [380, 134] on input "STAINS" at bounding box center [478, 132] width 197 height 16
type input "STAINS"
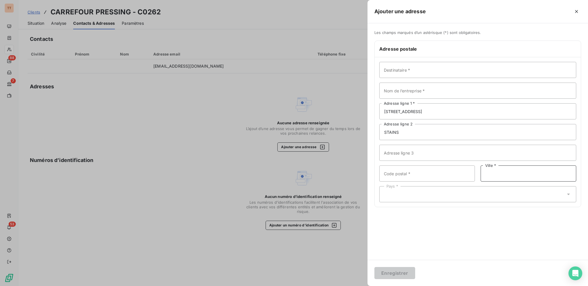
click at [491, 175] on input "Ville *" at bounding box center [529, 173] width 96 height 16
paste input "ZAC LE CONTOΥ CENTRE COMMERCIAL [PERSON_NAME]"
drag, startPoint x: 574, startPoint y: 173, endPoint x: 482, endPoint y: 172, distance: 92.5
click at [482, 172] on input "ZAC LE CONTOΥ CENTRE COMMERCIAL [PERSON_NAME]" at bounding box center [529, 173] width 96 height 16
type input "STAINS"
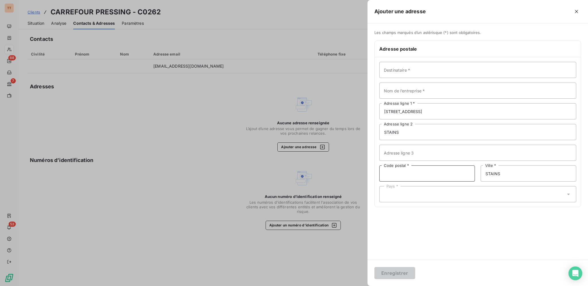
click at [440, 173] on input "Code postal *" at bounding box center [428, 173] width 96 height 16
type input "93240"
drag, startPoint x: 417, startPoint y: 133, endPoint x: 375, endPoint y: 134, distance: 42.0
click at [377, 133] on div "Destinataire * Nom de l’entreprise * 80 BOULEVARD MAXIME GORKI93240 Adresse lig…" at bounding box center [478, 131] width 206 height 149
click at [458, 108] on input "80 BOULEVARD MAXIME GORKI93240" at bounding box center [478, 111] width 197 height 16
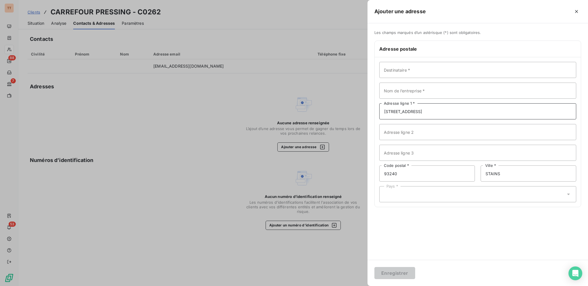
drag, startPoint x: 458, startPoint y: 108, endPoint x: 455, endPoint y: 109, distance: 3.9
click at [455, 109] on input "80 BOULEVARD MAXIME GORKI93240" at bounding box center [478, 111] width 197 height 16
click at [459, 111] on input "80 BOULEVARD MAXIME GORKI93240" at bounding box center [478, 111] width 197 height 16
drag, startPoint x: 459, startPoint y: 111, endPoint x: 446, endPoint y: 113, distance: 13.4
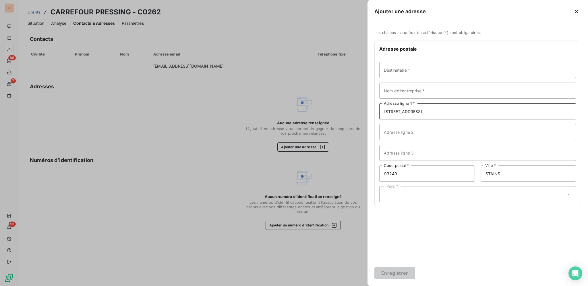
click at [446, 113] on input "80 BOULEVARD MAXIME GORKI93240" at bounding box center [478, 111] width 197 height 16
type input "80 BOULEVARD MAXIME GORKI"
click at [446, 195] on div "Pays *" at bounding box center [478, 194] width 197 height 16
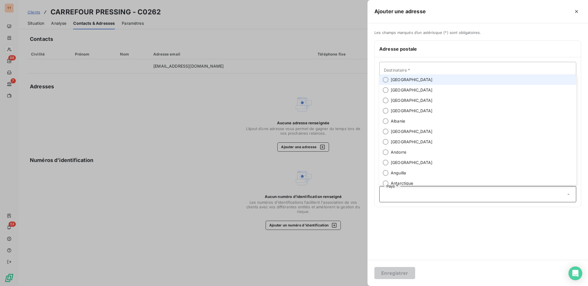
click at [409, 81] on li "[GEOGRAPHIC_DATA]" at bounding box center [478, 79] width 197 height 10
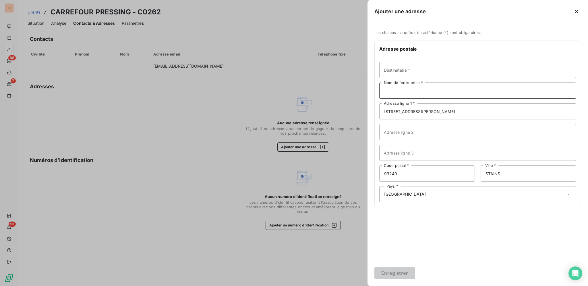
click at [409, 92] on input "Nom de l’entreprise *" at bounding box center [478, 90] width 197 height 16
type input "CARREFOUR PRESSING"
click at [411, 270] on button "Enregistrer" at bounding box center [395, 273] width 41 height 12
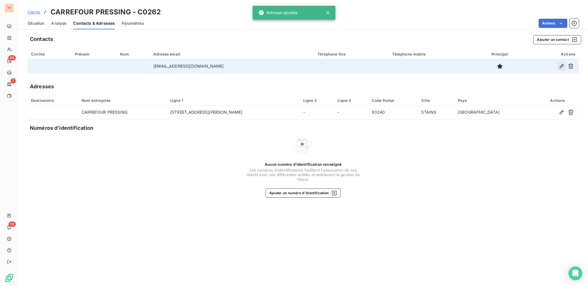
click at [559, 66] on icon "button" at bounding box center [562, 66] width 6 height 6
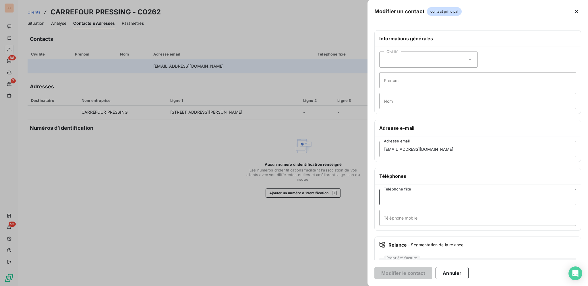
click at [430, 196] on input "Téléphone fixe" at bounding box center [478, 197] width 197 height 16
click at [414, 273] on button "Modifier le contact" at bounding box center [404, 273] width 58 height 12
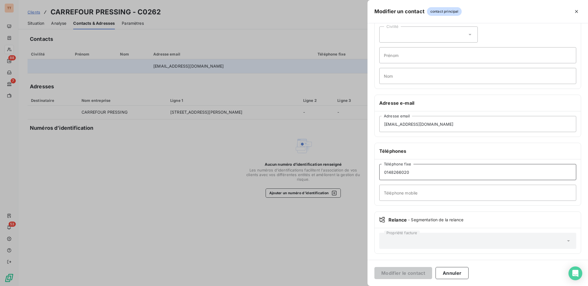
click at [417, 170] on input "0148266020" at bounding box center [478, 172] width 197 height 16
type input "0148266020"
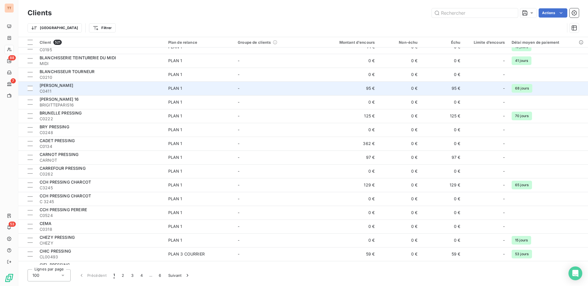
scroll to position [785, 0]
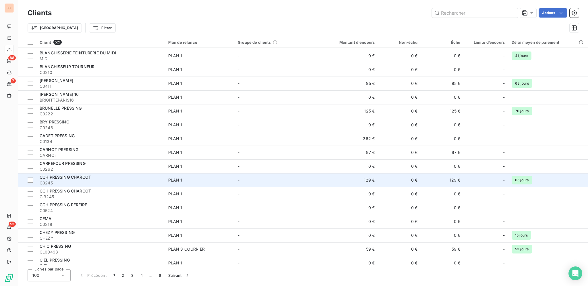
click at [98, 179] on div "CCH PRESSING CHARCOT" at bounding box center [101, 177] width 122 height 6
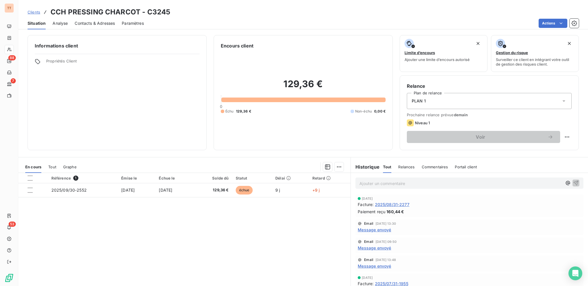
scroll to position [1, 0]
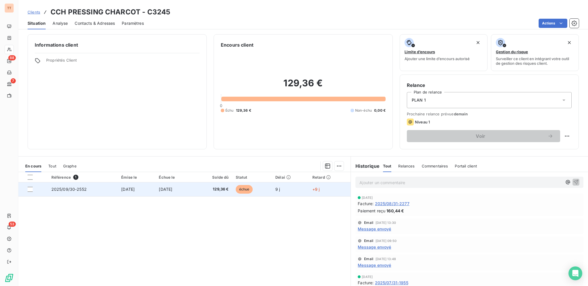
click at [166, 192] on td "[DATE]" at bounding box center [174, 189] width 38 height 14
click at [194, 189] on td "[DATE]" at bounding box center [174, 190] width 38 height 14
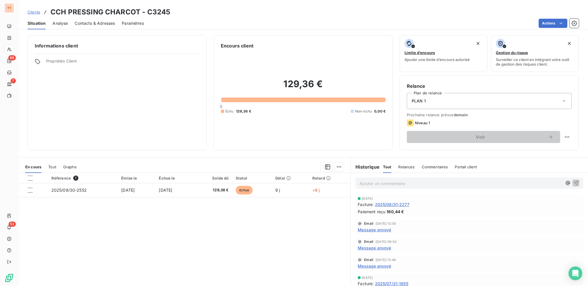
click at [89, 21] on span "Contacts & Adresses" at bounding box center [95, 23] width 40 height 6
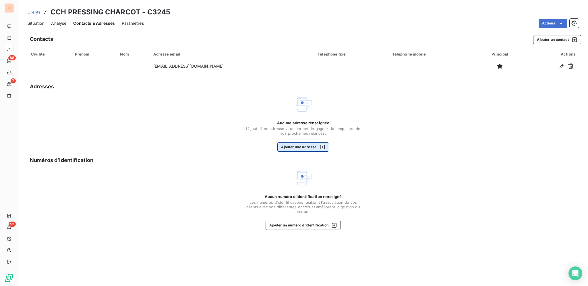
click at [304, 148] on button "Ajouter une adresse" at bounding box center [303, 146] width 51 height 9
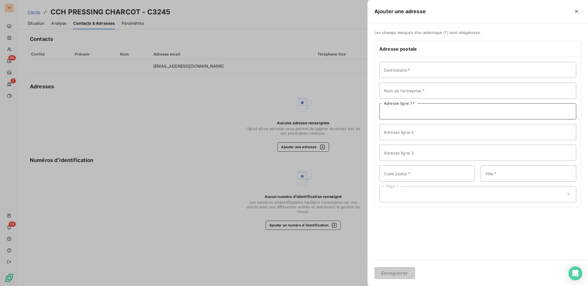
click at [435, 115] on input "Adresse ligne 1 *" at bounding box center [478, 111] width 197 height 16
type input "1 BIS RUE CHARCOT"
click at [415, 170] on input "Code postal *" at bounding box center [428, 173] width 96 height 16
type input "92200"
type input "NEUILLY-SUR-SEINE"
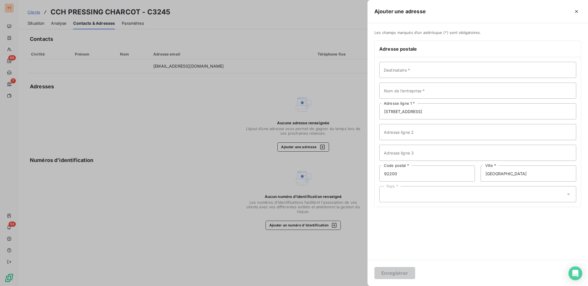
click at [407, 188] on div "Pays *" at bounding box center [478, 194] width 197 height 16
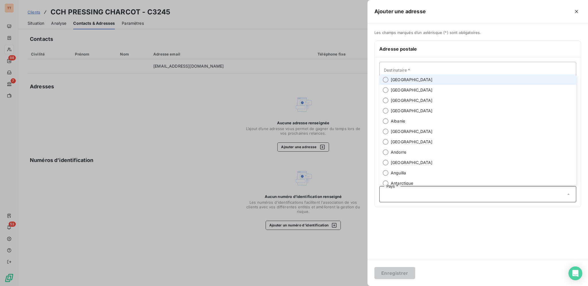
click at [400, 80] on span "[GEOGRAPHIC_DATA]" at bounding box center [412, 80] width 42 height 6
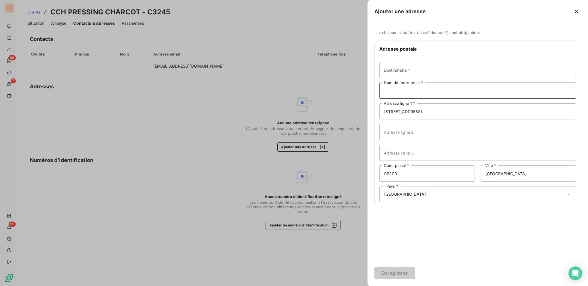
click at [409, 92] on input "Nom de l’entreprise *" at bounding box center [478, 90] width 197 height 16
type input "CCH PRESSING CHARCOT"
click at [408, 272] on button "Enregistrer" at bounding box center [395, 273] width 41 height 12
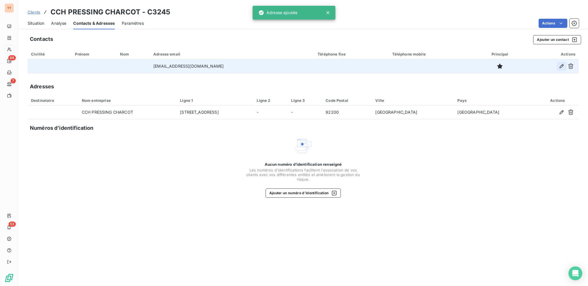
click at [560, 66] on icon "button" at bounding box center [562, 66] width 4 height 4
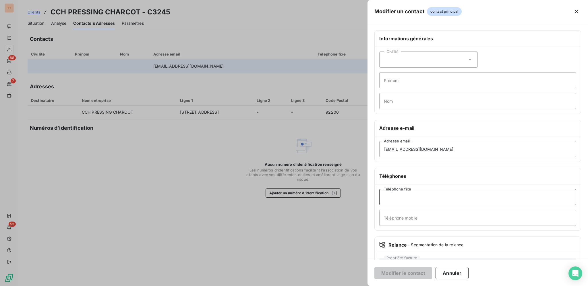
click at [452, 190] on input "Téléphone fixe" at bounding box center [478, 197] width 197 height 16
type input "0147223782"
click at [415, 275] on button "Modifier le contact" at bounding box center [404, 273] width 58 height 12
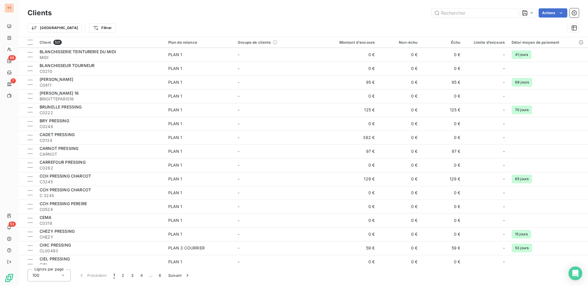
scroll to position [795, 0]
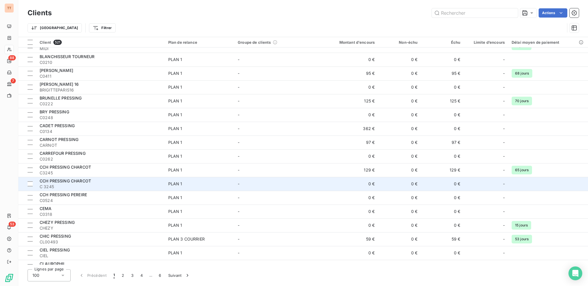
click at [203, 180] on td "PLAN 1" at bounding box center [200, 184] width 70 height 14
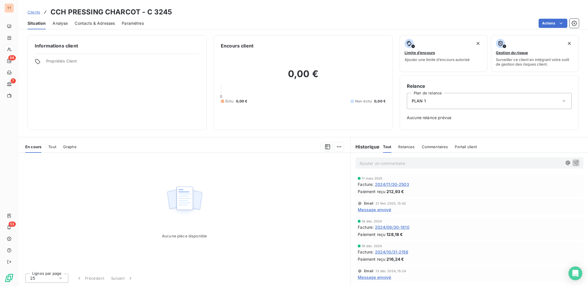
click at [383, 184] on span "2024/11/30-2503" at bounding box center [392, 184] width 34 height 6
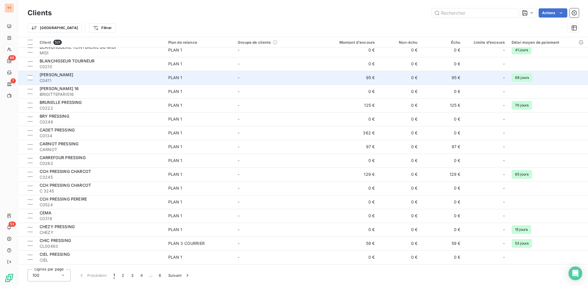
scroll to position [794, 0]
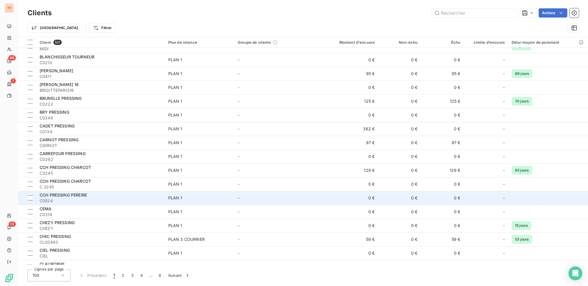
click at [172, 199] on div "PLAN 1" at bounding box center [175, 198] width 14 height 6
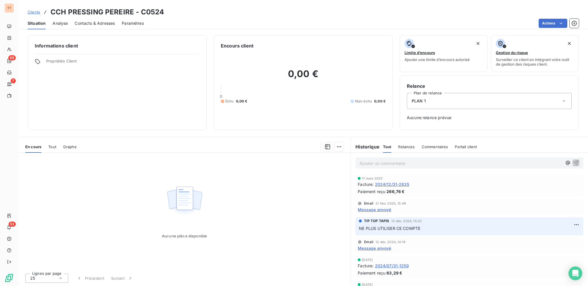
click at [400, 185] on span "2024/12/31-2835" at bounding box center [392, 184] width 34 height 6
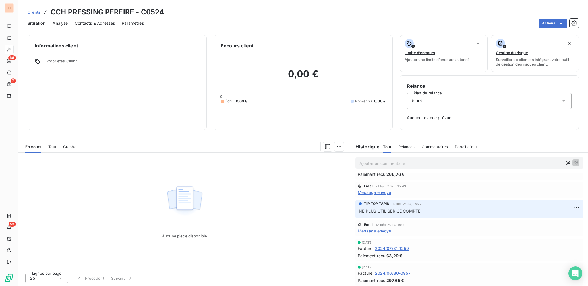
scroll to position [18, 0]
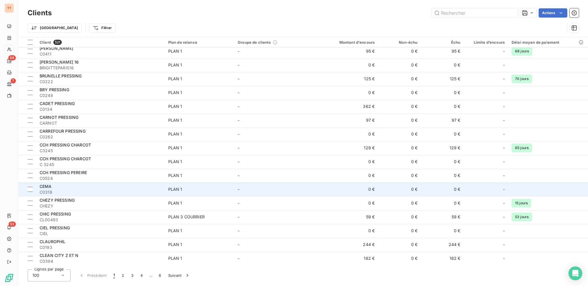
scroll to position [817, 0]
click at [146, 190] on span "C0318" at bounding box center [101, 191] width 122 height 6
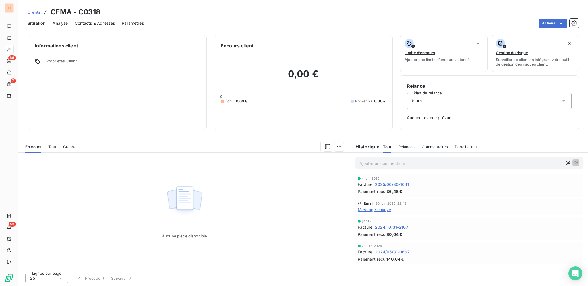
click at [383, 183] on span "2025/06/30-1641" at bounding box center [392, 184] width 34 height 6
click at [99, 24] on span "Contacts & Adresses" at bounding box center [95, 23] width 40 height 6
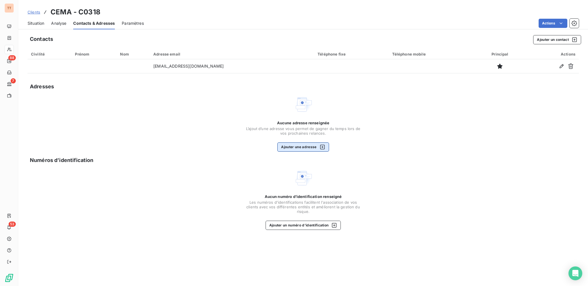
click at [305, 149] on button "Ajouter une adresse" at bounding box center [303, 146] width 51 height 9
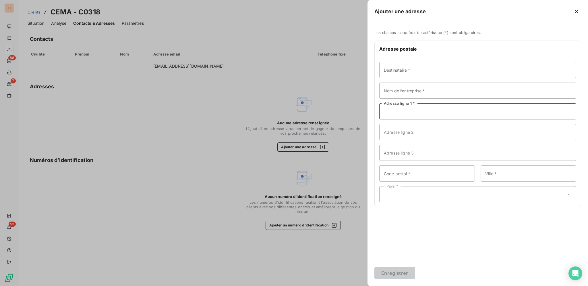
click at [398, 114] on input "Adresse ligne 1 *" at bounding box center [478, 111] width 197 height 16
type input "56 RUE DE VERNEUIL"
click at [405, 178] on input "Code postal *" at bounding box center [428, 173] width 96 height 16
type input "75007"
click at [502, 175] on input "Ville *" at bounding box center [529, 173] width 96 height 16
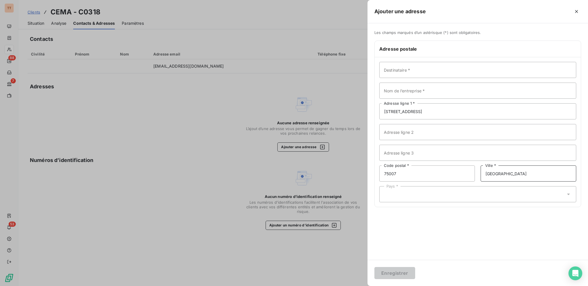
type input "[GEOGRAPHIC_DATA]"
click at [468, 194] on div "Pays *" at bounding box center [478, 194] width 197 height 16
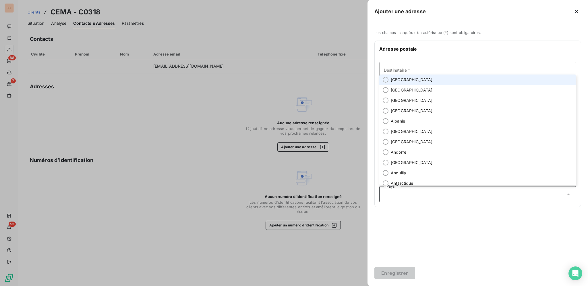
click at [417, 79] on li "[GEOGRAPHIC_DATA]" at bounding box center [478, 79] width 197 height 10
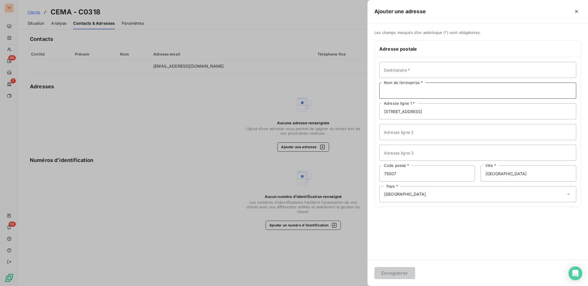
click at [407, 93] on input "Nom de l’entreprise *" at bounding box center [478, 90] width 197 height 16
type input "CEMA"
click at [403, 278] on button "Enregistrer" at bounding box center [395, 273] width 41 height 12
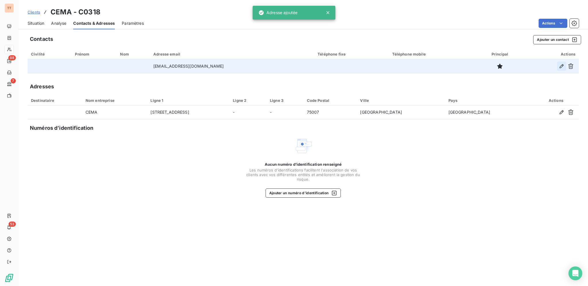
click at [564, 63] on icon "button" at bounding box center [562, 66] width 6 height 6
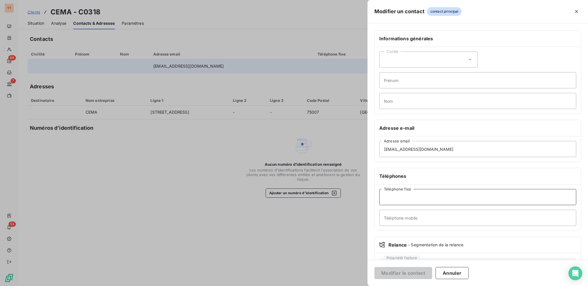
click at [436, 195] on input "Téléphone fixe" at bounding box center [478, 197] width 197 height 16
type input "0142612837"
click at [405, 272] on button "Modifier le contact" at bounding box center [404, 273] width 58 height 12
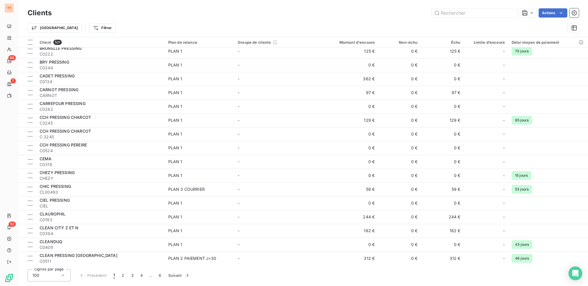
scroll to position [848, 0]
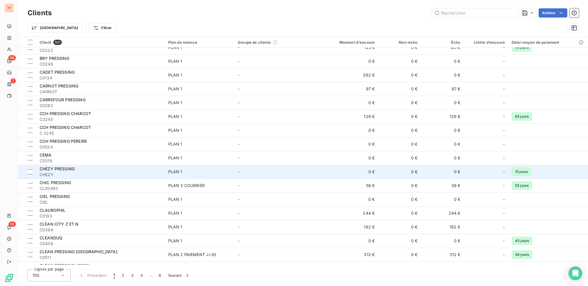
click at [133, 172] on span "CHEZY" at bounding box center [101, 175] width 122 height 6
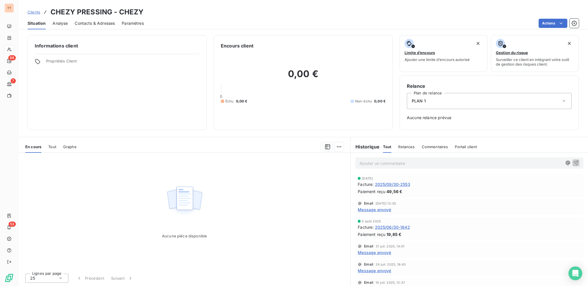
click at [394, 184] on span "2025/09/30-2553" at bounding box center [392, 184] width 35 height 6
click at [87, 22] on span "Contacts & Adresses" at bounding box center [95, 23] width 40 height 6
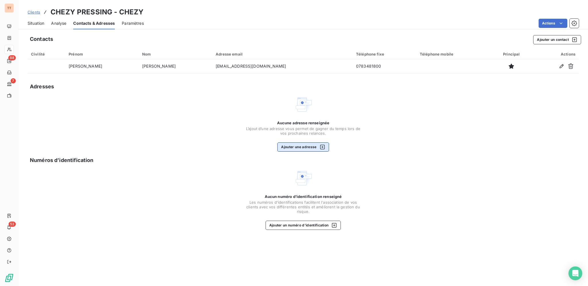
click at [315, 146] on button "Ajouter une adresse" at bounding box center [303, 146] width 51 height 9
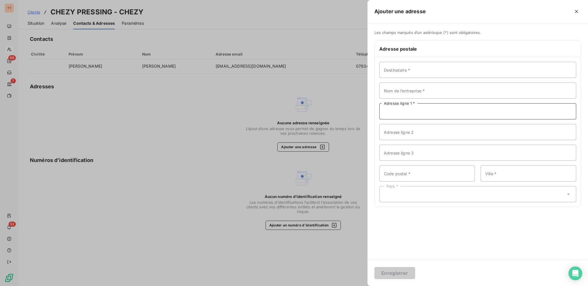
click at [410, 112] on input "Adresse ligne 1 *" at bounding box center [478, 111] width 197 height 16
type input "88 RUE DE CHEZY"
click at [423, 176] on input "Code postal *" at bounding box center [428, 173] width 96 height 16
click at [400, 169] on input "Code postal *" at bounding box center [428, 173] width 96 height 16
type input "92200"
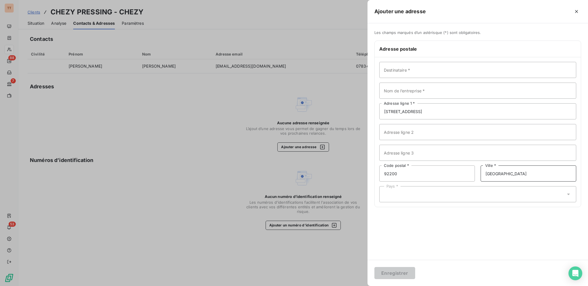
type input "NEUILLY-SUR-SEINE"
click at [408, 195] on div "Pays *" at bounding box center [478, 194] width 197 height 16
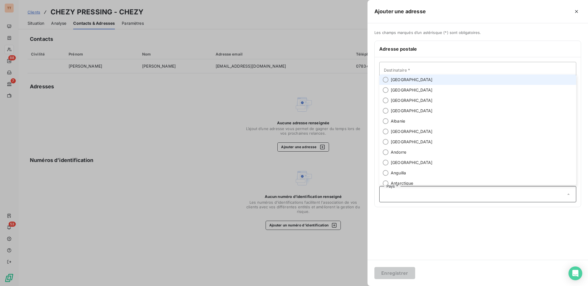
click at [397, 83] on li "[GEOGRAPHIC_DATA]" at bounding box center [478, 79] width 197 height 10
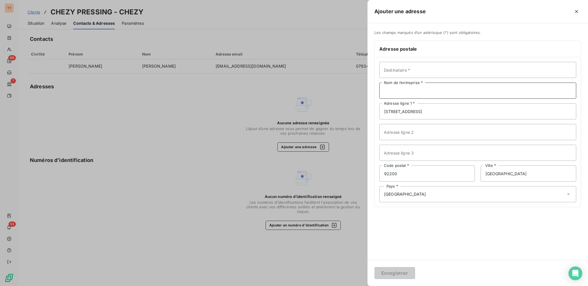
click at [411, 88] on input "Nom de l’entreprise *" at bounding box center [478, 90] width 197 height 16
type input "CHEZY PRESSING"
click at [400, 269] on button "Enregistrer" at bounding box center [395, 273] width 41 height 12
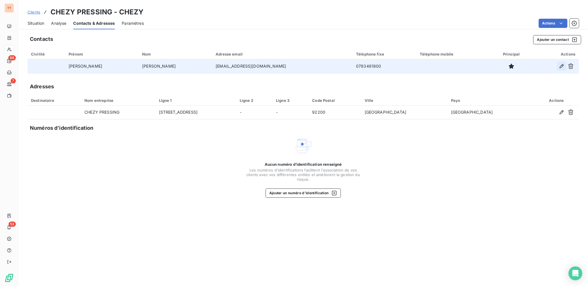
click at [559, 67] on icon "button" at bounding box center [562, 66] width 6 height 6
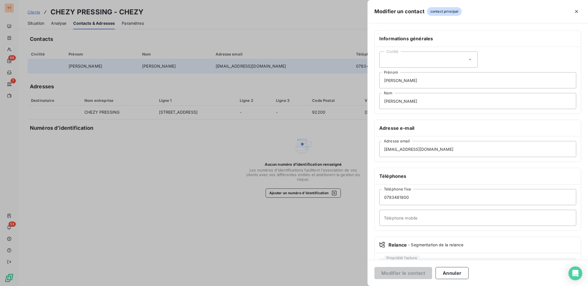
scroll to position [1, 0]
drag, startPoint x: 413, startPoint y: 195, endPoint x: 379, endPoint y: 196, distance: 33.9
click at [379, 196] on div "0783481800 Téléphone fixe Téléphone mobile" at bounding box center [478, 206] width 206 height 46
click at [401, 216] on input "Téléphone mobile" at bounding box center [478, 217] width 197 height 16
paste input "0783481800"
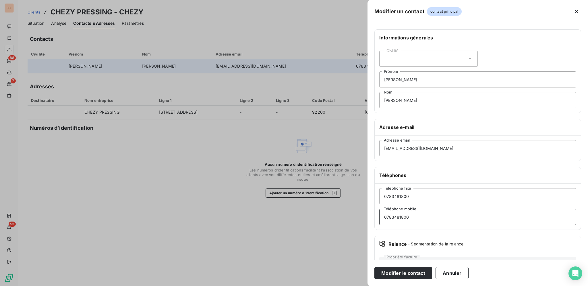
type input "0783481800"
drag, startPoint x: 421, startPoint y: 194, endPoint x: 380, endPoint y: 196, distance: 42.0
click at [380, 196] on input "0783481800" at bounding box center [478, 196] width 197 height 16
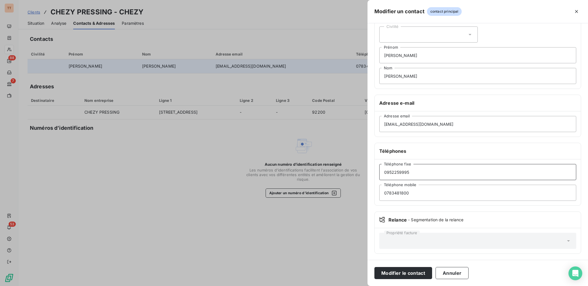
scroll to position [24, 0]
type input "0952259995"
click at [416, 274] on button "Modifier le contact" at bounding box center [404, 273] width 58 height 12
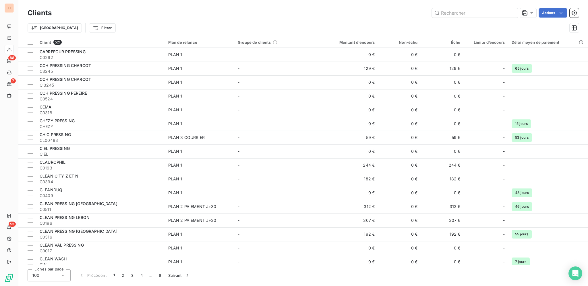
scroll to position [897, 0]
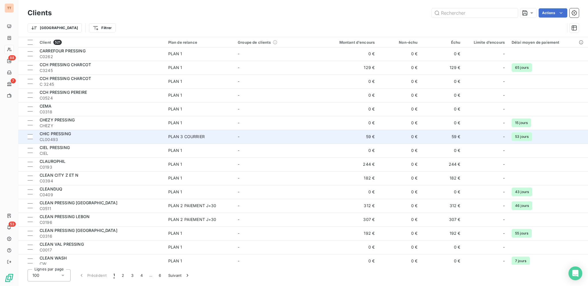
click at [112, 131] on div "CHIC PRESSING" at bounding box center [101, 134] width 122 height 6
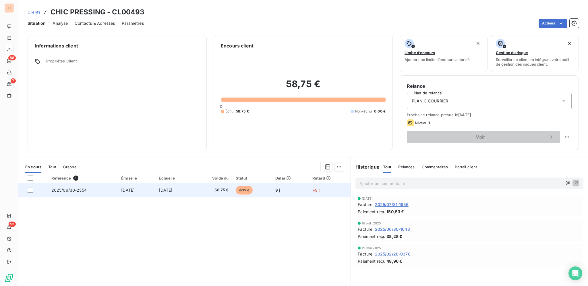
click at [210, 192] on td "58,75 €" at bounding box center [213, 190] width 38 height 14
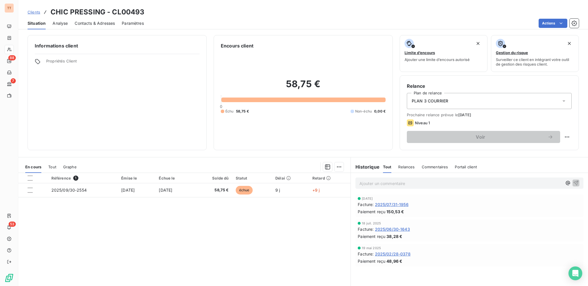
click at [98, 24] on span "Contacts & Adresses" at bounding box center [95, 23] width 40 height 6
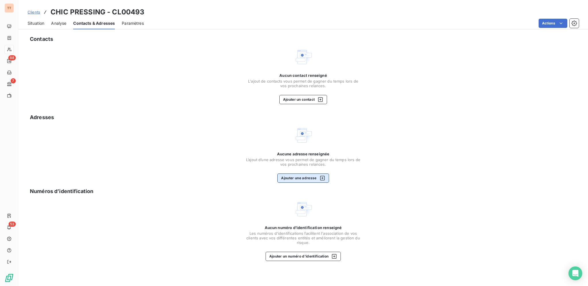
click at [315, 176] on button "Ajouter une adresse" at bounding box center [303, 177] width 51 height 9
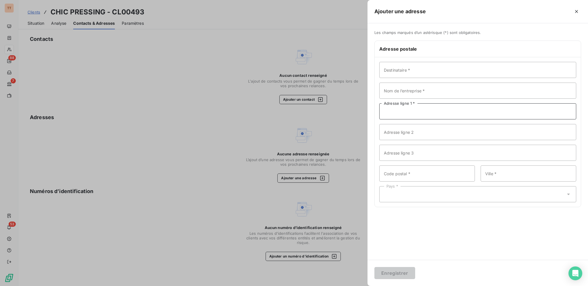
click at [425, 108] on input "Adresse ligne 1 *" at bounding box center [478, 111] width 197 height 16
type input "15 AVENUE DU GÉNÉRAL DE GAULLE"
click at [417, 172] on input "Code postal *" at bounding box center [428, 173] width 96 height 16
type input "95230"
click at [512, 171] on input "Ville *" at bounding box center [529, 173] width 96 height 16
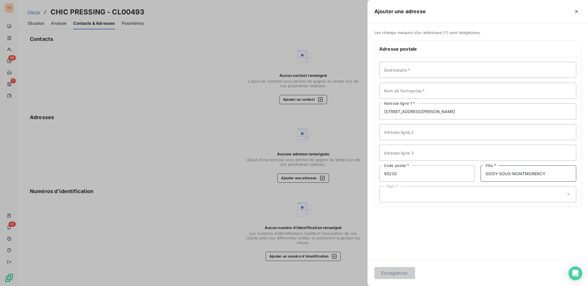
type input "SOISY-SOUS-MONTMORENCY"
click at [408, 196] on div "Pays *" at bounding box center [478, 194] width 197 height 16
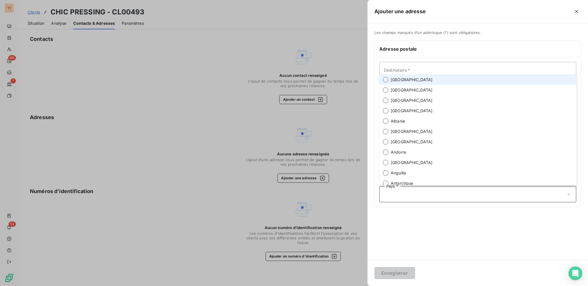
click at [414, 79] on li "[GEOGRAPHIC_DATA]" at bounding box center [478, 79] width 197 height 10
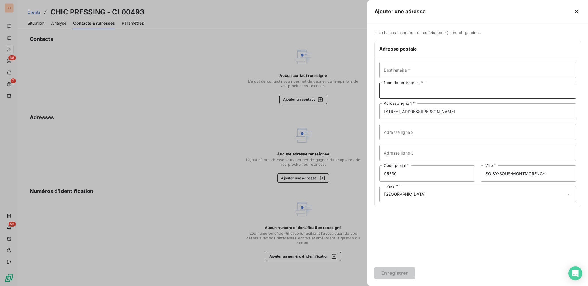
click at [417, 91] on input "Nom de l’entreprise *" at bounding box center [478, 90] width 197 height 16
type input "CHIC PRESSING"
click at [375, 267] on button "Enregistrer" at bounding box center [395, 273] width 41 height 12
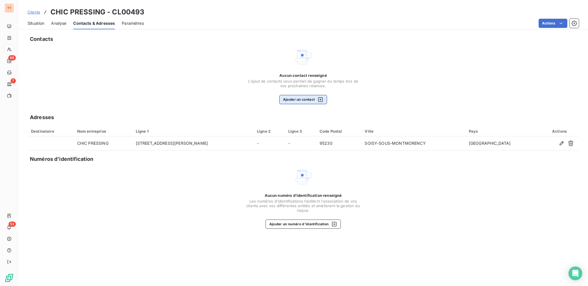
click at [321, 101] on icon "button" at bounding box center [320, 99] width 5 height 5
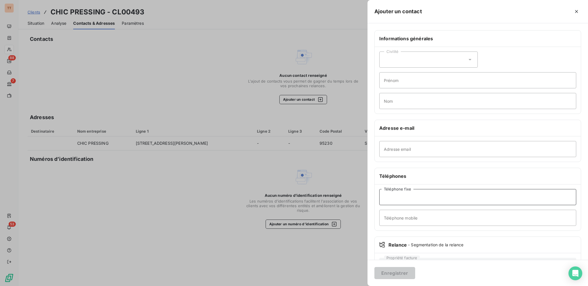
click at [409, 196] on input "Téléphone fixe" at bounding box center [478, 197] width 197 height 16
type input "0134175111"
click at [393, 276] on button "Enregistrer" at bounding box center [395, 273] width 41 height 12
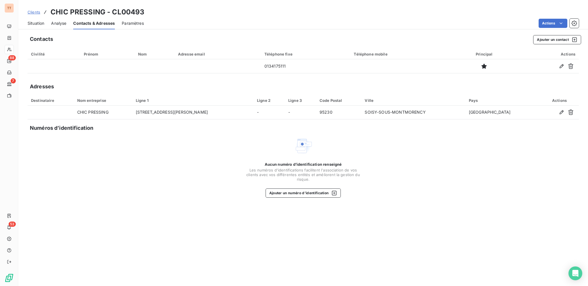
click at [45, 22] on div "Situation Analyse Contacts & Adresses Paramètres Actions" at bounding box center [303, 23] width 570 height 12
click at [34, 21] on span "Situation" at bounding box center [36, 23] width 17 height 6
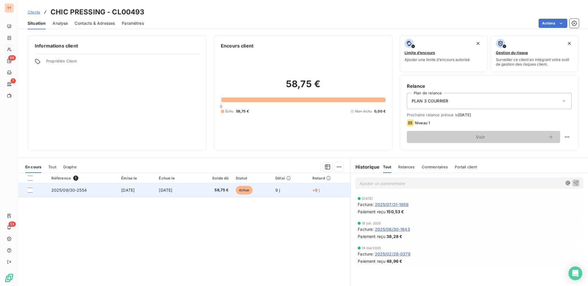
click at [301, 192] on td "9 j" at bounding box center [290, 190] width 37 height 14
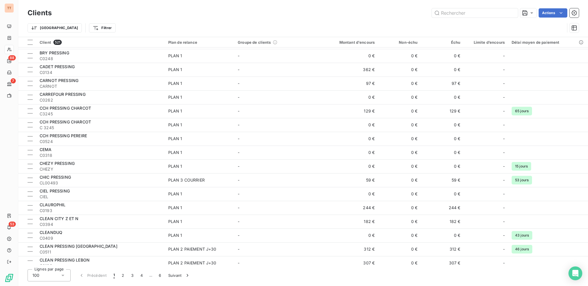
scroll to position [858, 0]
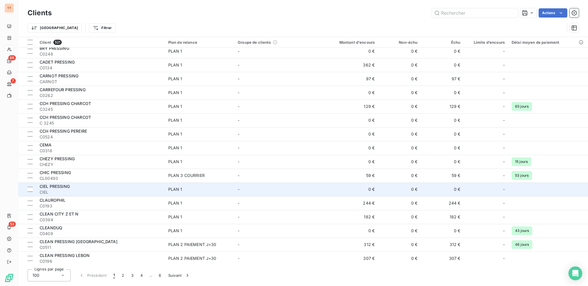
click at [137, 188] on div "CIEL PRESSING" at bounding box center [101, 186] width 122 height 6
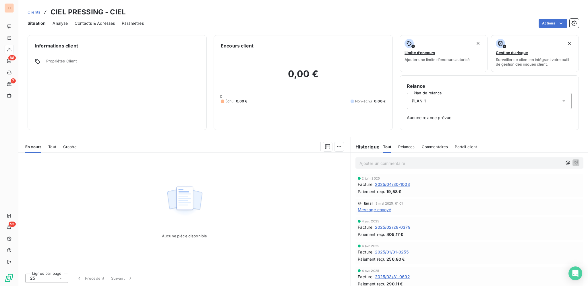
click at [405, 184] on span "2025/04/30-1003" at bounding box center [392, 184] width 35 height 6
click at [111, 24] on span "Contacts & Adresses" at bounding box center [95, 23] width 40 height 6
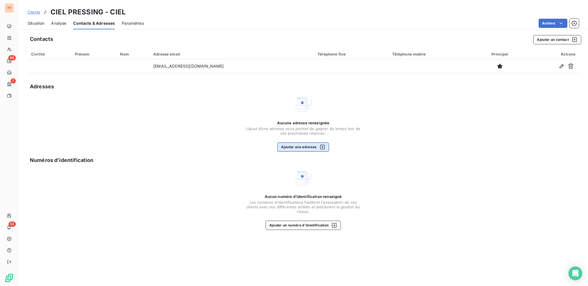
click at [294, 145] on button "Ajouter une adresse" at bounding box center [303, 146] width 51 height 9
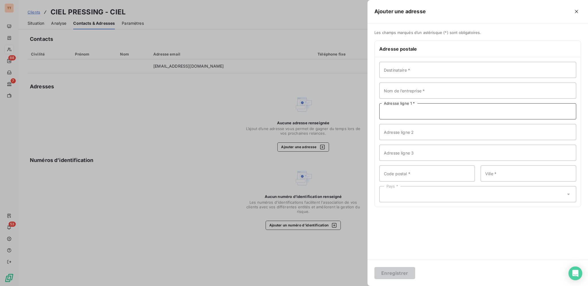
click at [428, 107] on input "Adresse ligne 1 *" at bounding box center [478, 111] width 197 height 16
type input "62 AVENUE JEAN JAURÈS"
click at [436, 174] on input "Code postal *" at bounding box center [428, 173] width 96 height 16
type input "75019"
type input "[GEOGRAPHIC_DATA]"
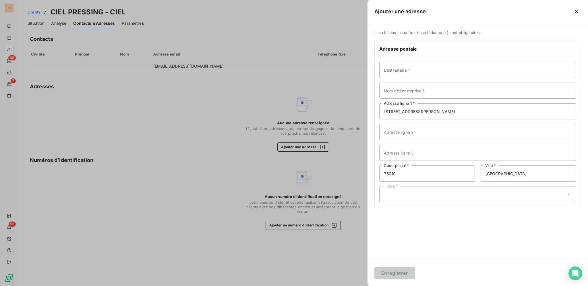
click at [447, 198] on div "Pays *" at bounding box center [478, 194] width 197 height 16
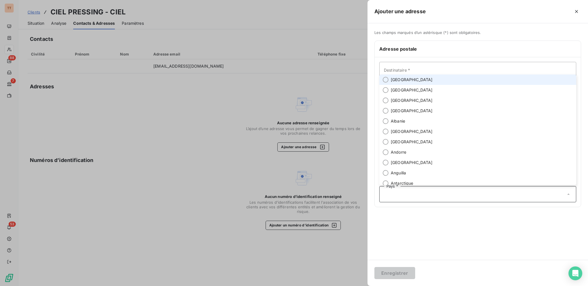
click at [416, 79] on li "[GEOGRAPHIC_DATA]" at bounding box center [478, 79] width 197 height 10
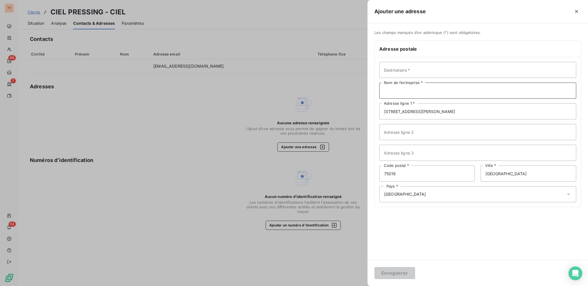
click at [418, 91] on input "Nom de l’entreprise *" at bounding box center [478, 90] width 197 height 16
type input "CIEL PRESSING"
click at [394, 275] on button "Enregistrer" at bounding box center [395, 273] width 41 height 12
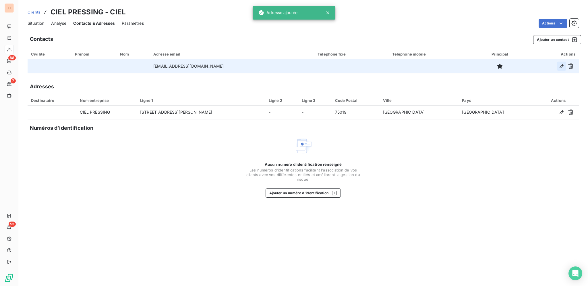
click at [561, 68] on icon "button" at bounding box center [562, 66] width 6 height 6
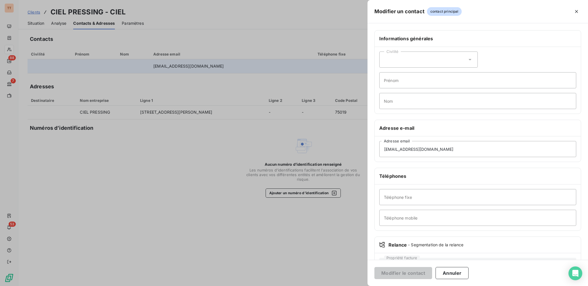
scroll to position [1, 0]
click at [458, 276] on button "Annuler" at bounding box center [452, 273] width 33 height 12
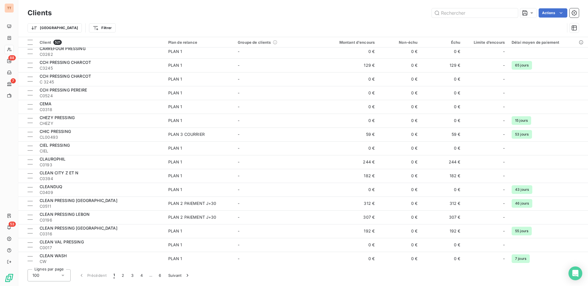
scroll to position [902, 0]
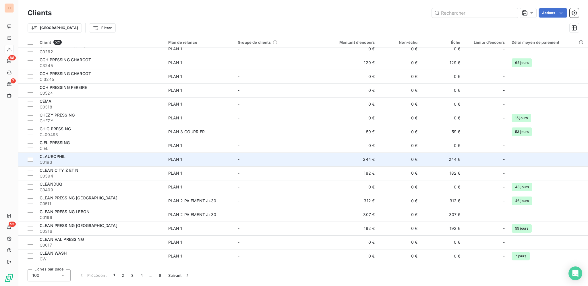
click at [114, 156] on div "CLAUROPHIL" at bounding box center [101, 156] width 122 height 6
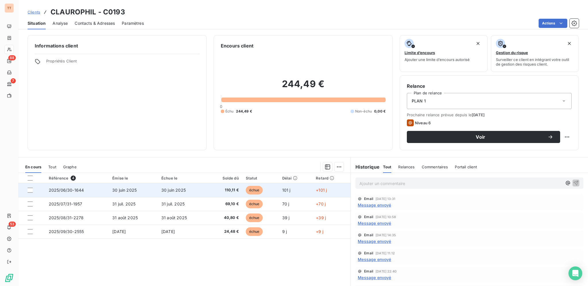
click at [225, 192] on td "110,11 €" at bounding box center [224, 190] width 35 height 14
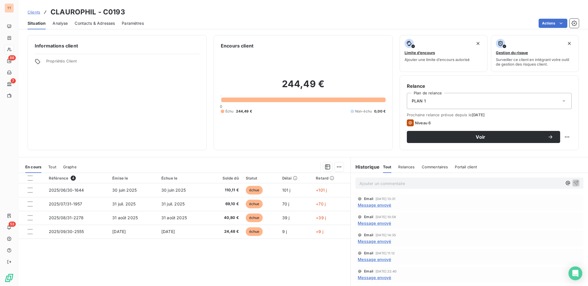
click at [96, 21] on span "Contacts & Adresses" at bounding box center [95, 23] width 40 height 6
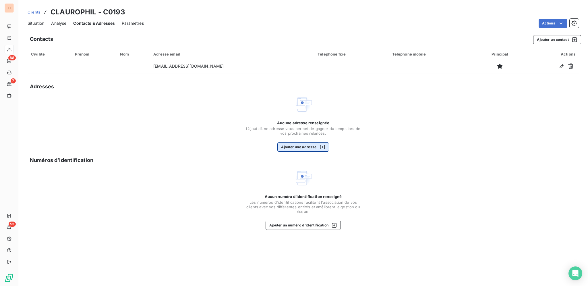
click at [294, 144] on button "Ajouter une adresse" at bounding box center [303, 146] width 51 height 9
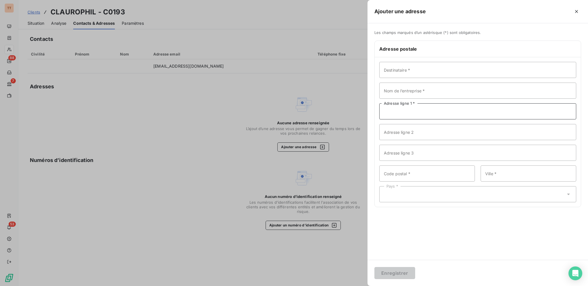
click at [443, 113] on input "Adresse ligne 1 *" at bounding box center [478, 111] width 197 height 16
type input "126 RUE LAMARCK"
click at [465, 171] on input "Code postal *" at bounding box center [428, 173] width 96 height 16
type input "75018"
type input "[GEOGRAPHIC_DATA]"
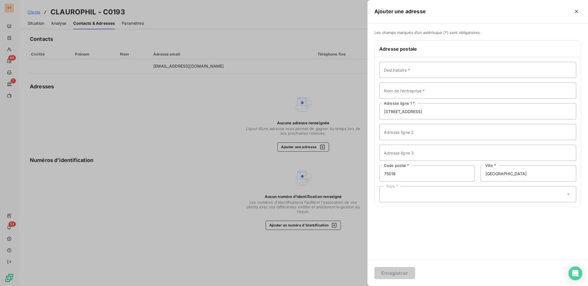
click at [420, 193] on div "Pays *" at bounding box center [478, 194] width 197 height 16
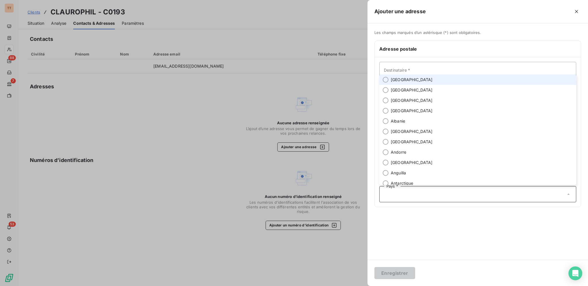
click at [399, 80] on span "[GEOGRAPHIC_DATA]" at bounding box center [412, 80] width 42 height 6
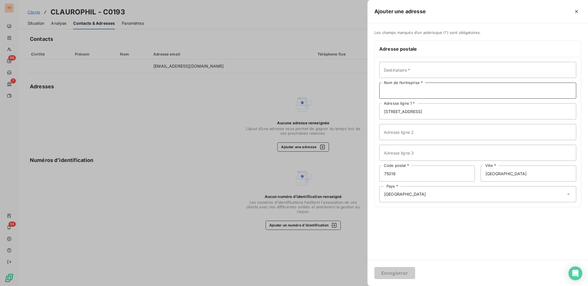
click at [408, 91] on input "Nom de l’entreprise *" at bounding box center [478, 90] width 197 height 16
type input "CLAUROPHIL"
click at [407, 269] on button "Enregistrer" at bounding box center [395, 273] width 41 height 12
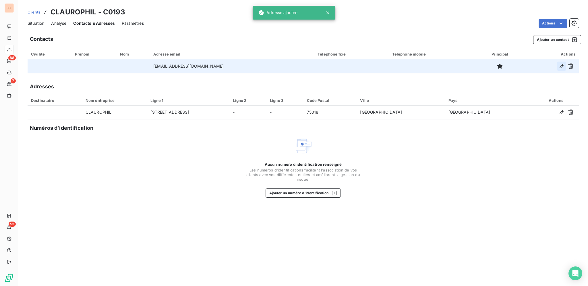
click at [564, 67] on icon "button" at bounding box center [562, 66] width 6 height 6
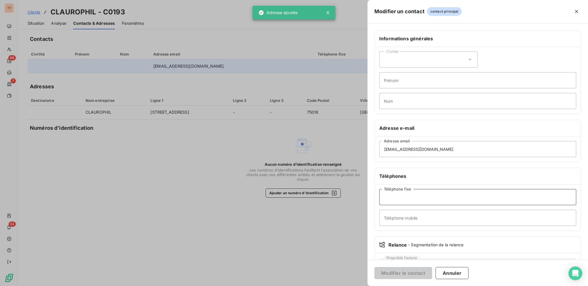
click at [440, 195] on input "Téléphone fixe" at bounding box center [478, 197] width 197 height 16
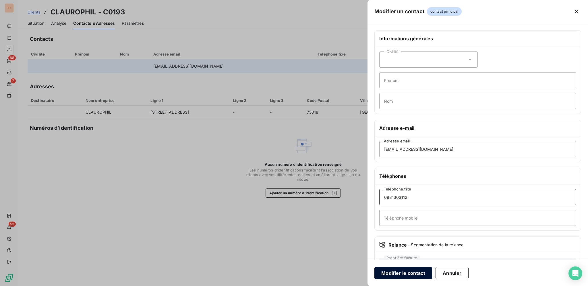
type input "0981303112"
click at [415, 274] on button "Modifier le contact" at bounding box center [404, 273] width 58 height 12
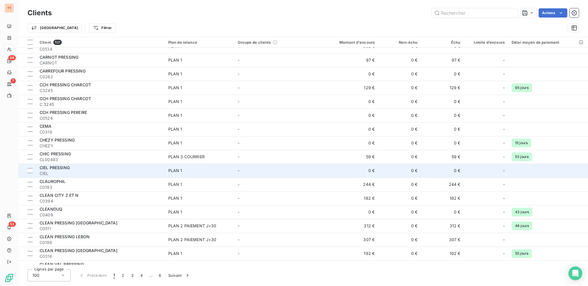
scroll to position [877, 0]
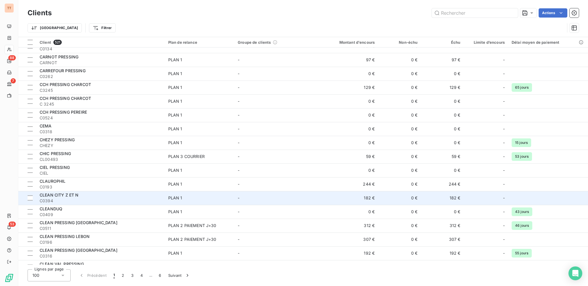
click at [132, 200] on span "C0394" at bounding box center [101, 201] width 122 height 6
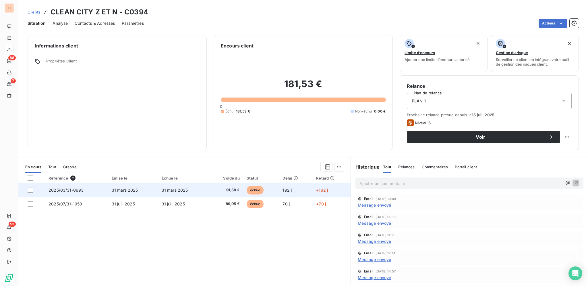
click at [213, 190] on span "91,58 €" at bounding box center [226, 190] width 28 height 6
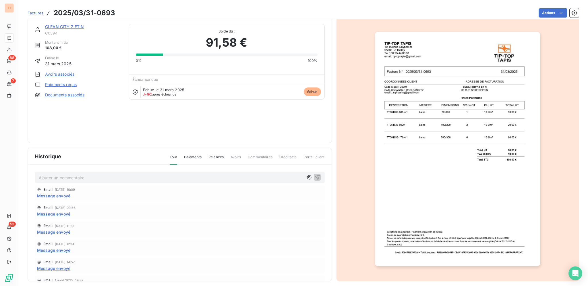
scroll to position [7, 0]
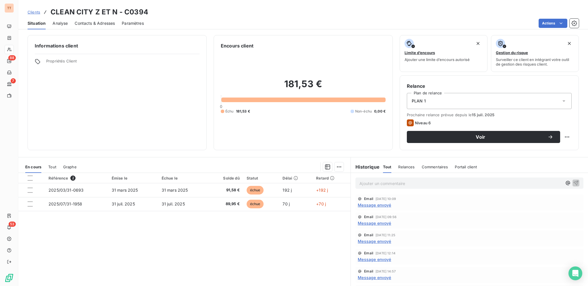
click at [94, 22] on span "Contacts & Adresses" at bounding box center [95, 23] width 40 height 6
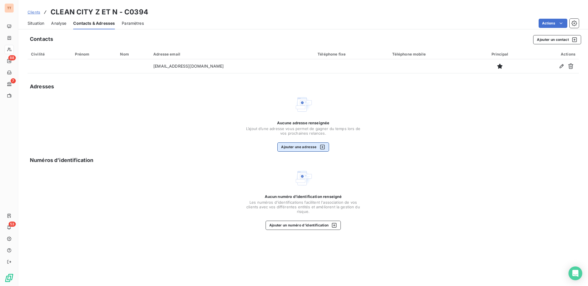
click at [287, 149] on button "Ajouter une adresse" at bounding box center [303, 146] width 51 height 9
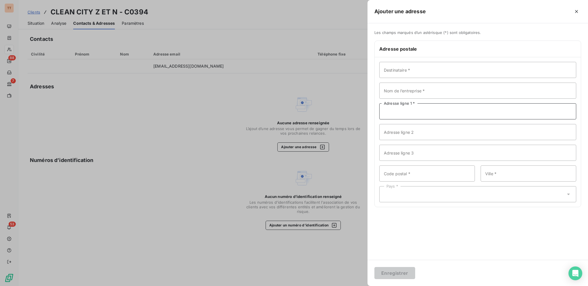
click at [412, 116] on input "Adresse ligne 1 *" at bounding box center [478, 111] width 197 height 16
type input "30 RUE SERE-DEPOIN"
type input "95300"
type input "PONTOISE"
click at [397, 196] on div "Pays *" at bounding box center [478, 194] width 197 height 16
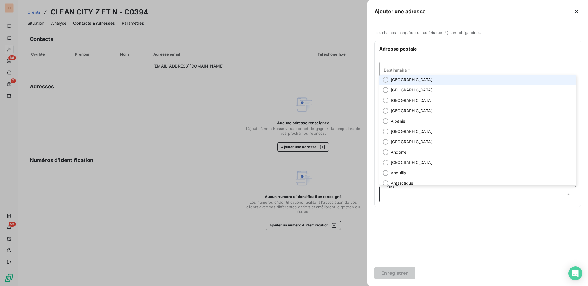
click at [394, 80] on span "[GEOGRAPHIC_DATA]" at bounding box center [412, 80] width 42 height 6
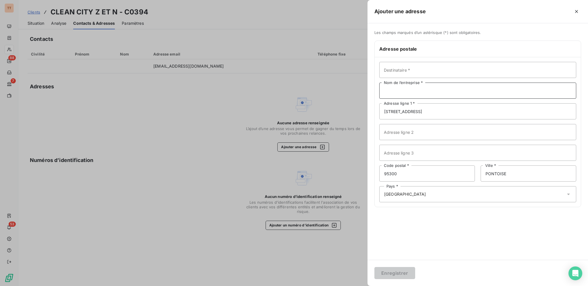
click at [400, 90] on input "Nom de l’entreprise *" at bounding box center [478, 90] width 197 height 16
type input "CLEAN CITY Z ET N"
click at [402, 273] on button "Enregistrer" at bounding box center [395, 273] width 41 height 12
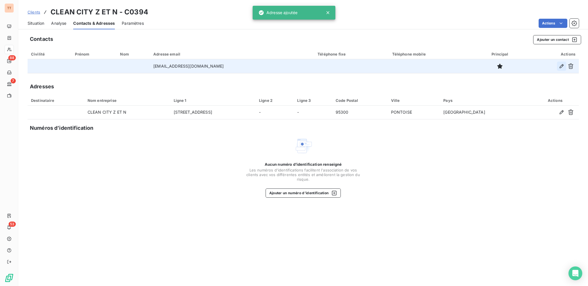
click at [558, 68] on button "button" at bounding box center [561, 65] width 9 height 9
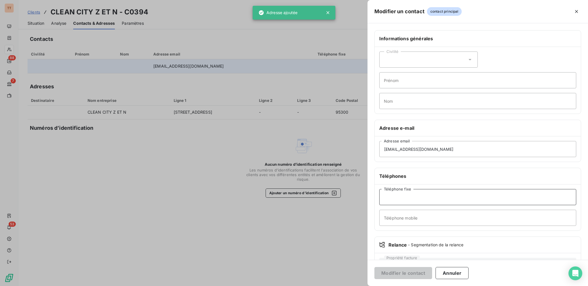
click at [455, 193] on input "Téléphone fixe" at bounding box center [478, 197] width 197 height 16
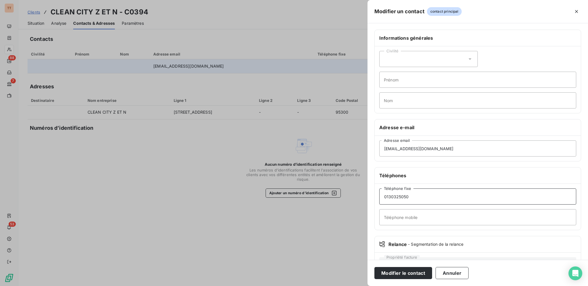
scroll to position [1, 0]
type input "0130325050"
click at [410, 266] on div "Modifier le contact Annuler" at bounding box center [478, 272] width 221 height 26
click at [411, 270] on button "Modifier le contact" at bounding box center [404, 273] width 58 height 12
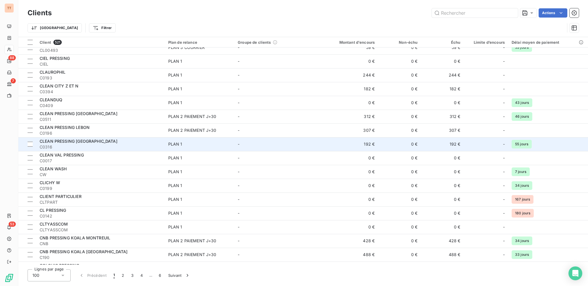
scroll to position [986, 0]
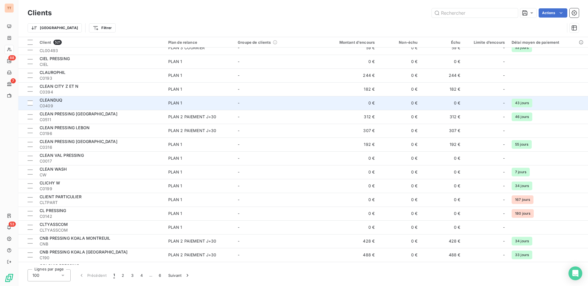
click at [107, 103] on span "C0409" at bounding box center [101, 106] width 122 height 6
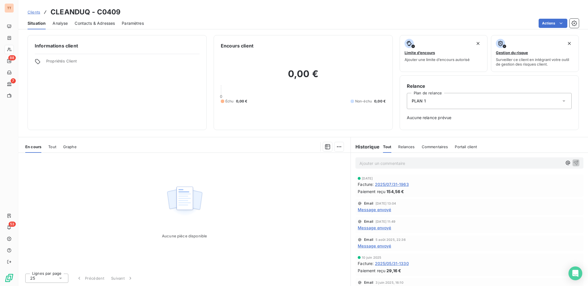
click at [398, 184] on span "2025/07/31-1963" at bounding box center [392, 184] width 34 height 6
click at [95, 22] on span "Contacts & Adresses" at bounding box center [95, 23] width 40 height 6
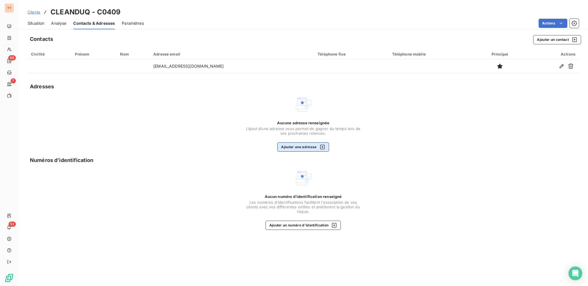
click at [307, 144] on button "Ajouter une adresse" at bounding box center [303, 146] width 51 height 9
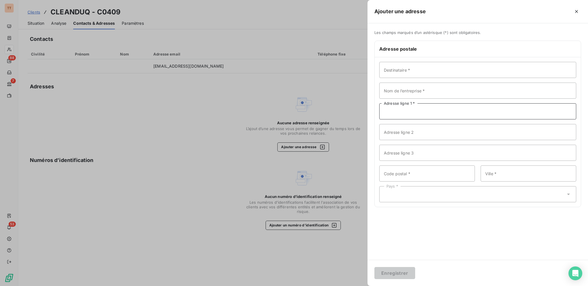
click at [413, 110] on input "Adresse ligne 1 *" at bounding box center [478, 111] width 197 height 16
type input "45 AVENUE DUQUESNE"
click at [427, 174] on input "Code postal *" at bounding box center [428, 173] width 96 height 16
type input "75007"
type input "[GEOGRAPHIC_DATA]"
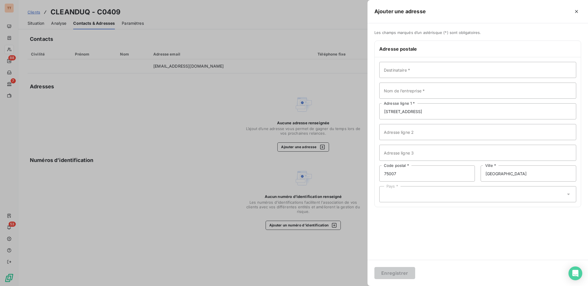
click at [419, 196] on div "Pays *" at bounding box center [478, 194] width 197 height 16
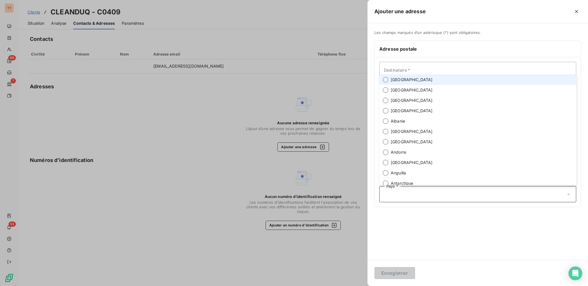
click at [399, 75] on li "[GEOGRAPHIC_DATA]" at bounding box center [478, 79] width 197 height 10
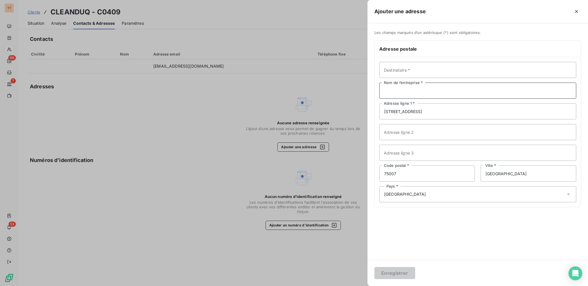
click at [404, 86] on input "Nom de l’entreprise *" at bounding box center [478, 90] width 197 height 16
type input "CLEANDUQ"
click at [395, 271] on button "Enregistrer" at bounding box center [395, 273] width 41 height 12
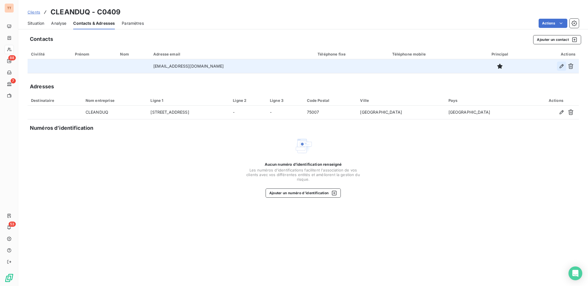
click at [564, 69] on button "button" at bounding box center [561, 65] width 9 height 9
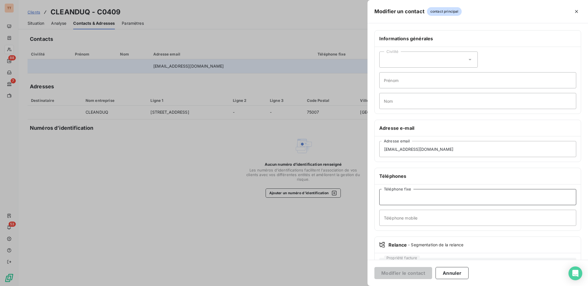
click at [433, 201] on input "Téléphone fixe" at bounding box center [478, 197] width 197 height 16
type input "0147833787"
click at [417, 272] on button "Modifier le contact" at bounding box center [404, 273] width 58 height 12
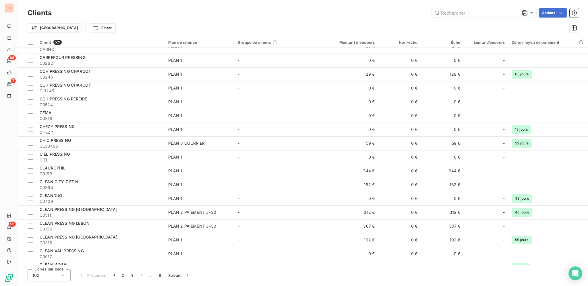
scroll to position [894, 0]
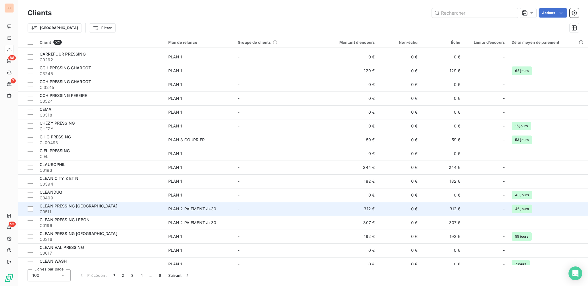
click at [182, 206] on div "PLAN 2 PAIEMENT J+30" at bounding box center [192, 209] width 48 height 6
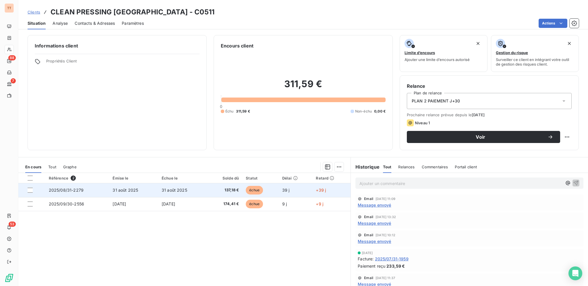
click at [290, 192] on td "39 j" at bounding box center [296, 190] width 34 height 14
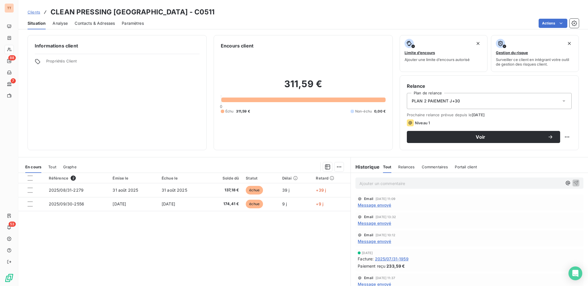
click at [106, 25] on span "Contacts & Adresses" at bounding box center [95, 23] width 40 height 6
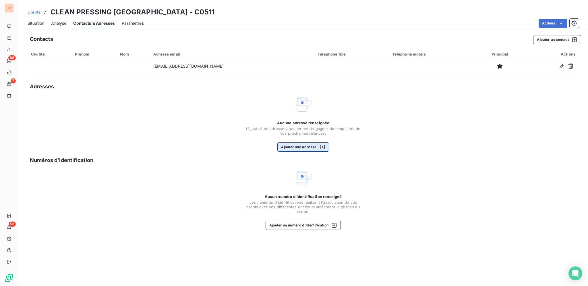
click at [311, 145] on button "Ajouter une adresse" at bounding box center [303, 146] width 51 height 9
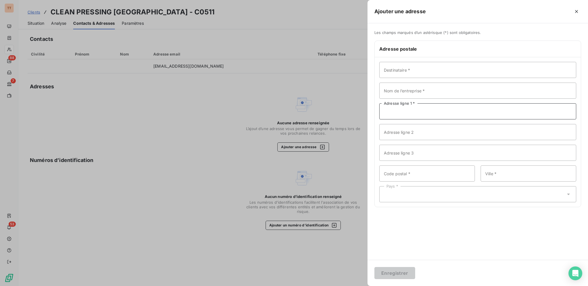
click at [418, 113] on input "Adresse ligne 1 *" at bounding box center [478, 111] width 197 height 16
type input "60 AVENUE FLANDRE"
click at [412, 88] on input "Nom de l’entreprise *" at bounding box center [478, 90] width 197 height 16
type input "CLEAN PRESSING"
click at [429, 173] on input "Code postal *" at bounding box center [428, 173] width 96 height 16
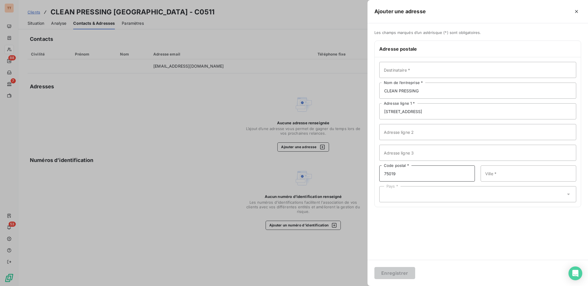
type input "75019"
type input "[GEOGRAPHIC_DATA]"
click at [421, 186] on div "Pays *" at bounding box center [478, 194] width 197 height 16
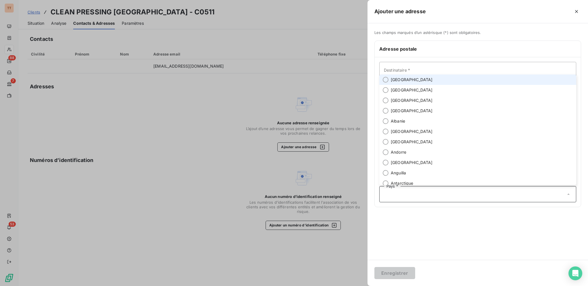
click at [421, 190] on div "Pays *" at bounding box center [478, 194] width 197 height 16
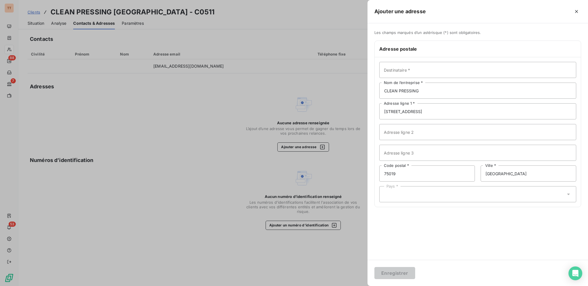
click at [400, 186] on div "Pays *" at bounding box center [478, 194] width 197 height 16
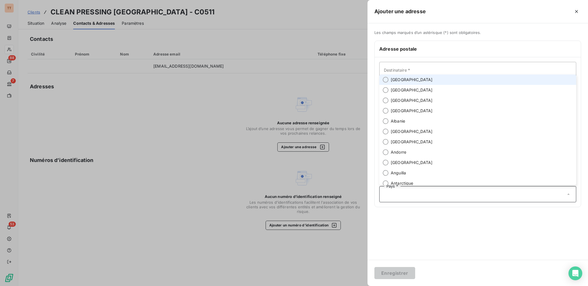
click at [399, 79] on span "[GEOGRAPHIC_DATA]" at bounding box center [412, 80] width 42 height 6
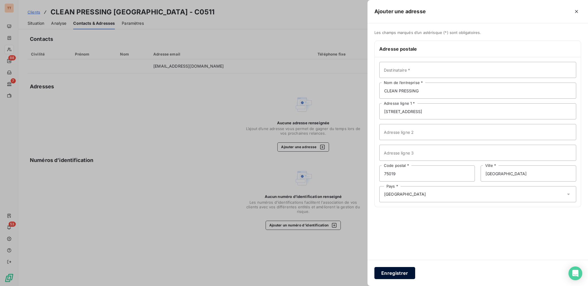
click at [404, 272] on button "Enregistrer" at bounding box center [395, 273] width 41 height 12
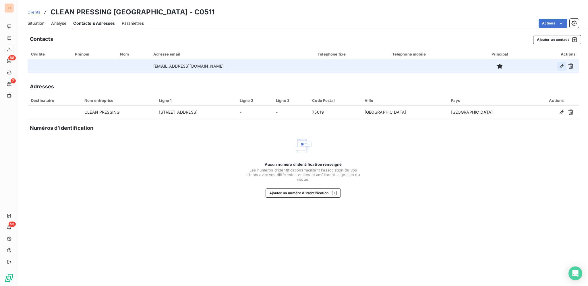
click at [558, 66] on button "button" at bounding box center [561, 65] width 9 height 9
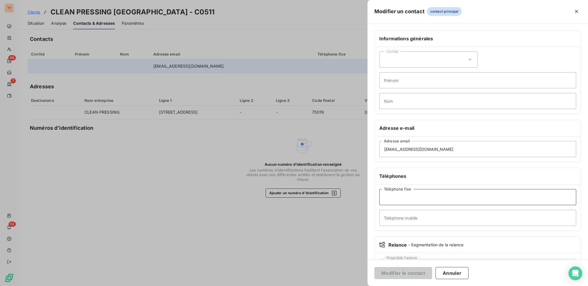
click at [446, 199] on input "Téléphone fixe" at bounding box center [478, 197] width 197 height 16
type input "0140353123"
click at [423, 273] on button "Modifier le contact" at bounding box center [404, 273] width 58 height 12
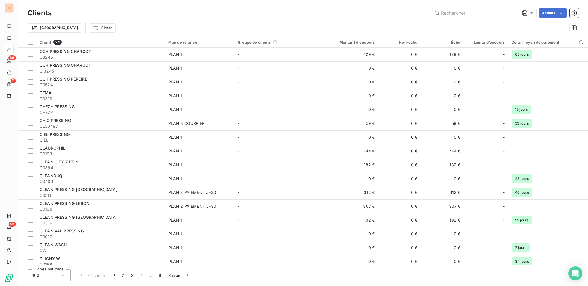
scroll to position [934, 0]
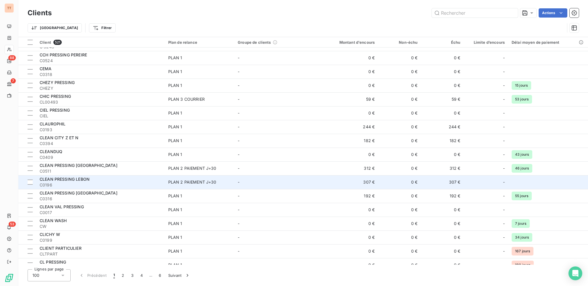
click at [131, 180] on div "CLEAN PRESSING LEBON" at bounding box center [101, 179] width 122 height 6
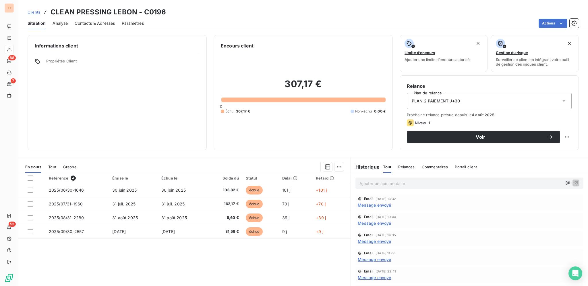
click at [84, 24] on span "Contacts & Adresses" at bounding box center [95, 23] width 40 height 6
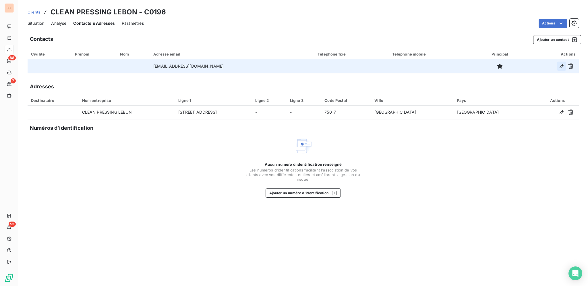
click at [561, 68] on icon "button" at bounding box center [562, 66] width 6 height 6
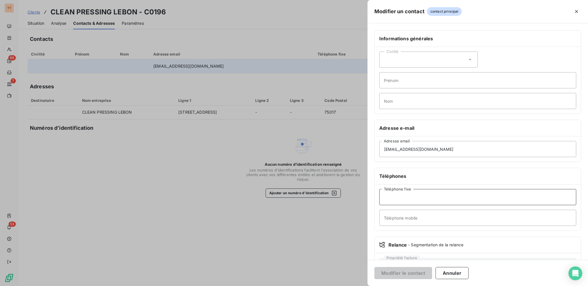
click at [430, 194] on input "Téléphone fixe" at bounding box center [478, 197] width 197 height 16
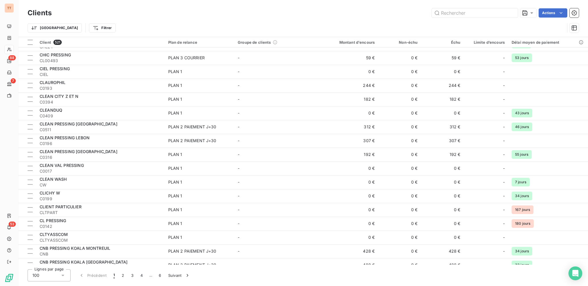
scroll to position [976, 0]
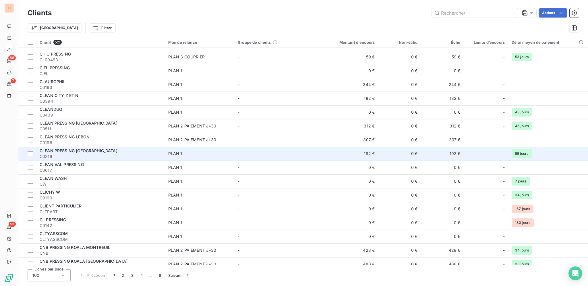
click at [124, 151] on div "CLEAN PRESSING [GEOGRAPHIC_DATA]" at bounding box center [101, 151] width 122 height 6
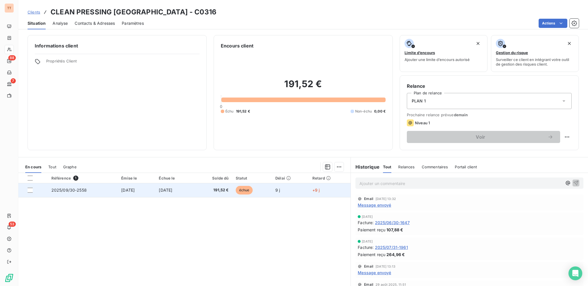
click at [223, 186] on td "191,52 €" at bounding box center [213, 190] width 38 height 14
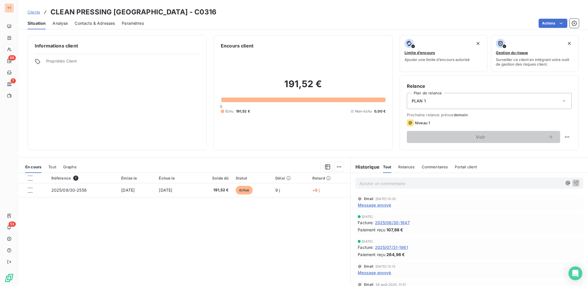
click at [97, 25] on span "Contacts & Adresses" at bounding box center [95, 23] width 40 height 6
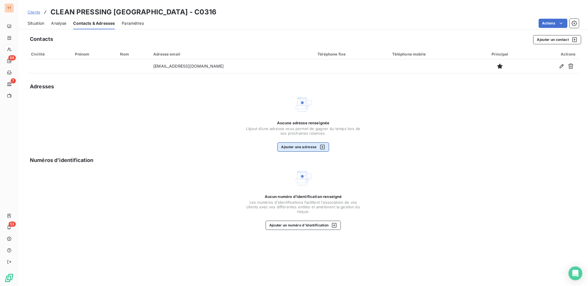
click at [318, 146] on div "button" at bounding box center [321, 147] width 9 height 6
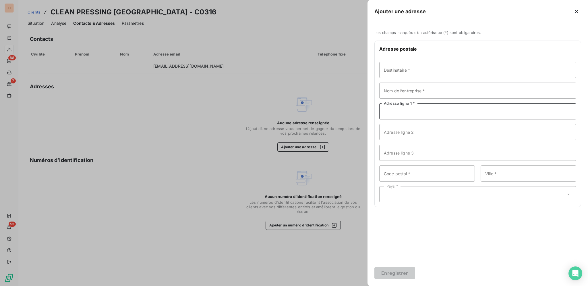
click at [442, 111] on input "Adresse ligne 1 *" at bounding box center [478, 111] width 197 height 16
type input "223 RUE SAINT-JACQUES"
click at [410, 176] on input "Code postal *" at bounding box center [428, 173] width 96 height 16
